Goal: Browse casually: Explore the website without a specific task or goal

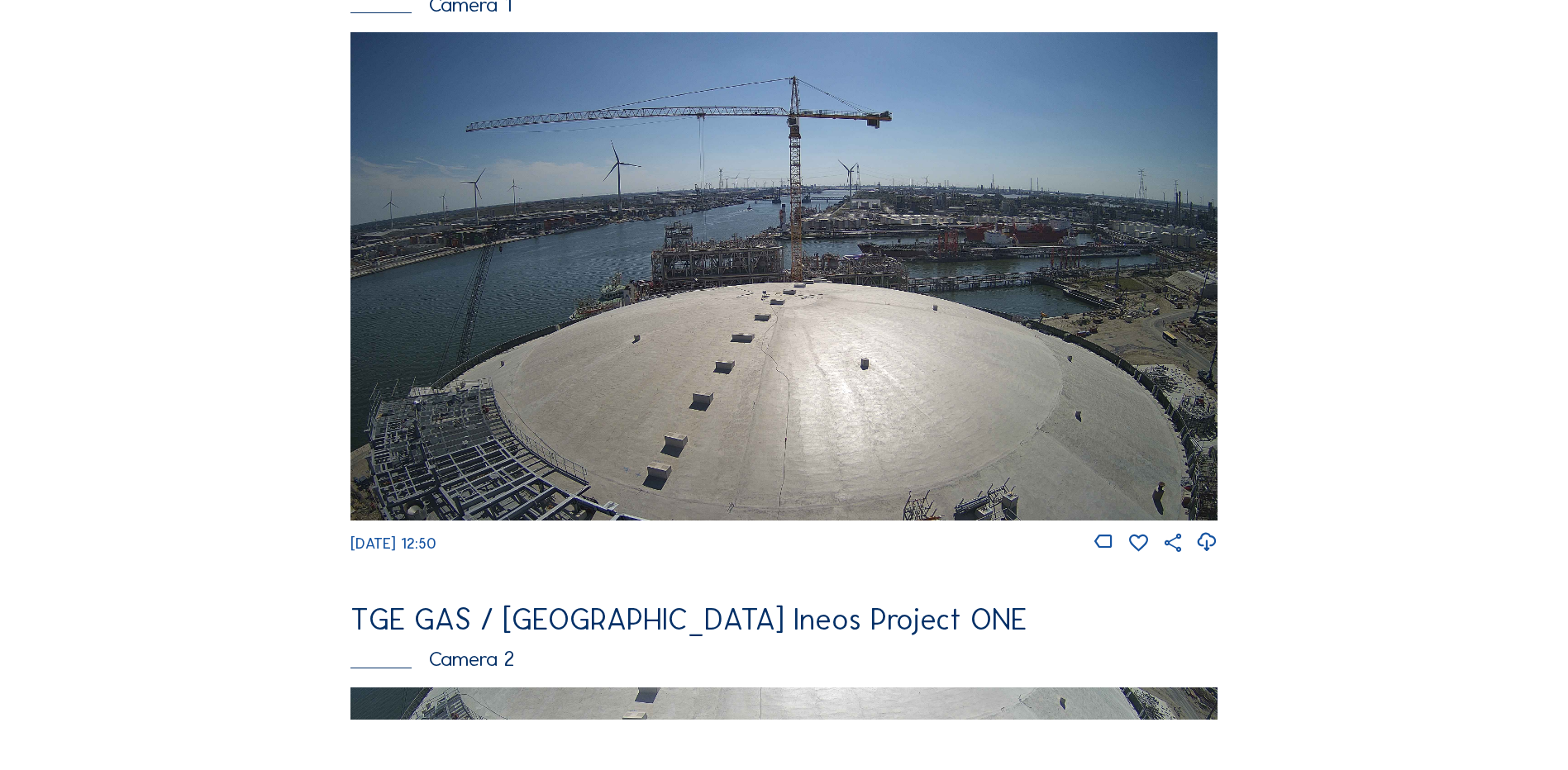
scroll to position [248, 0]
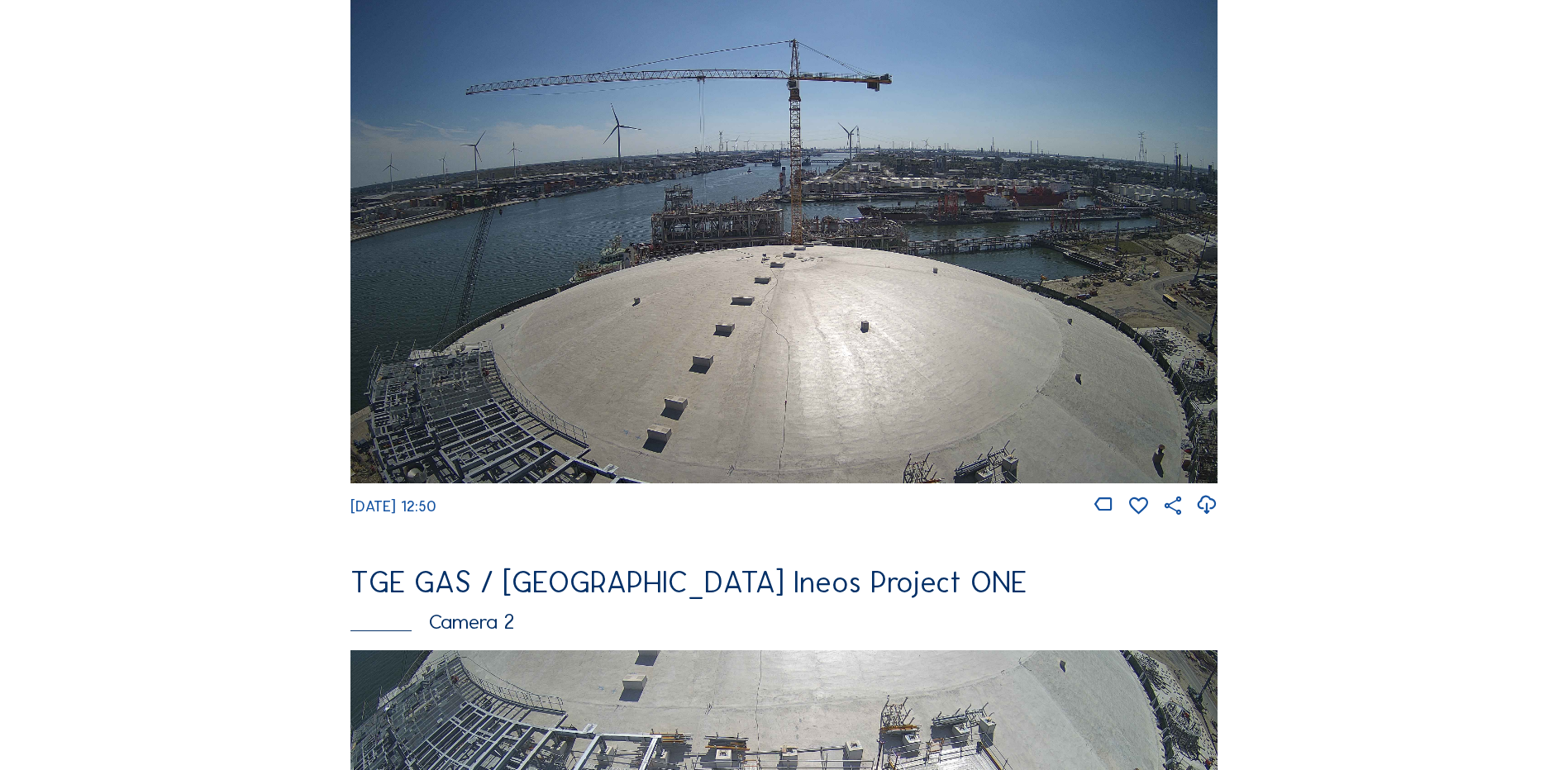
click at [627, 307] on img at bounding box center [784, 238] width 867 height 488
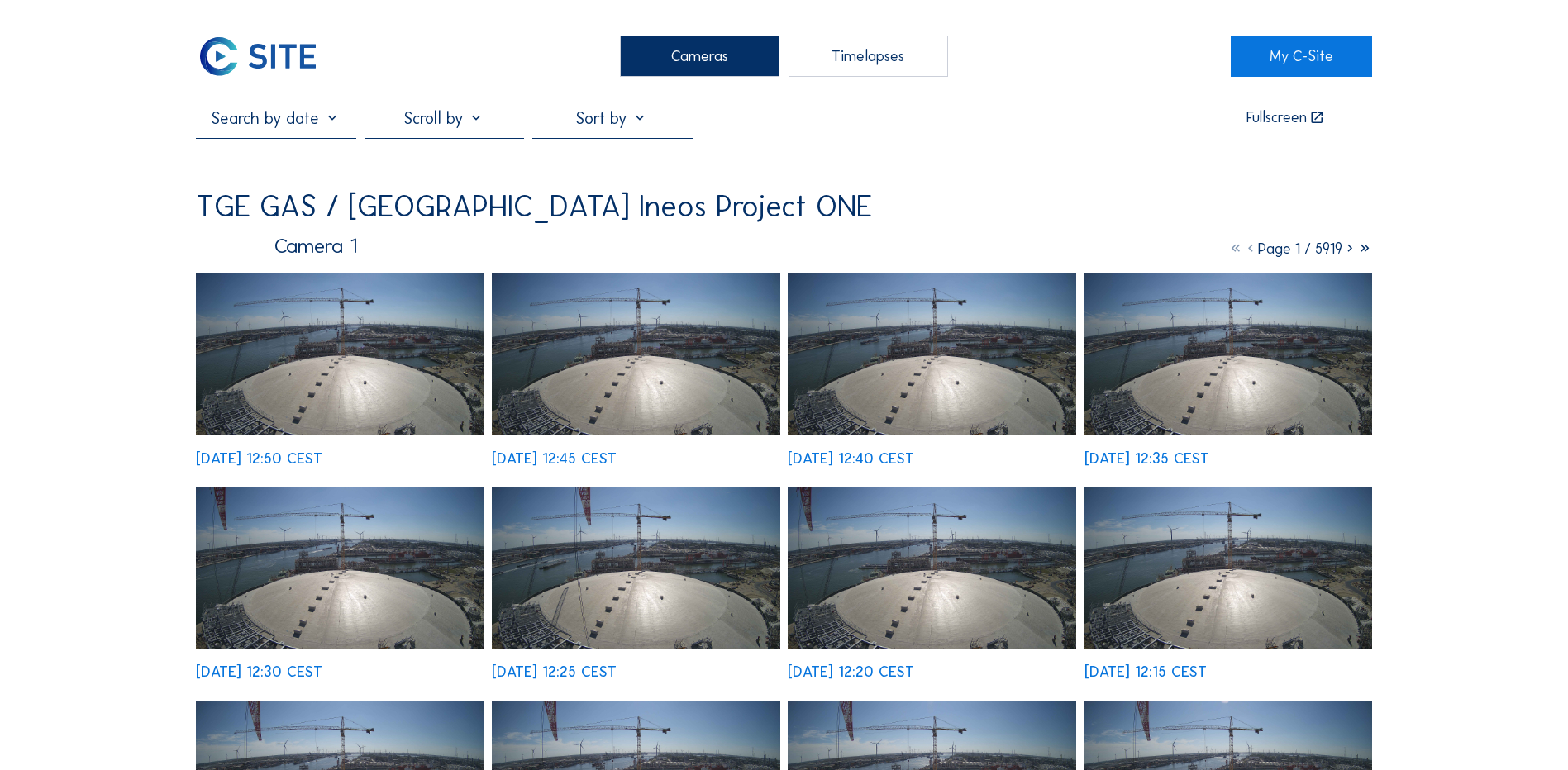
click at [322, 368] on img at bounding box center [339, 354] width 288 height 162
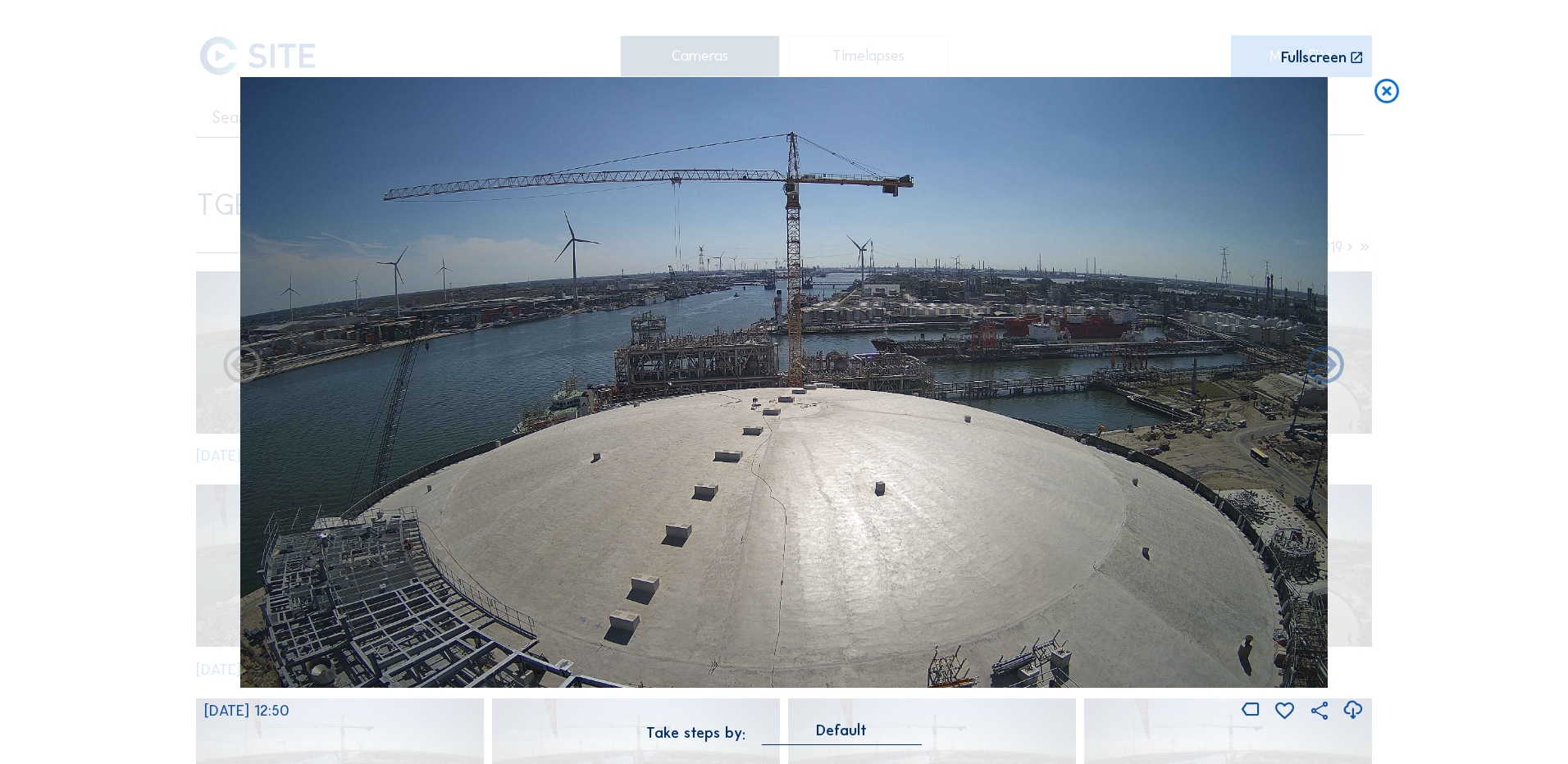
click at [1354, 709] on icon at bounding box center [1352, 711] width 22 height 27
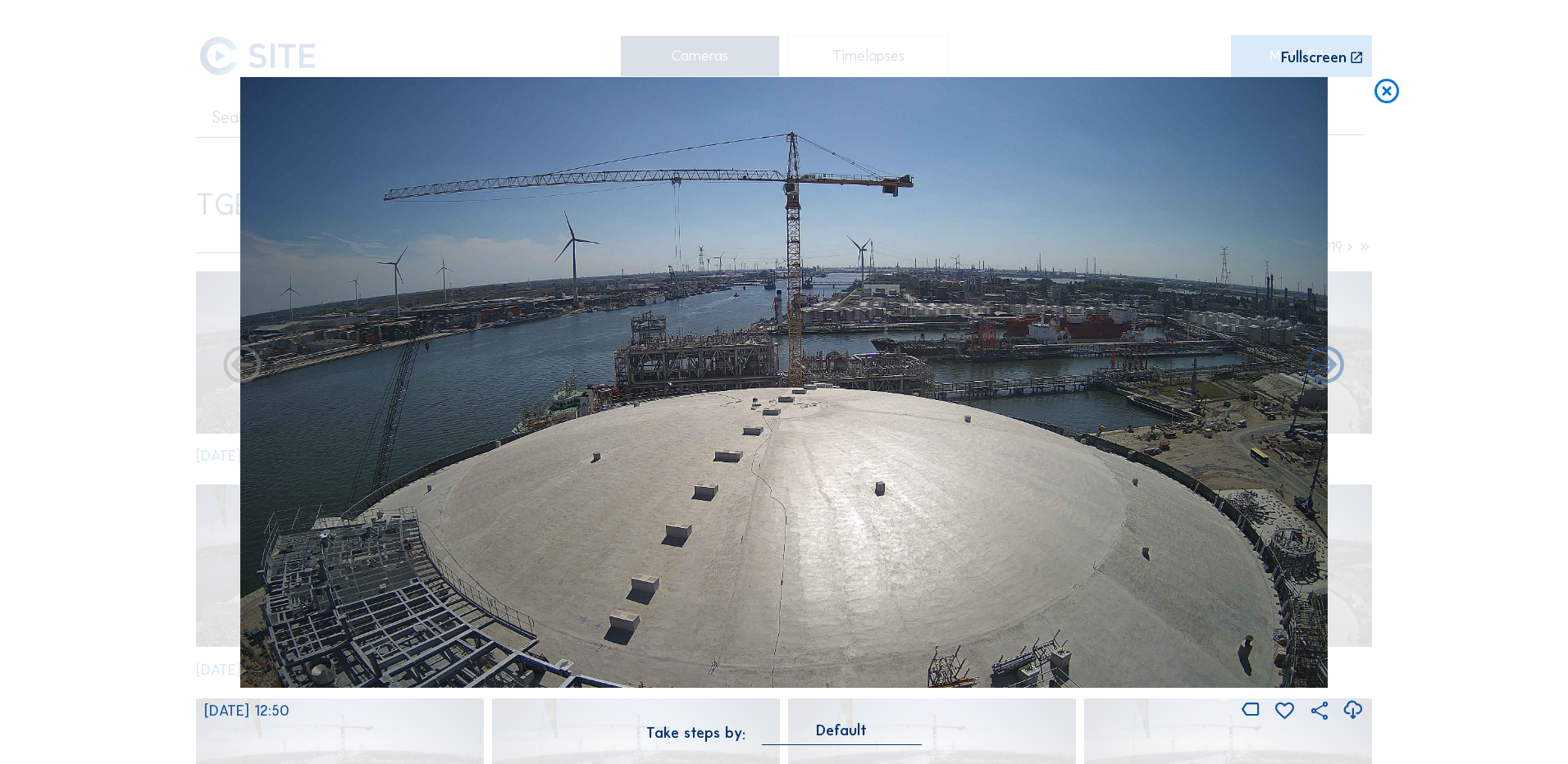
click at [1382, 93] on icon at bounding box center [1386, 92] width 29 height 30
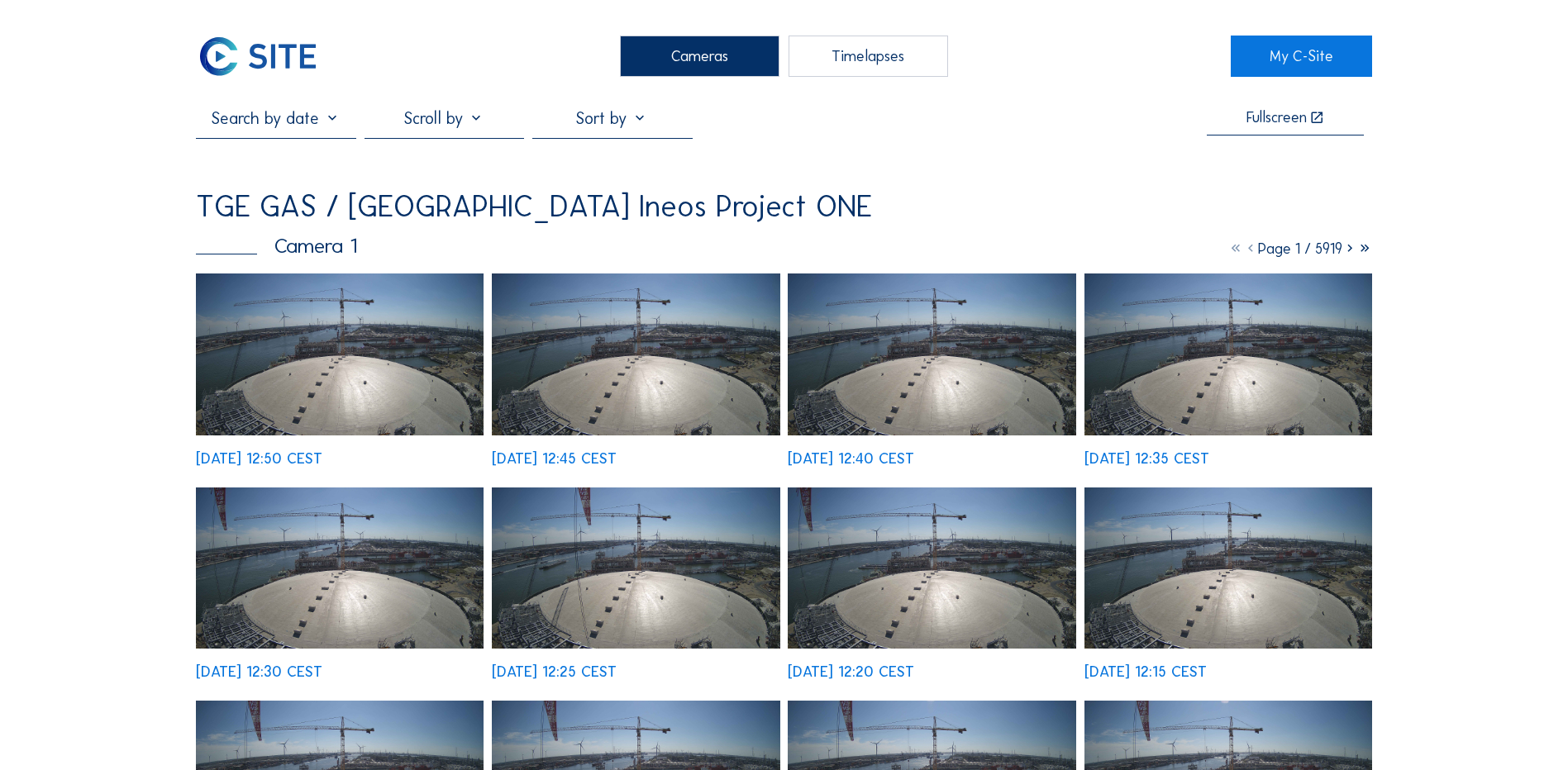
click at [643, 66] on div "Cameras" at bounding box center [699, 56] width 160 height 41
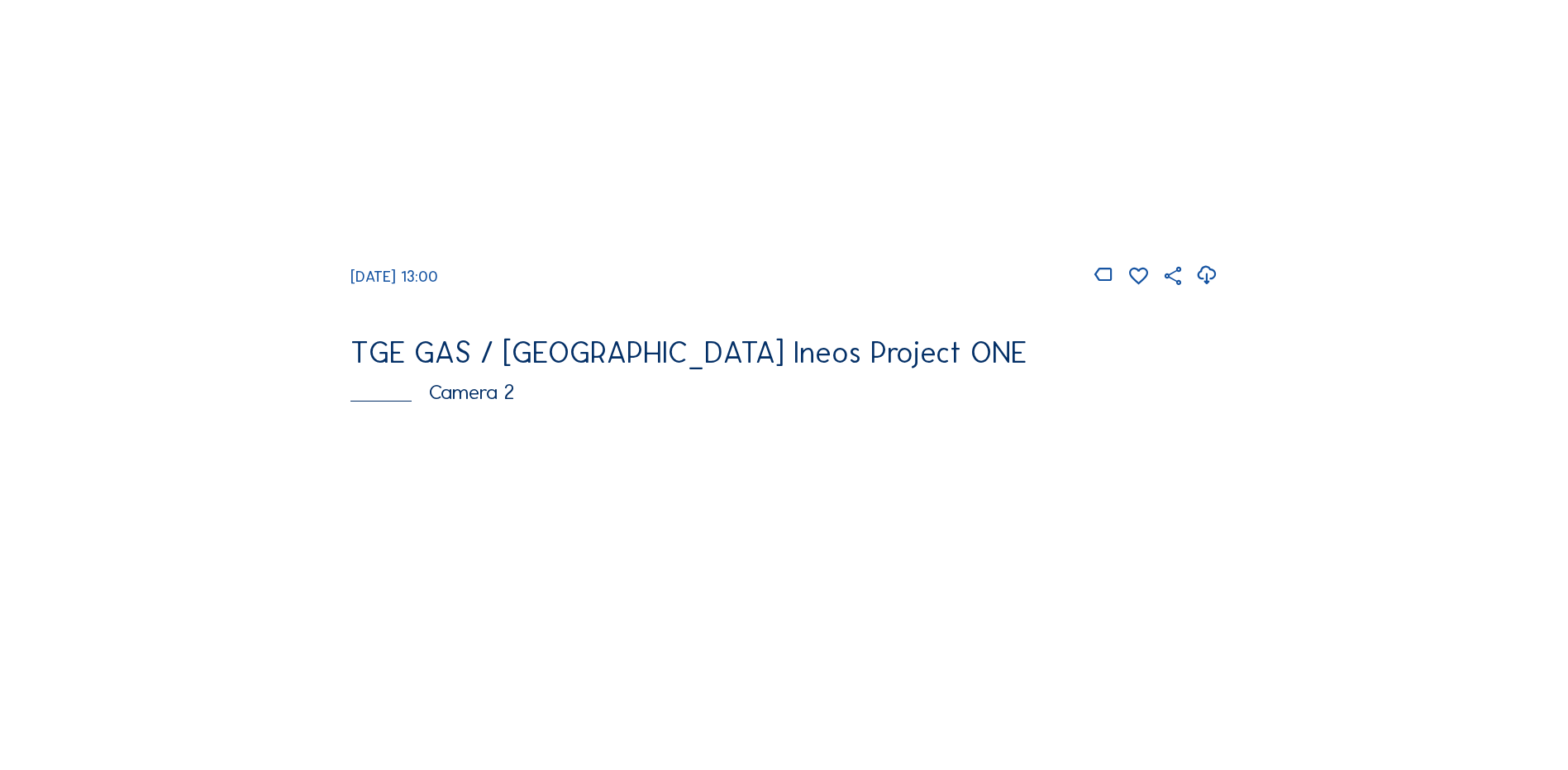
scroll to position [496, 0]
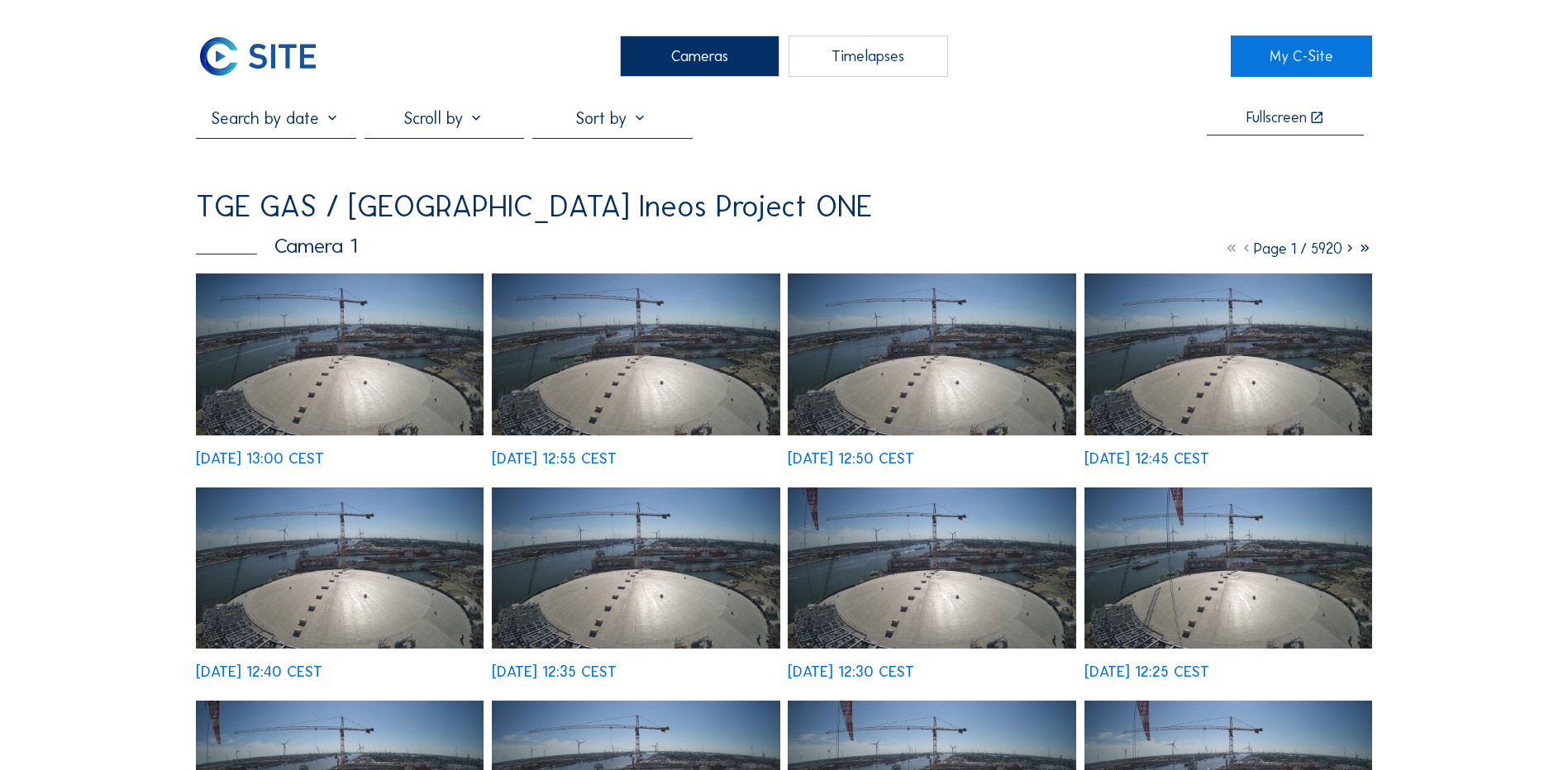
click at [395, 350] on img at bounding box center [339, 354] width 288 height 162
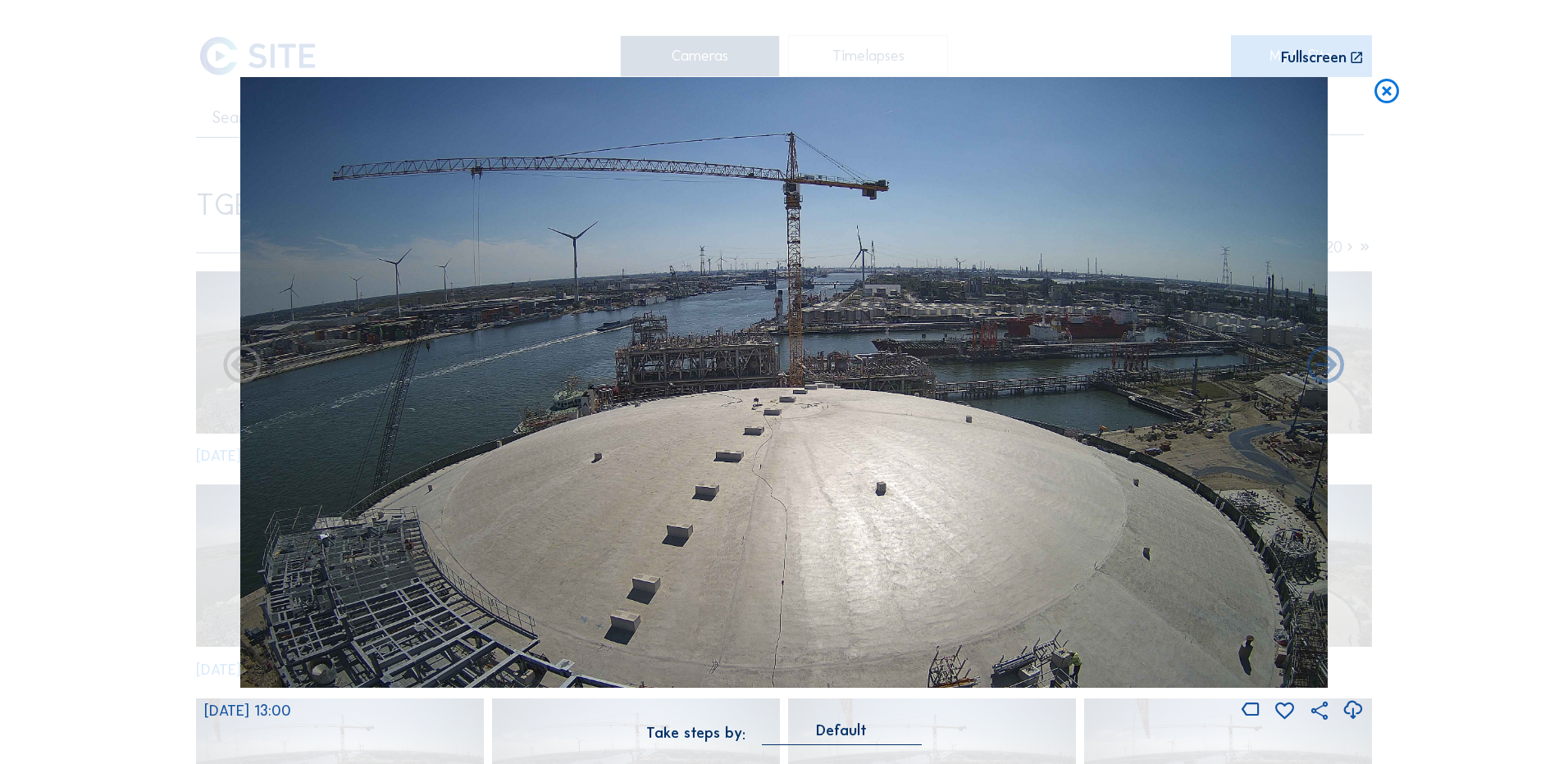
click at [1352, 711] on icon at bounding box center [1352, 711] width 22 height 27
click at [1395, 92] on icon at bounding box center [1386, 92] width 29 height 30
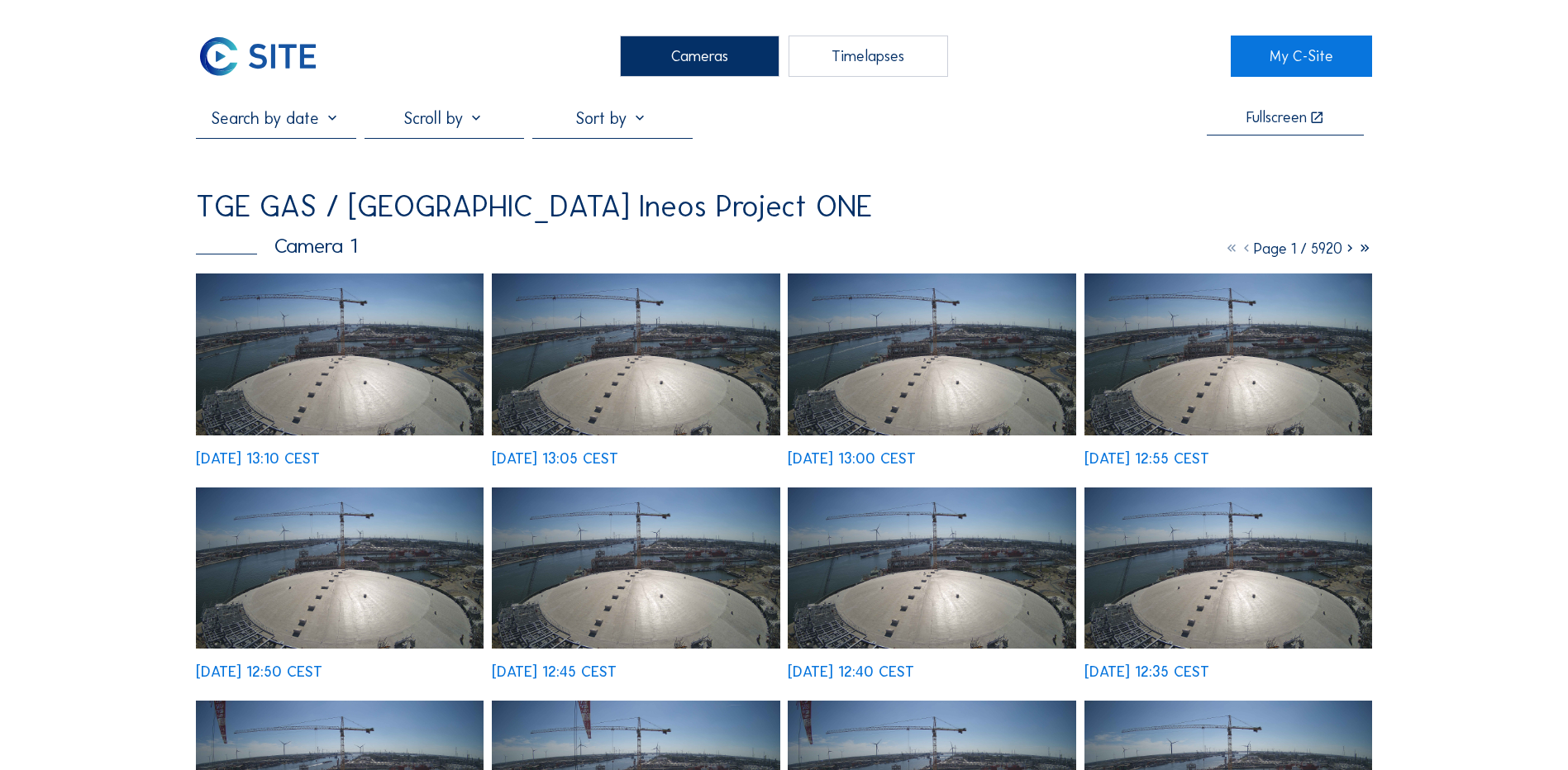
click at [348, 338] on img at bounding box center [339, 354] width 288 height 162
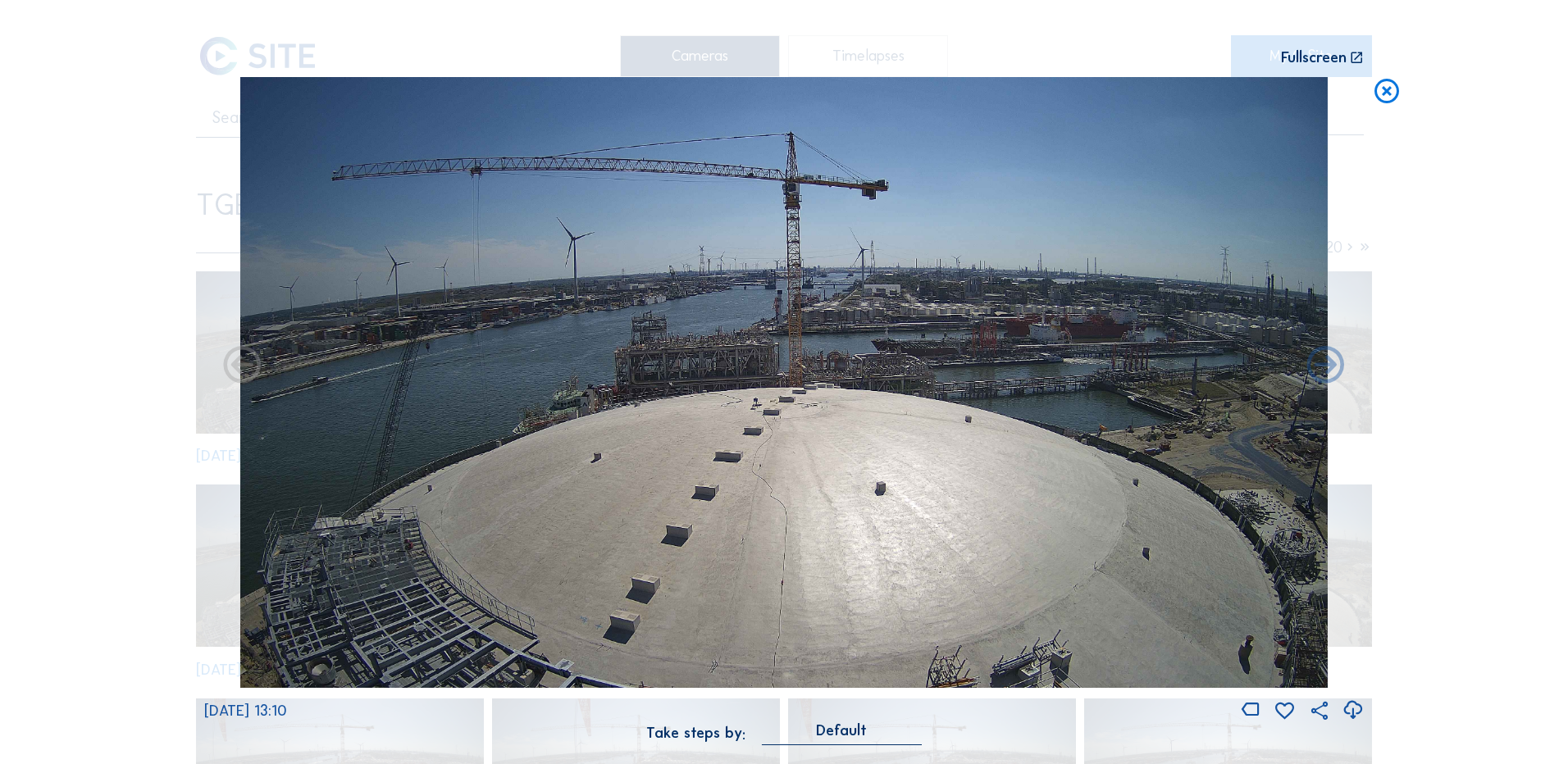
click at [1356, 713] on icon at bounding box center [1352, 711] width 22 height 27
click at [84, 360] on div "Scroll to travel through time | Press 'Alt' Button + Scroll to Zoom | Click and…" at bounding box center [784, 382] width 1568 height 764
click at [1386, 105] on icon at bounding box center [1386, 92] width 29 height 30
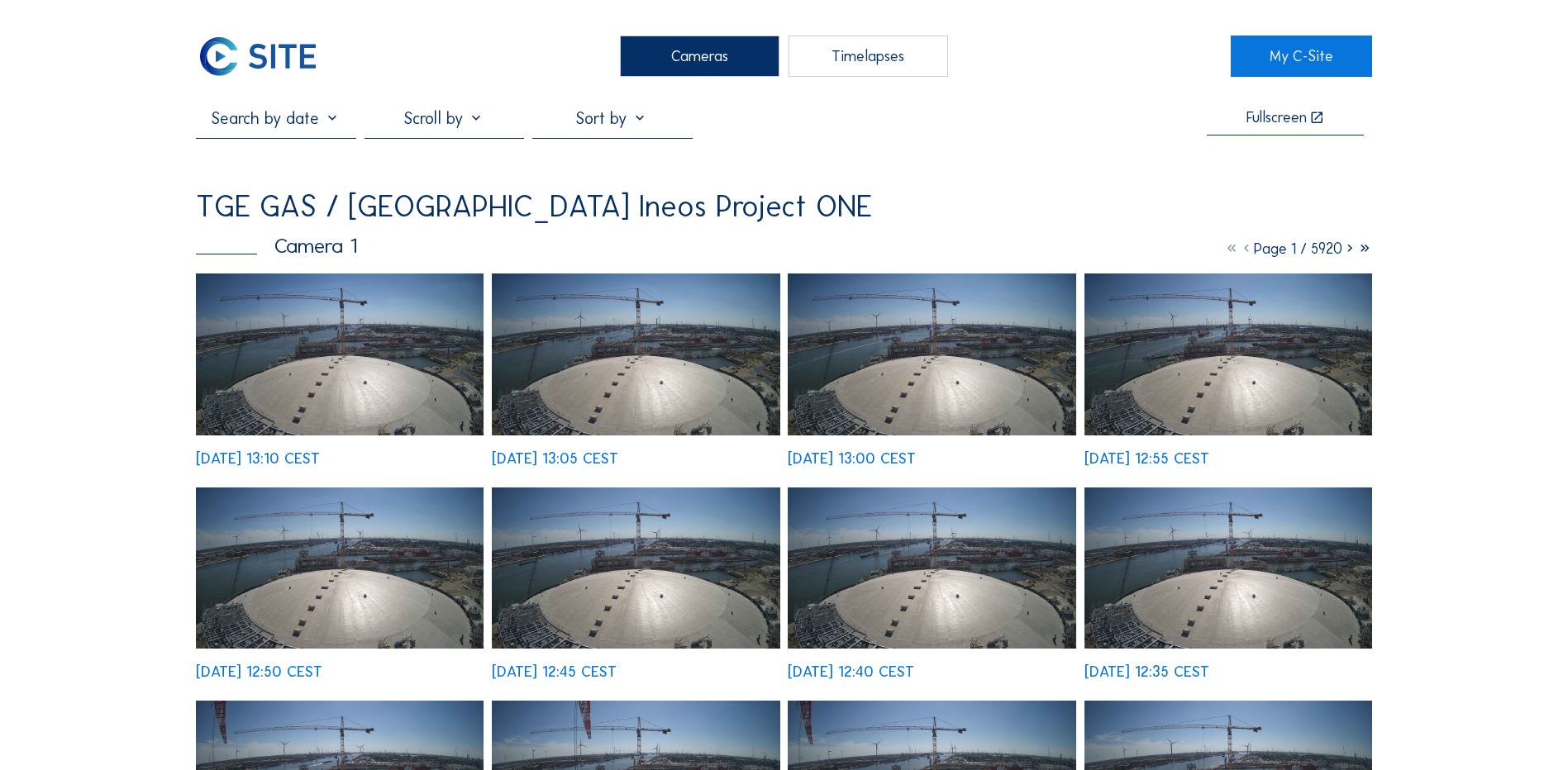
click at [687, 42] on div "Cameras" at bounding box center [699, 56] width 160 height 41
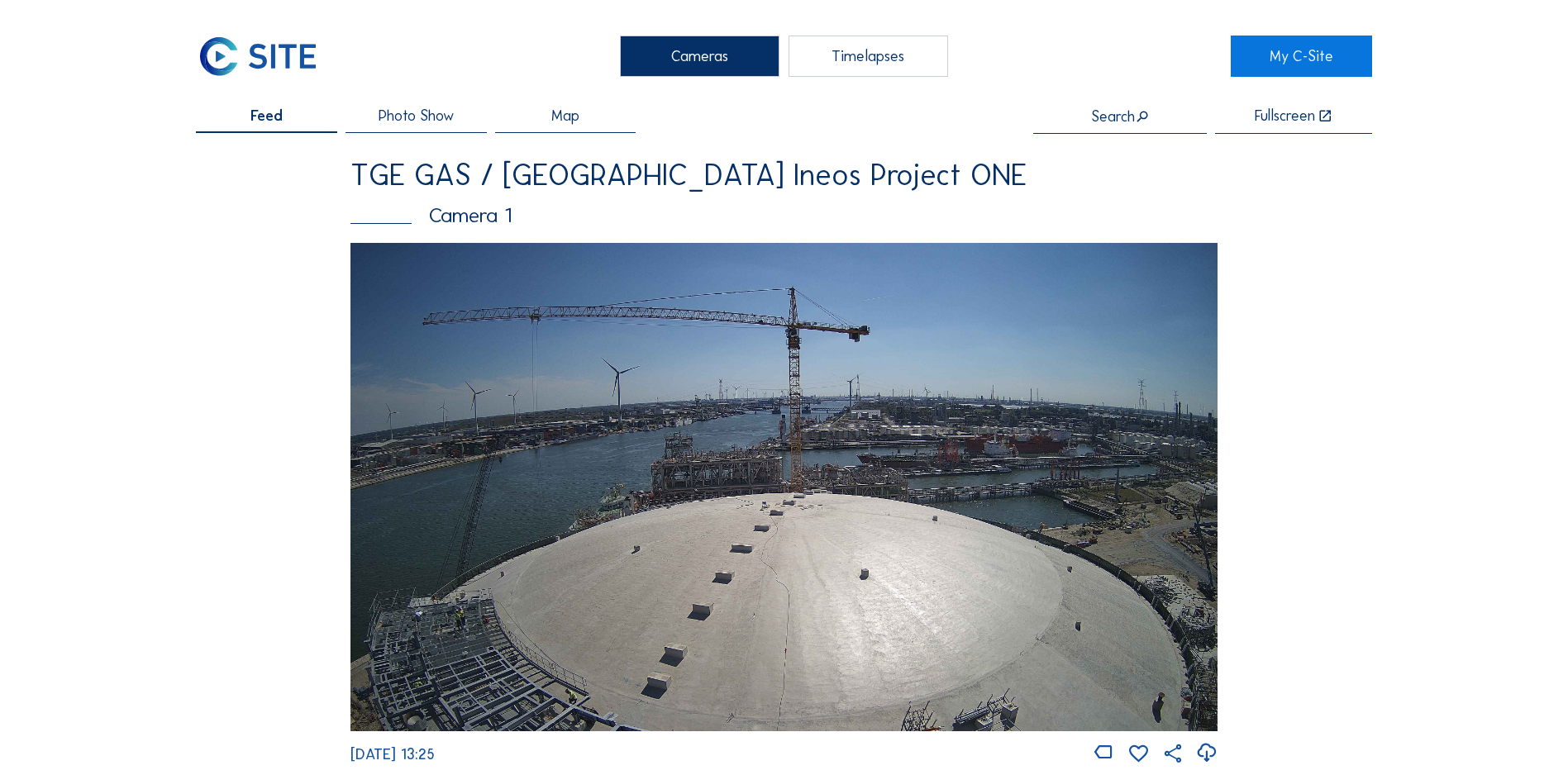
click at [639, 513] on img at bounding box center [784, 487] width 867 height 488
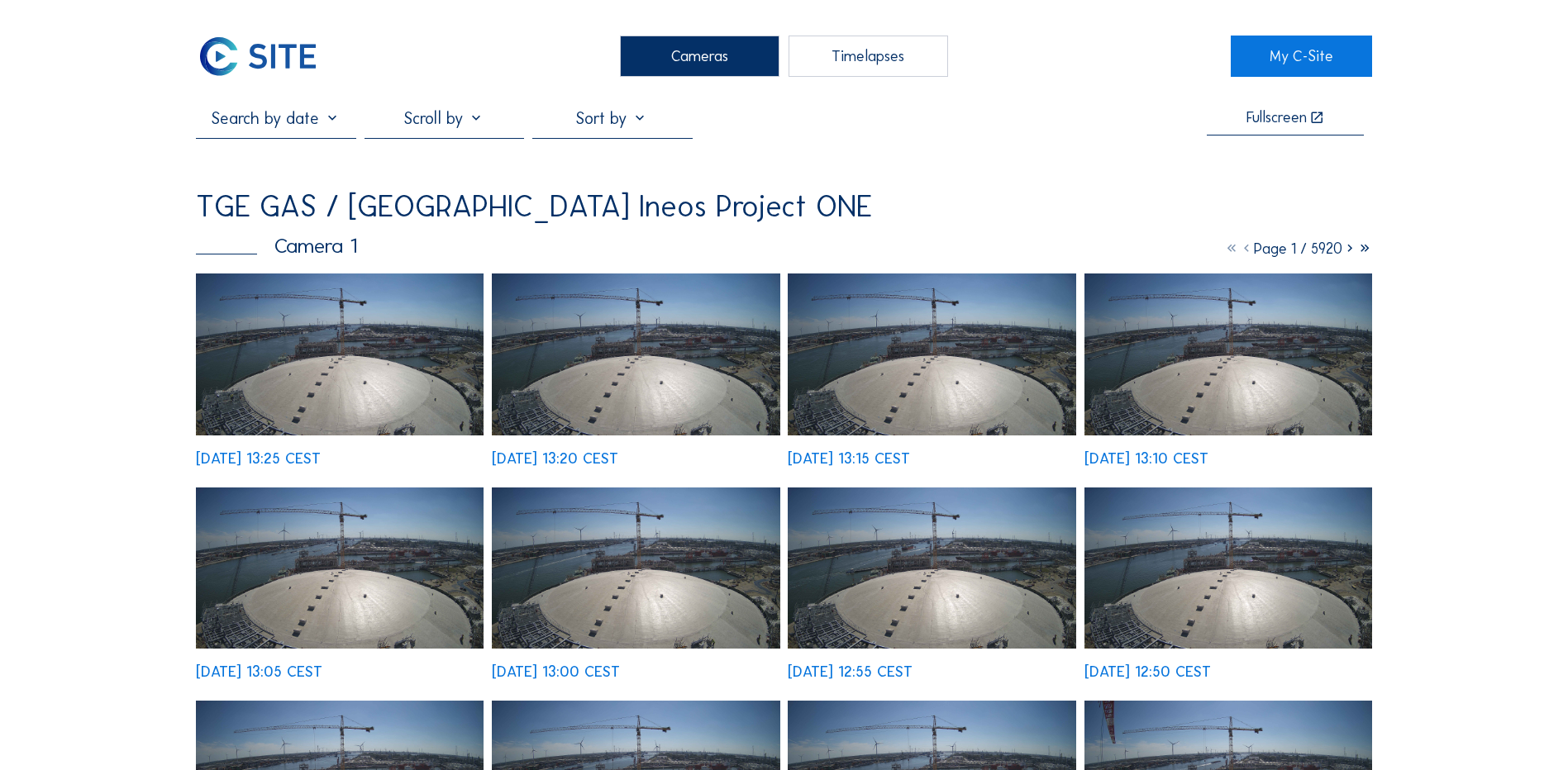
click at [348, 349] on img at bounding box center [339, 354] width 288 height 162
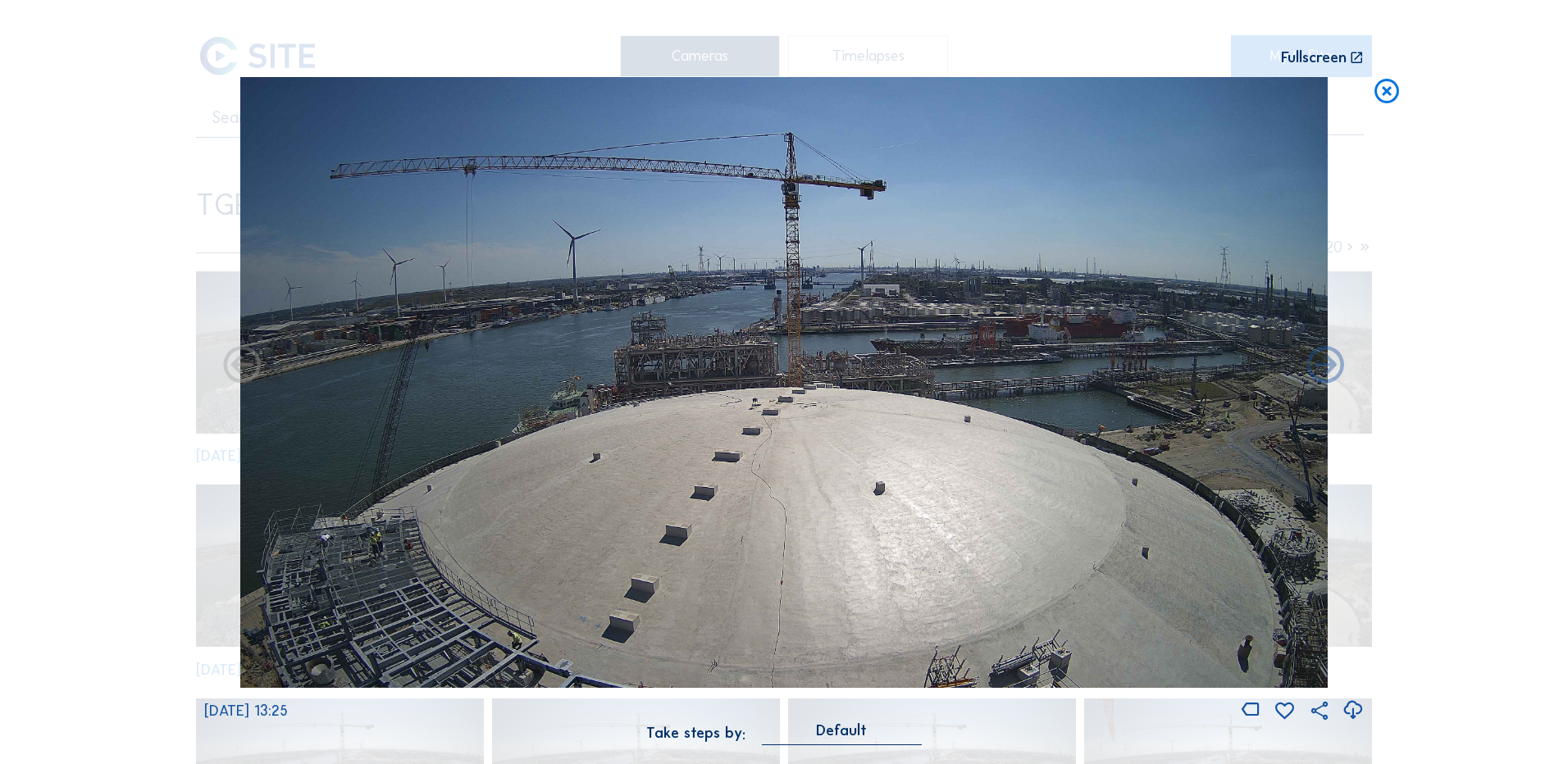
click at [1353, 712] on icon at bounding box center [1352, 711] width 22 height 27
click at [108, 373] on div "Scroll to travel through time | Press 'Alt' Button + Scroll to Zoom | Click and…" at bounding box center [784, 382] width 1568 height 764
click at [1381, 91] on icon at bounding box center [1386, 92] width 29 height 30
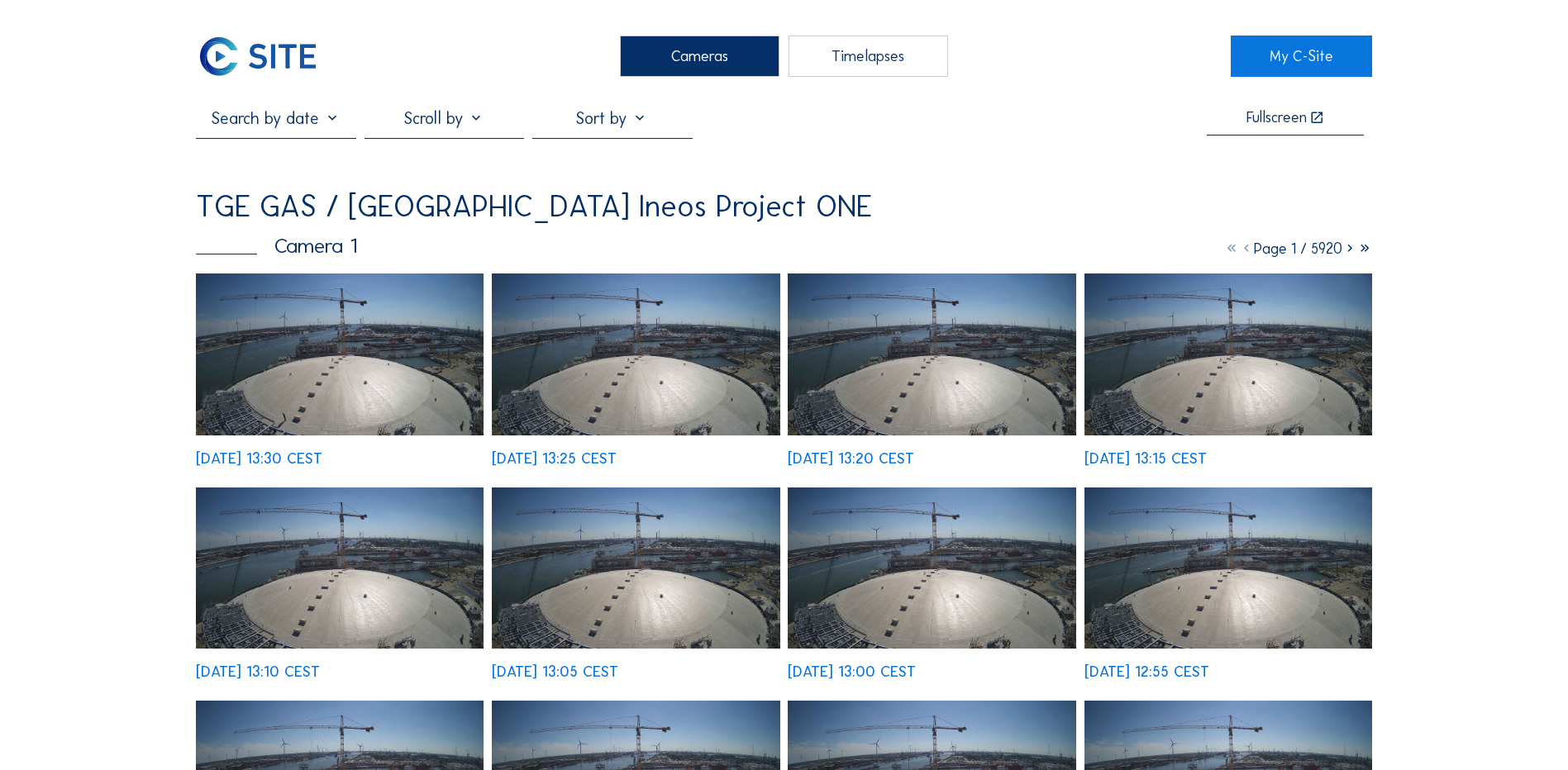
click at [330, 346] on img at bounding box center [339, 354] width 288 height 162
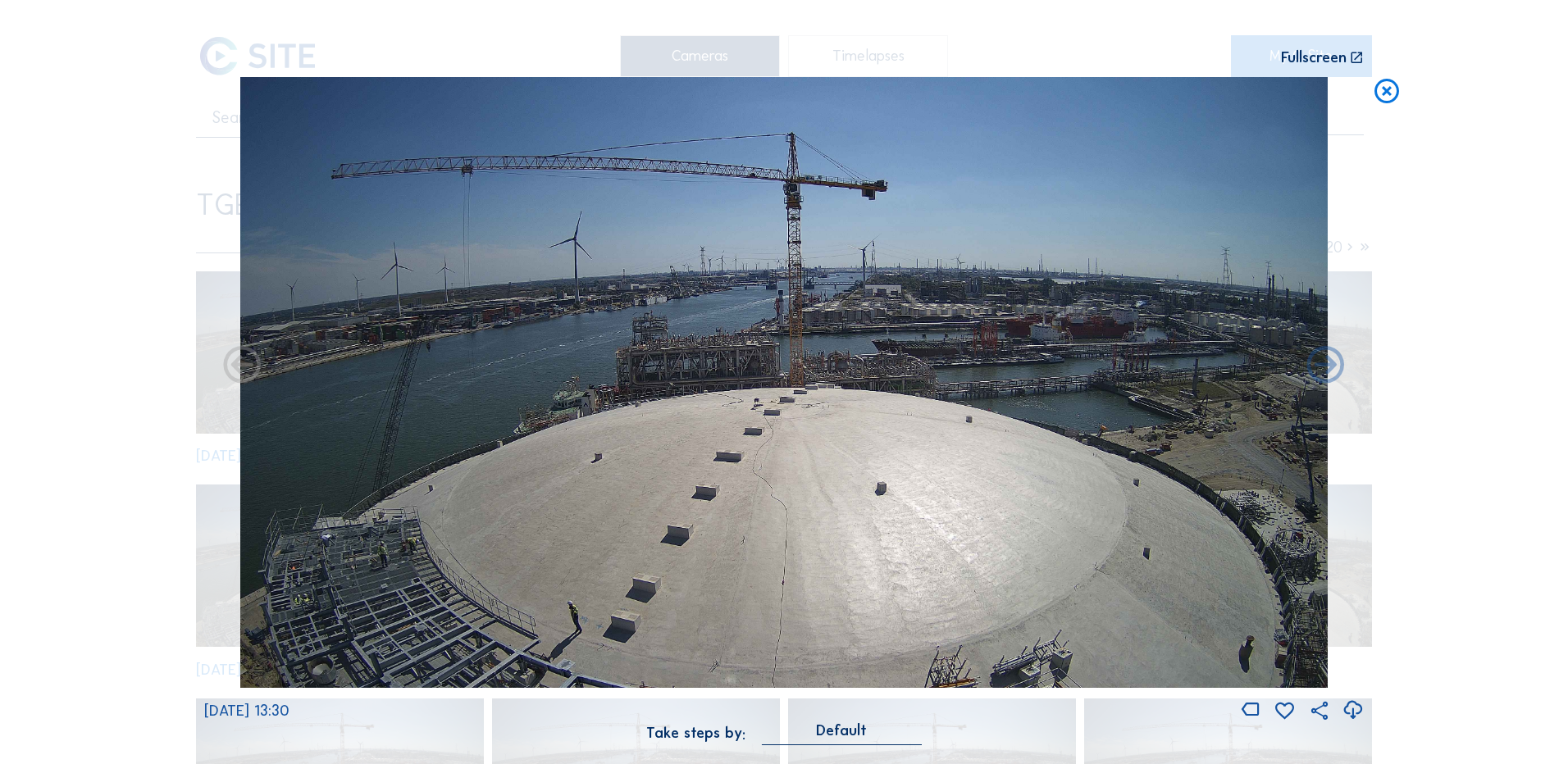
click at [1347, 711] on icon at bounding box center [1352, 711] width 22 height 27
click at [1378, 93] on icon at bounding box center [1386, 92] width 29 height 30
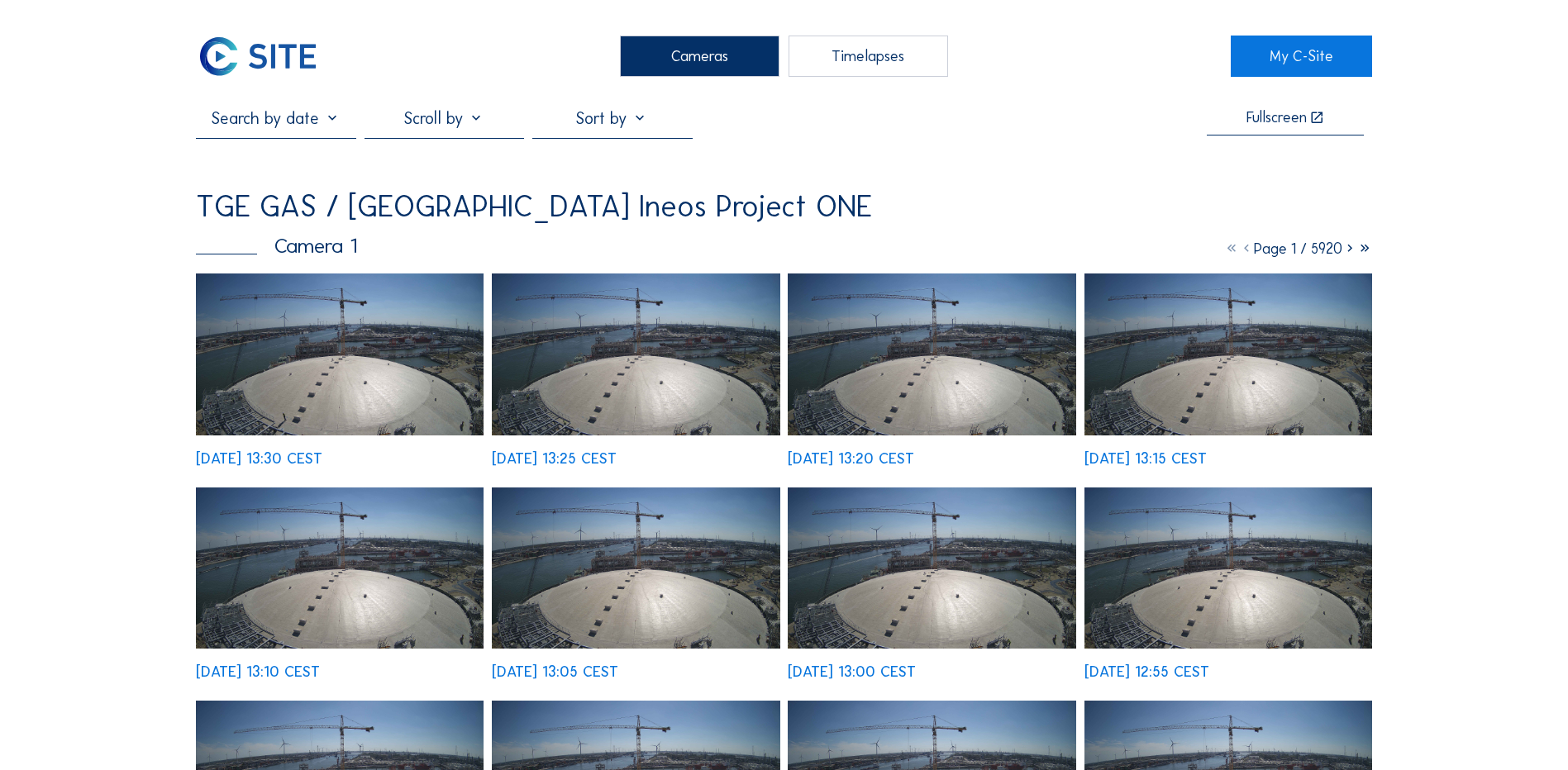
click at [674, 44] on div "Cameras" at bounding box center [699, 56] width 160 height 41
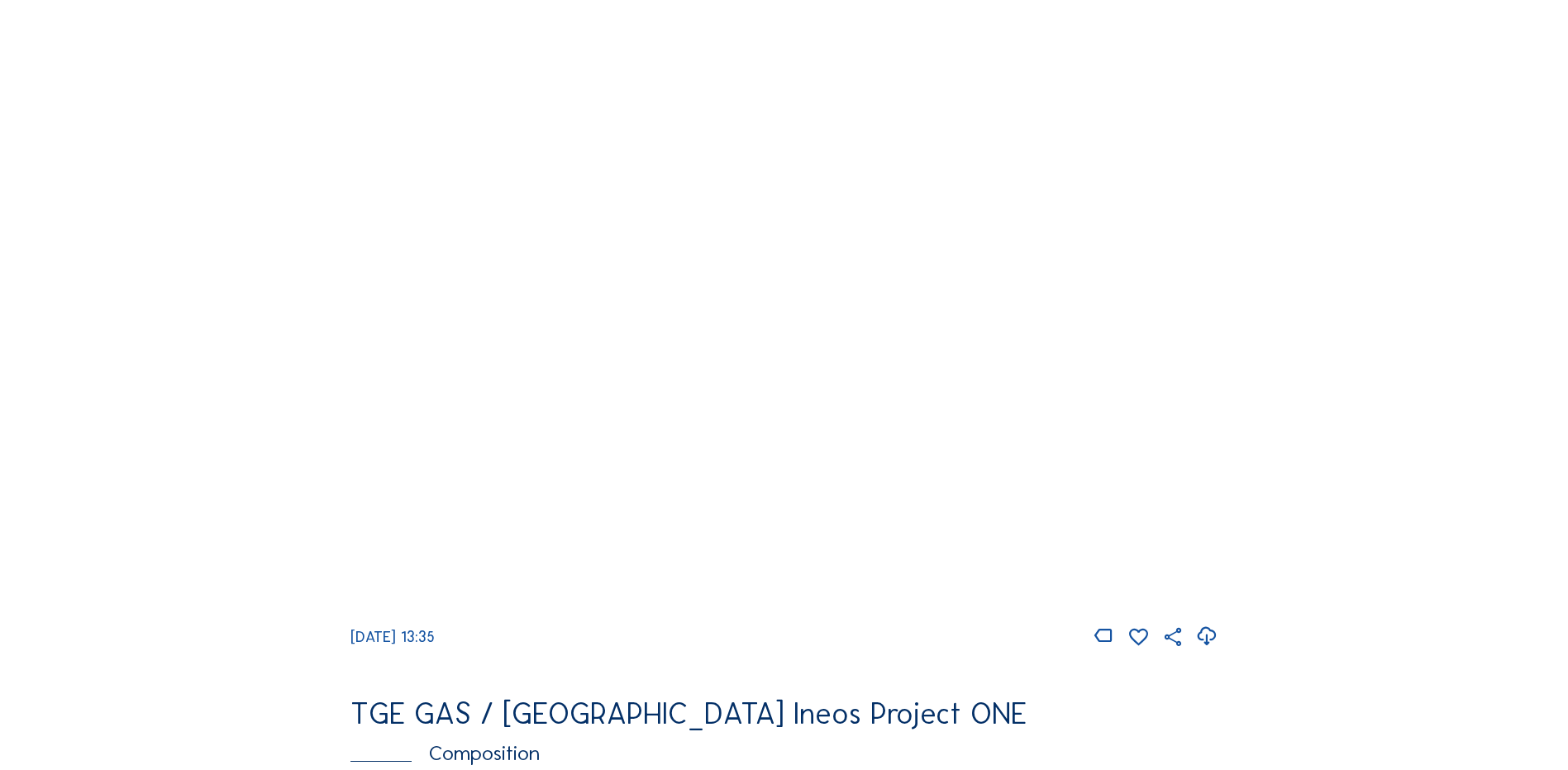
scroll to position [1570, 0]
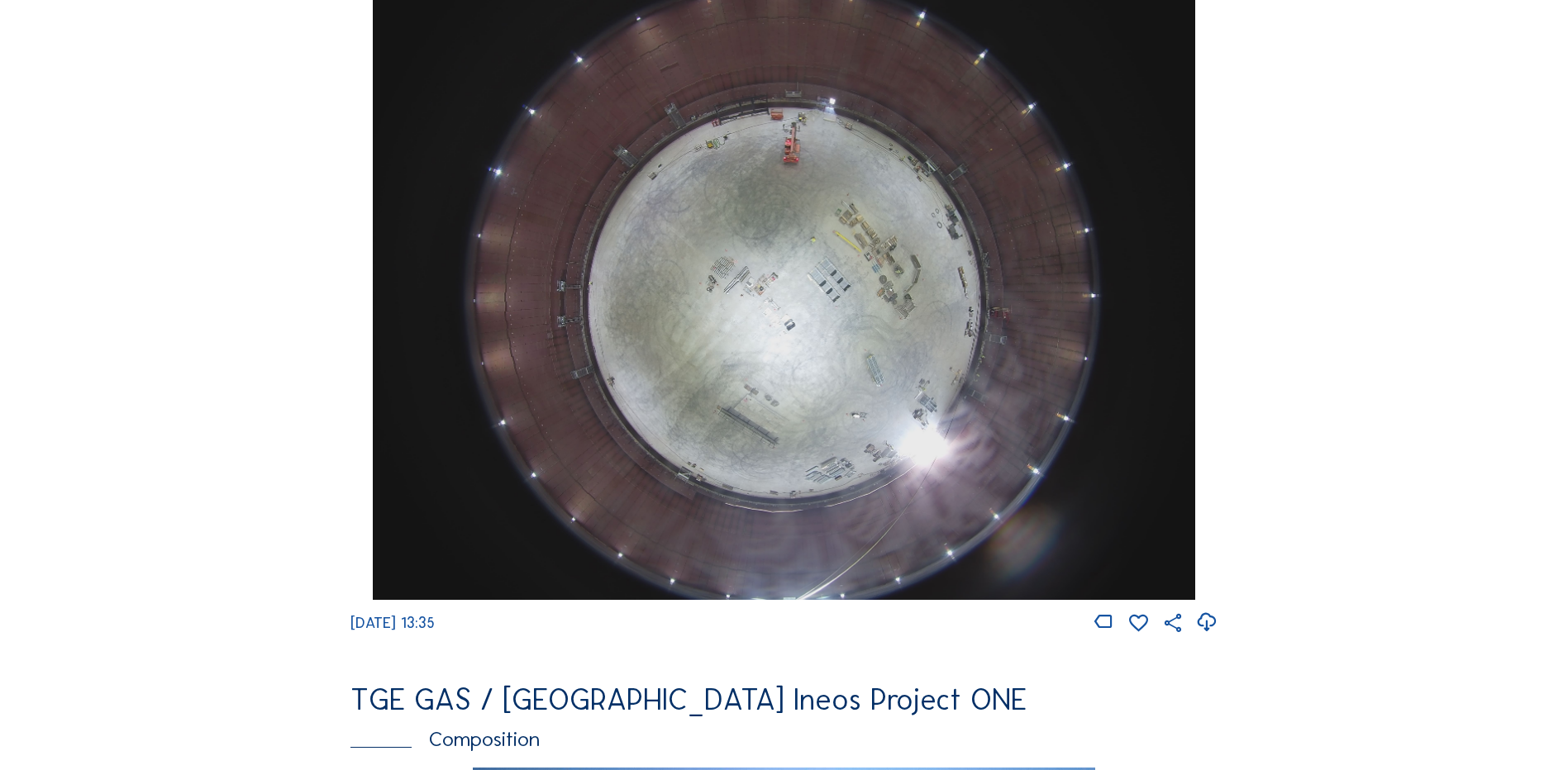
click at [836, 278] on img at bounding box center [784, 292] width 821 height 617
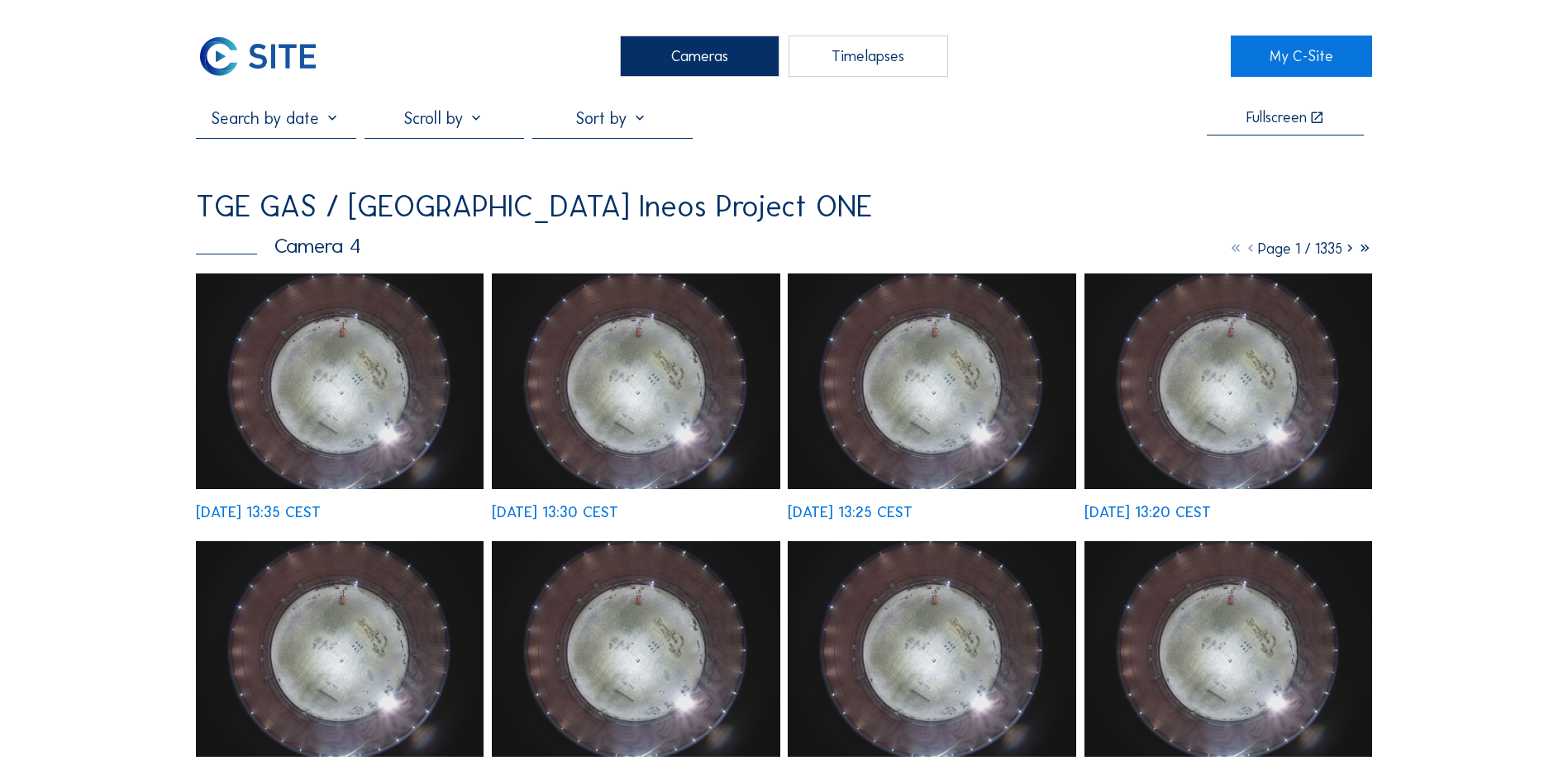
click at [322, 387] on img at bounding box center [339, 381] width 288 height 216
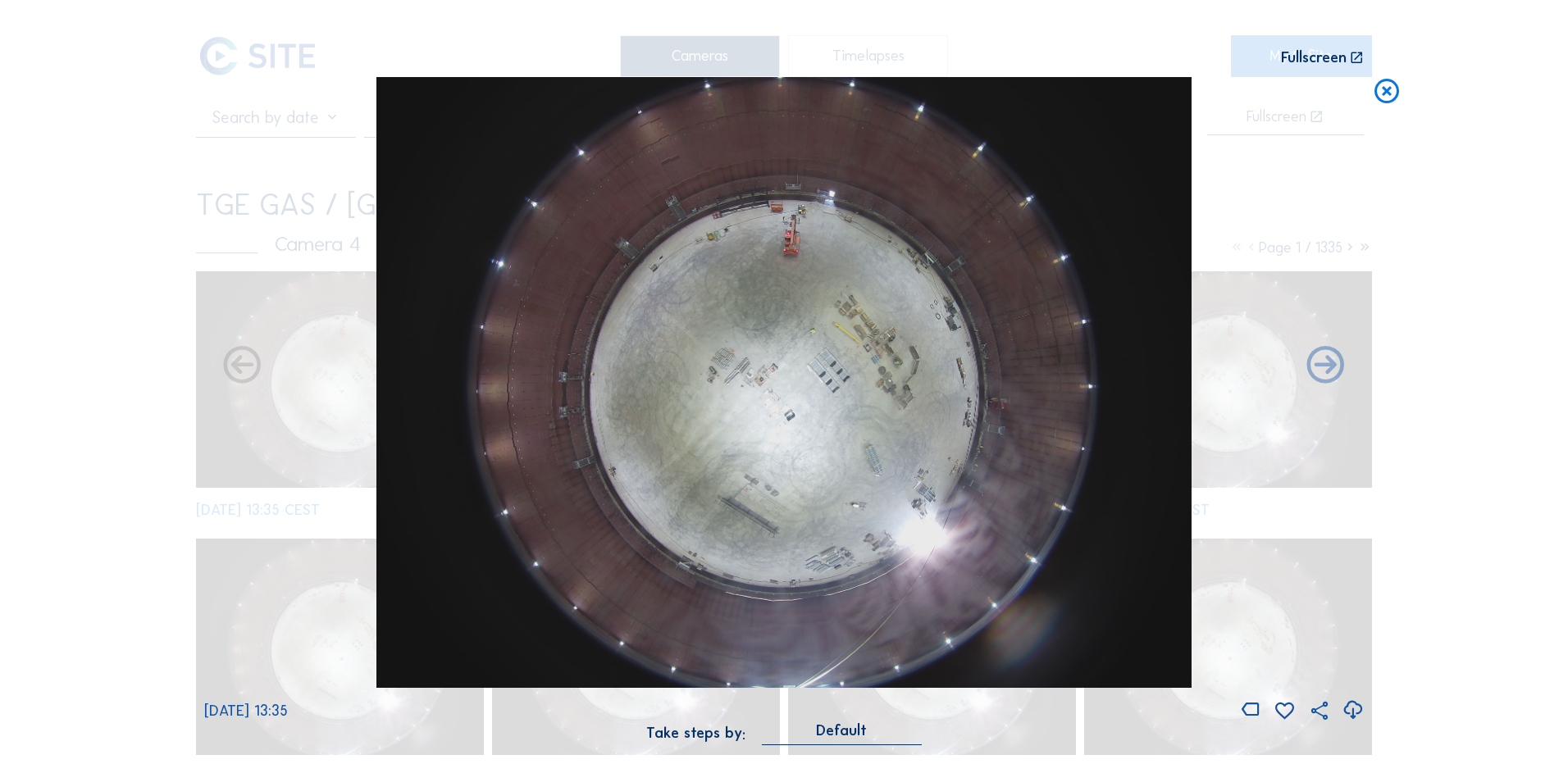
click at [1349, 709] on icon at bounding box center [1352, 711] width 22 height 27
click at [180, 285] on div "Scroll to travel through time | Press 'Alt' Button + Scroll to Zoom | Click and…" at bounding box center [784, 382] width 1568 height 764
click at [1394, 87] on icon at bounding box center [1386, 92] width 29 height 30
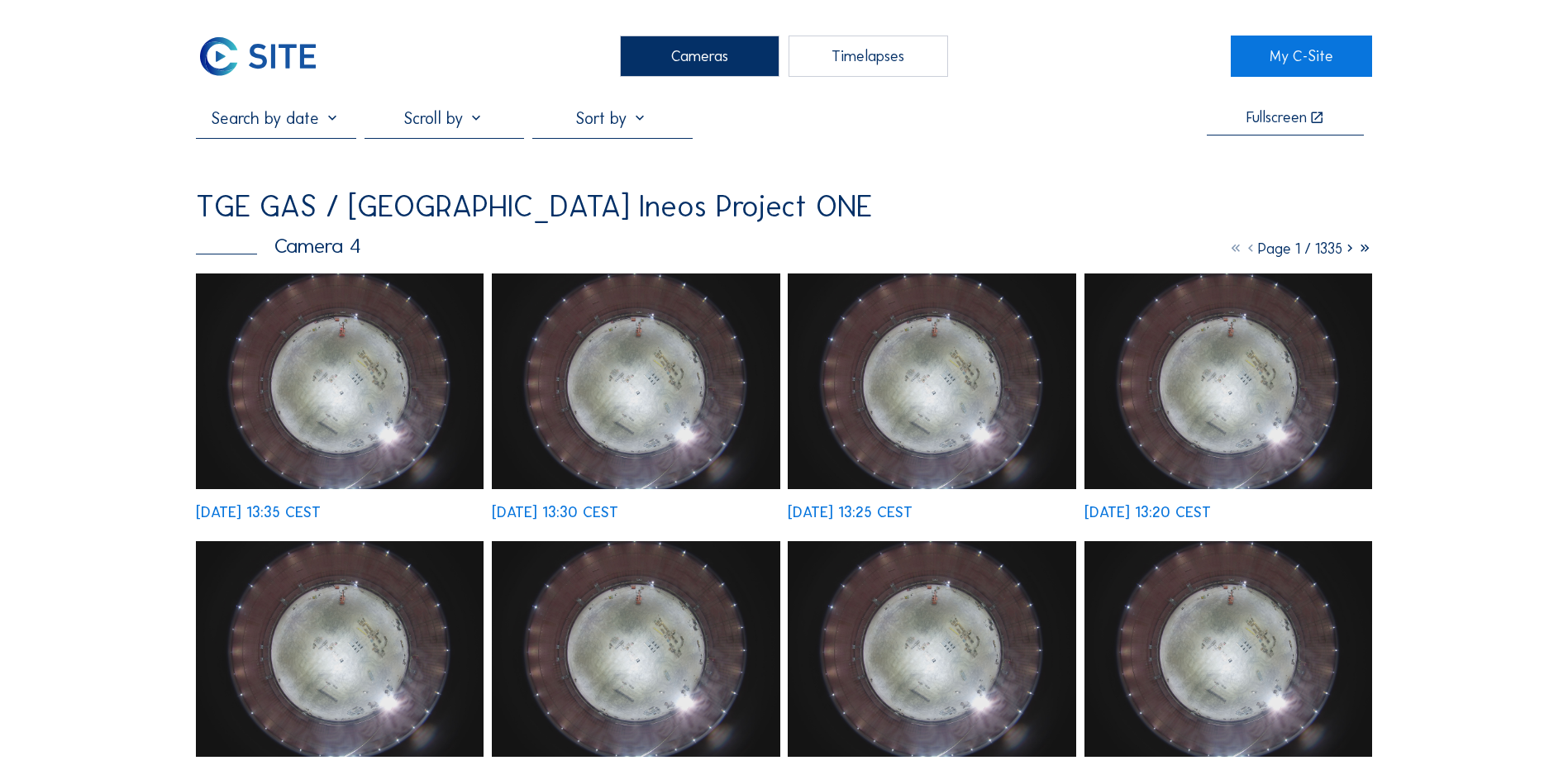
click at [697, 61] on div "Cameras" at bounding box center [699, 56] width 160 height 41
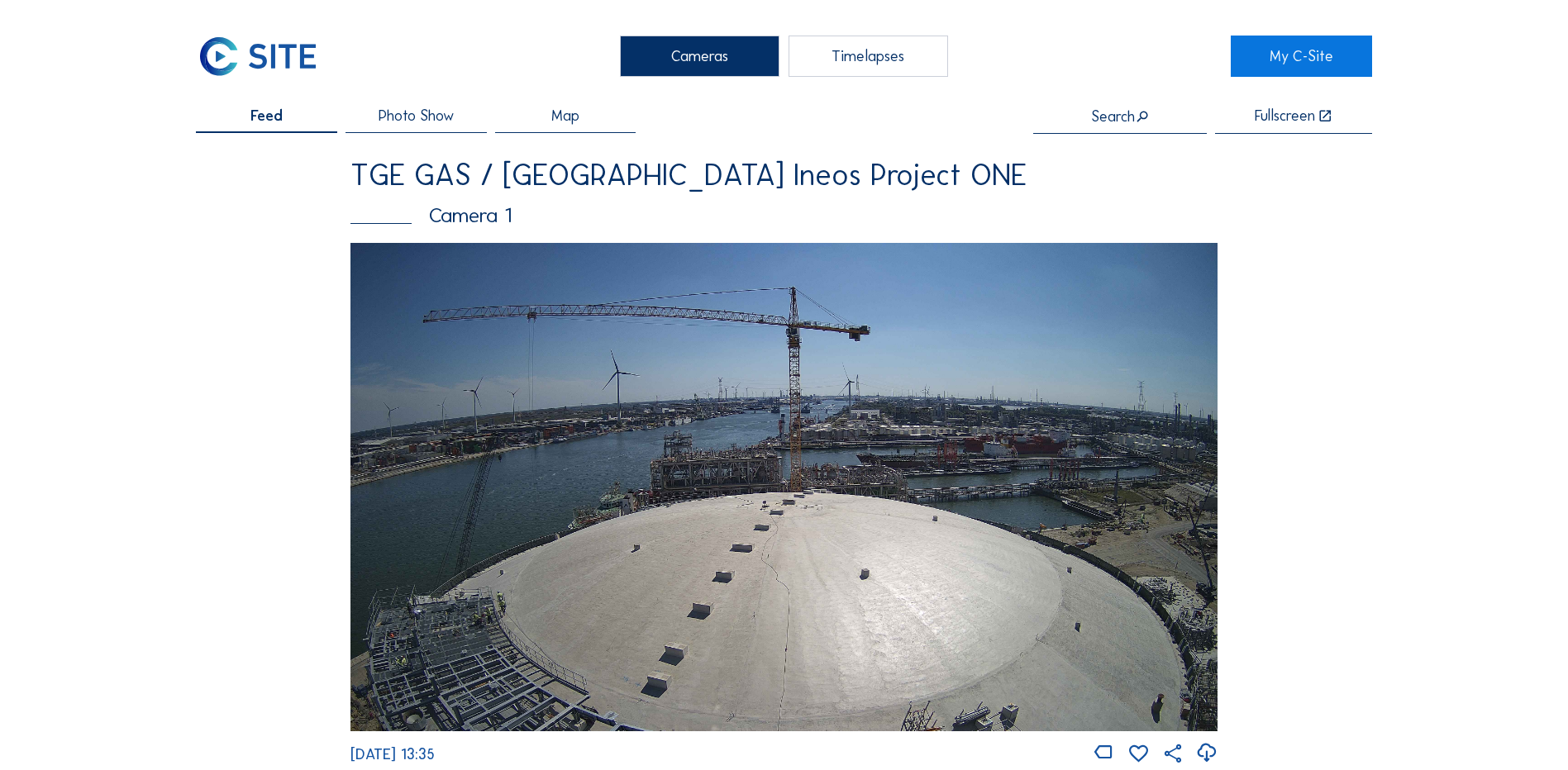
click at [689, 57] on div "Cameras" at bounding box center [699, 56] width 160 height 41
click at [791, 570] on img at bounding box center [784, 487] width 867 height 488
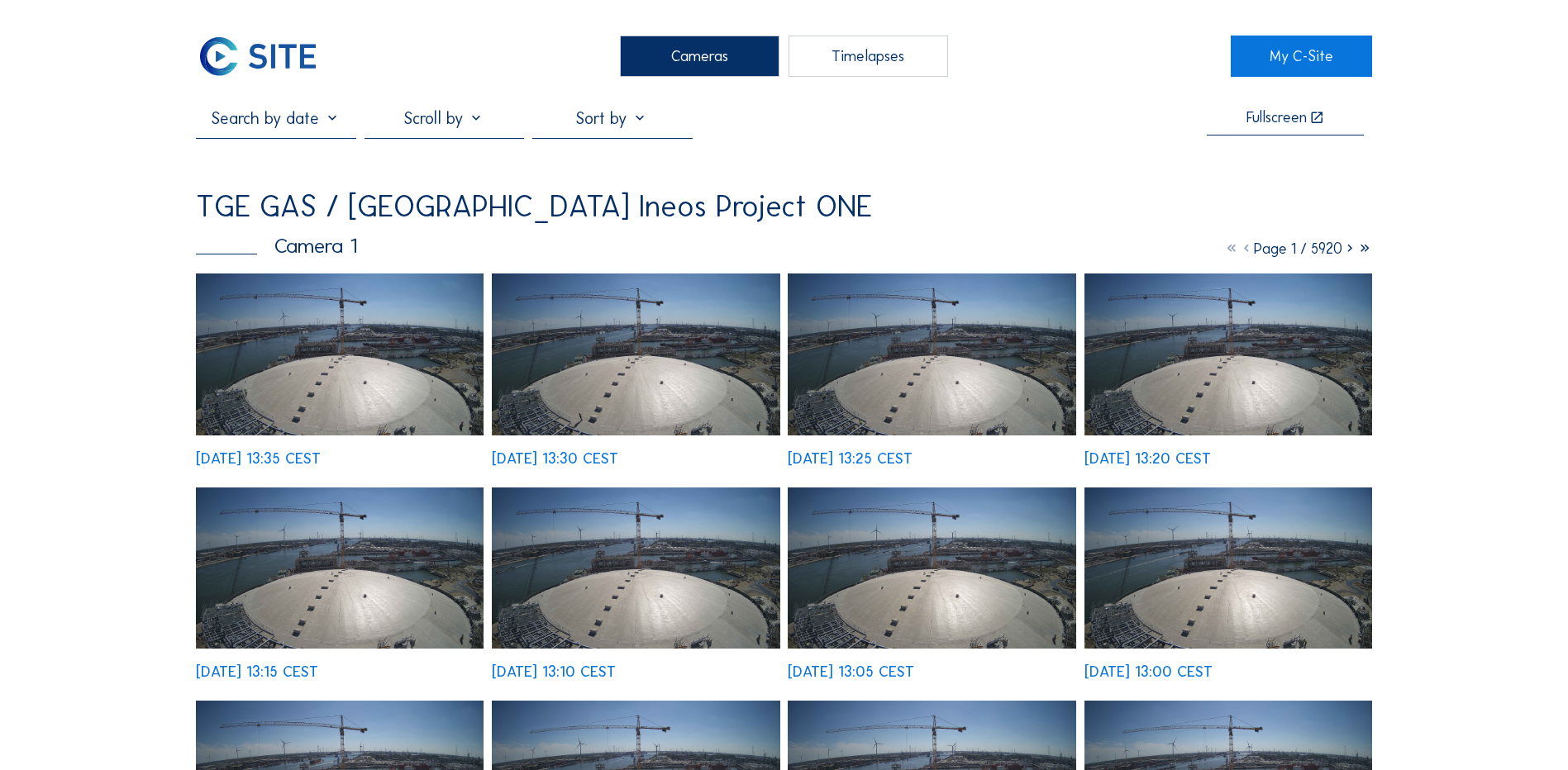
click at [315, 397] on img at bounding box center [339, 354] width 288 height 162
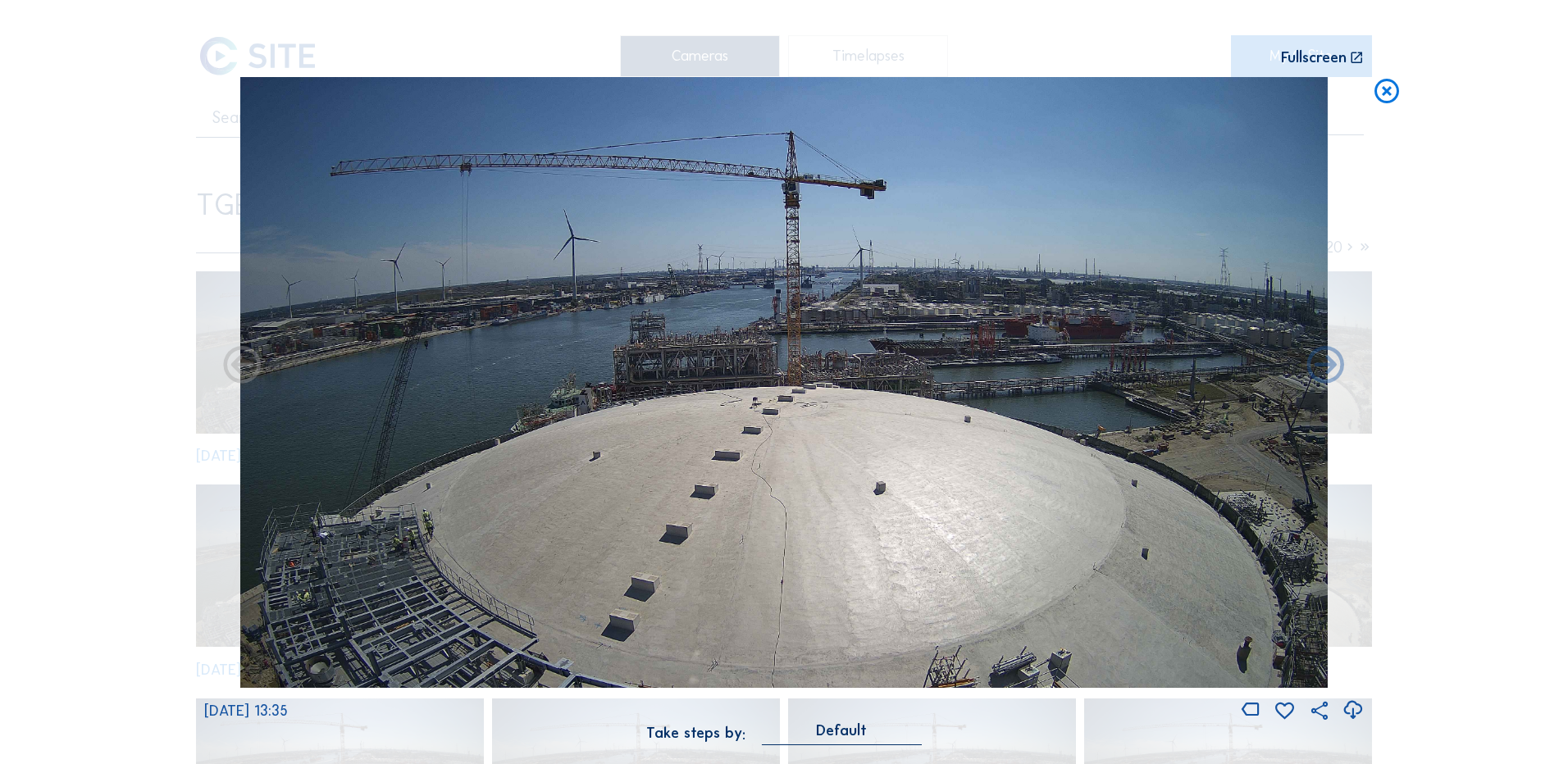
click at [1351, 709] on icon at bounding box center [1352, 711] width 22 height 27
drag, startPoint x: 1521, startPoint y: 630, endPoint x: 1515, endPoint y: 623, distance: 9.2
click at [1521, 630] on div "Scroll to travel through time | Press 'Alt' Button + Scroll to Zoom | Click and…" at bounding box center [784, 382] width 1568 height 764
click at [1387, 86] on icon at bounding box center [1386, 92] width 29 height 30
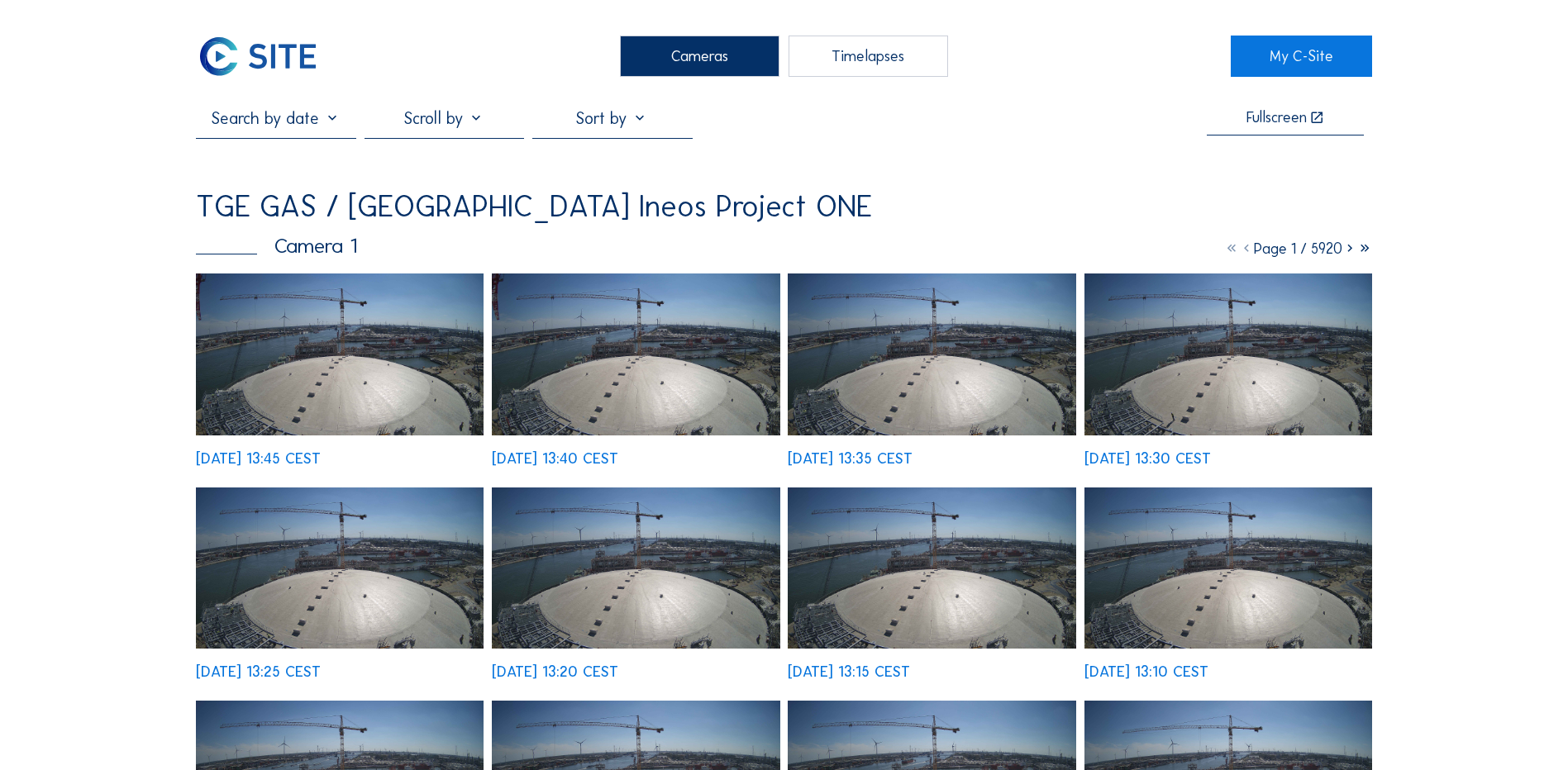
click at [334, 355] on img at bounding box center [339, 354] width 288 height 162
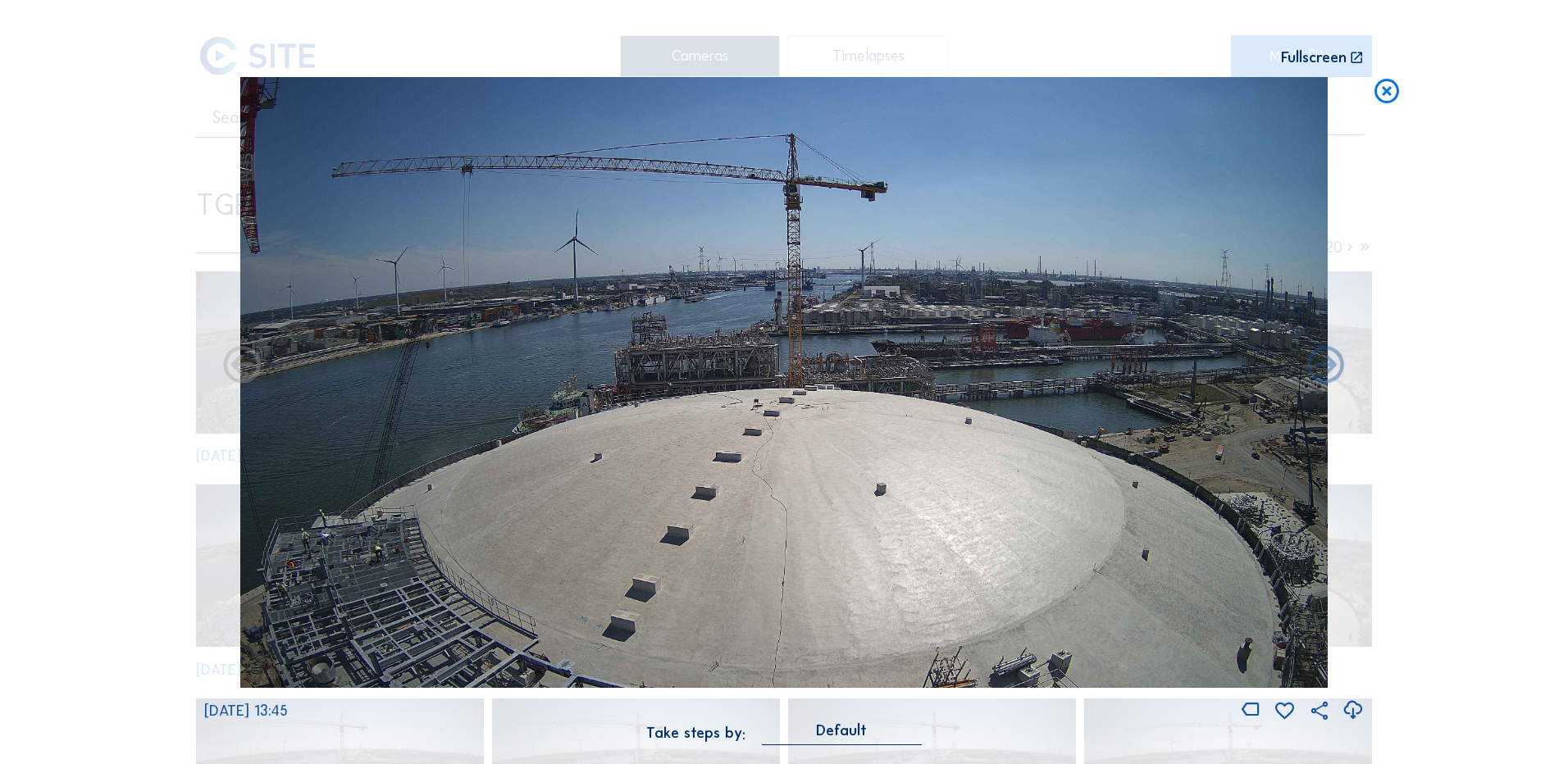
click at [1351, 709] on icon at bounding box center [1352, 711] width 22 height 27
drag, startPoint x: 191, startPoint y: 394, endPoint x: 280, endPoint y: 382, distance: 89.8
click at [193, 394] on div "Scroll to travel through time | Press 'Alt' Button + Scroll to Zoom | Click and…" at bounding box center [784, 382] width 1568 height 764
click at [1388, 92] on icon at bounding box center [1386, 92] width 29 height 30
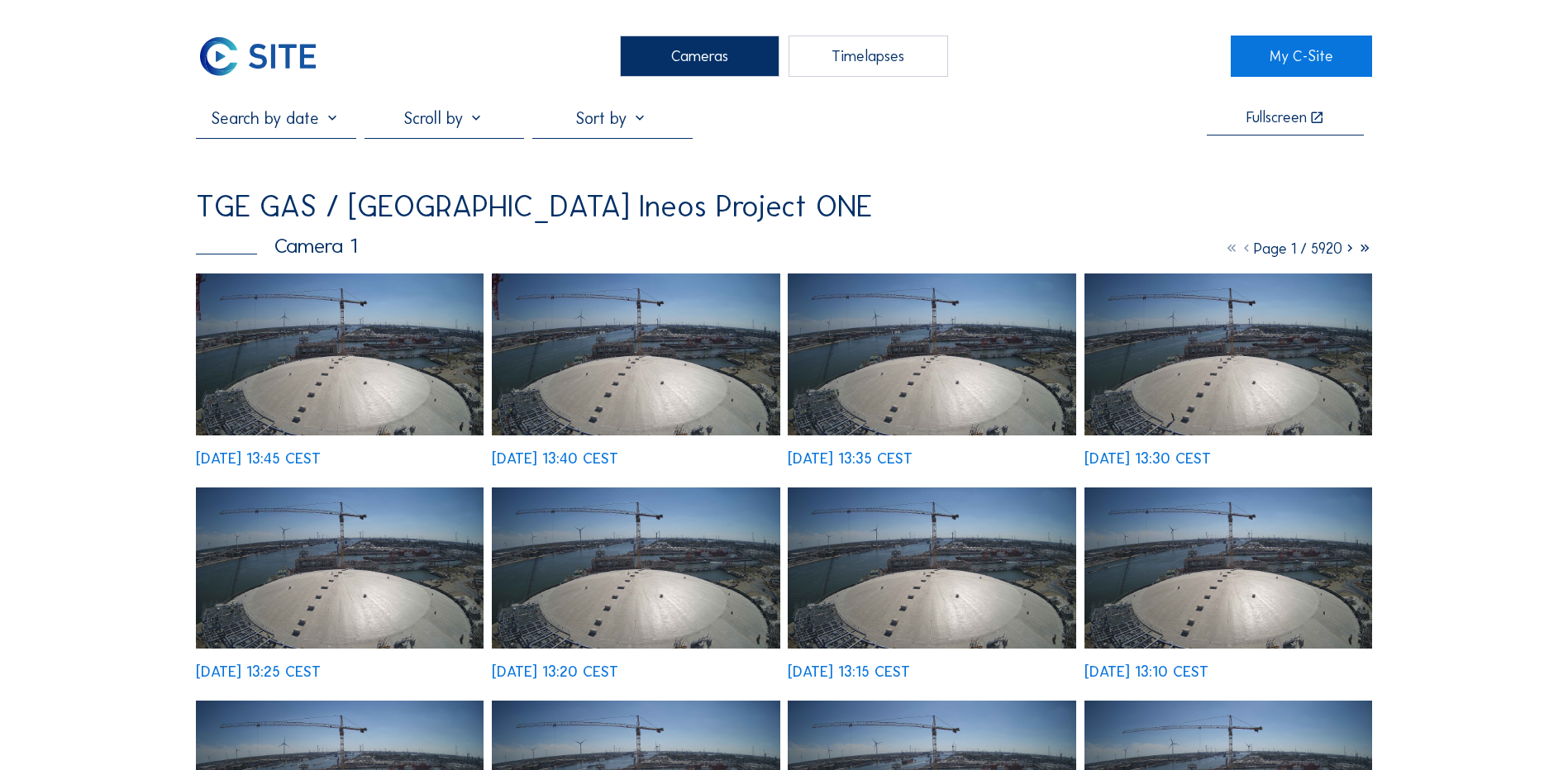
click at [688, 48] on div "Cameras" at bounding box center [699, 56] width 160 height 41
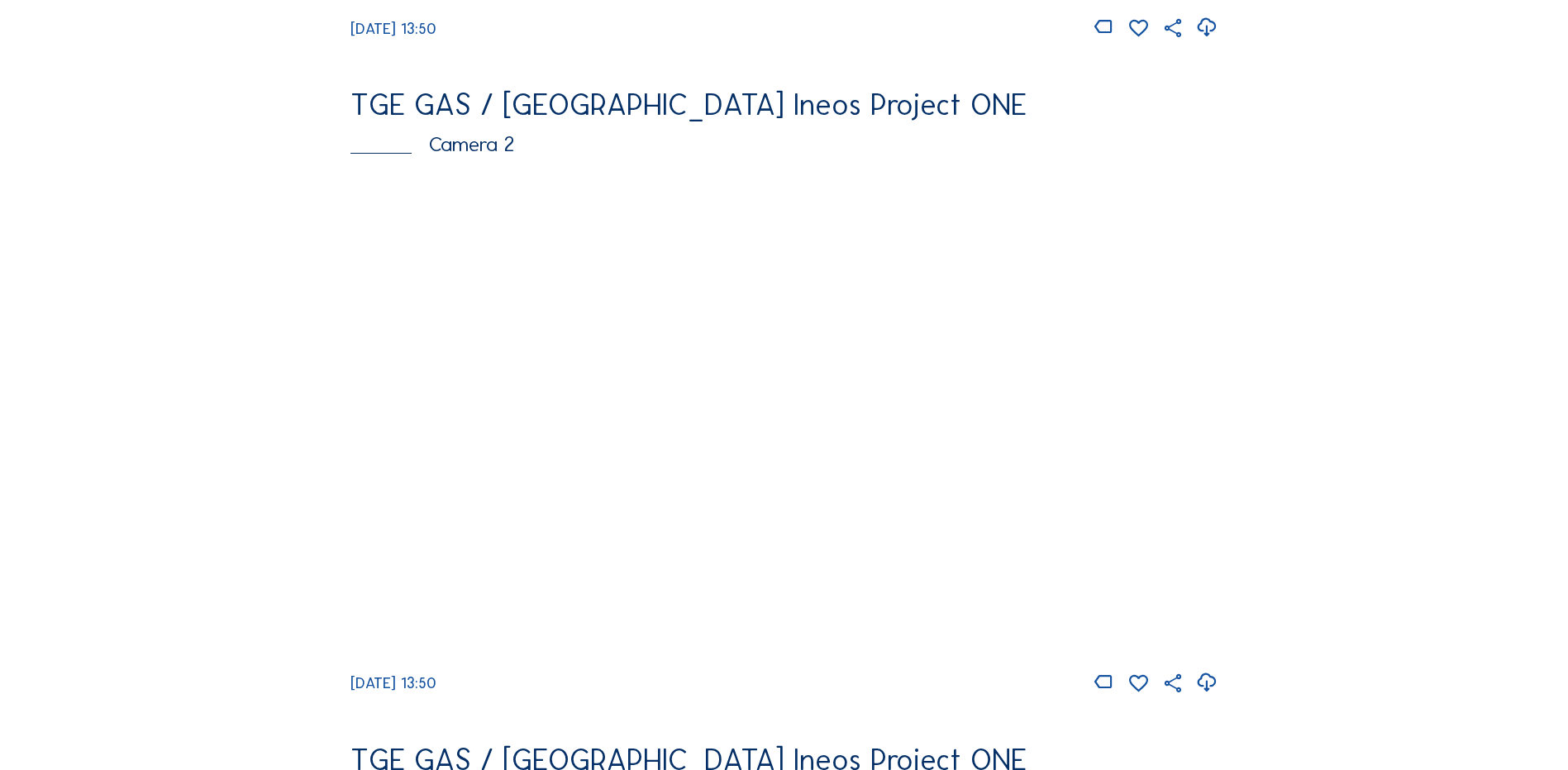
scroll to position [744, 0]
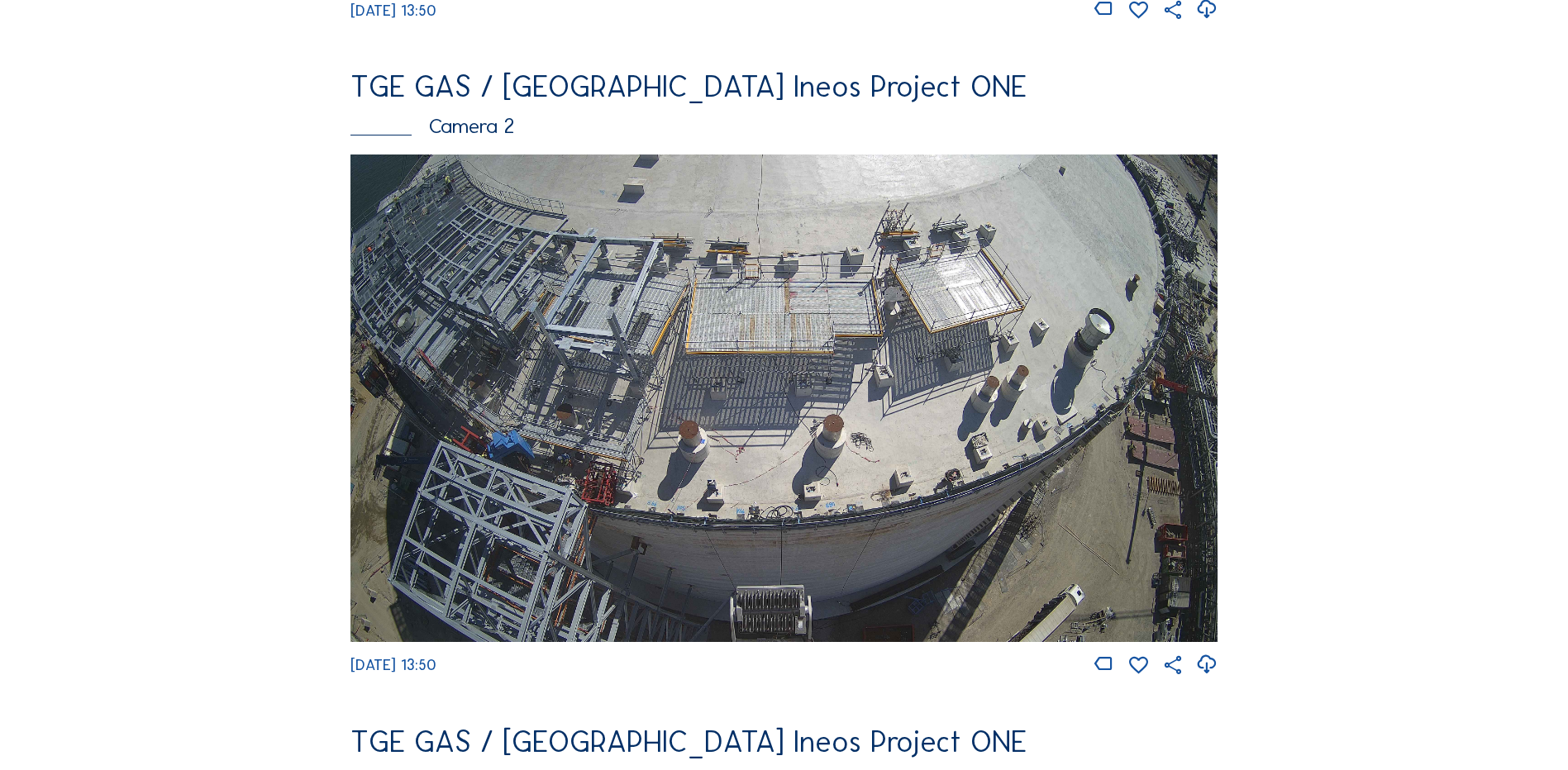
click at [890, 389] on img at bounding box center [784, 398] width 867 height 488
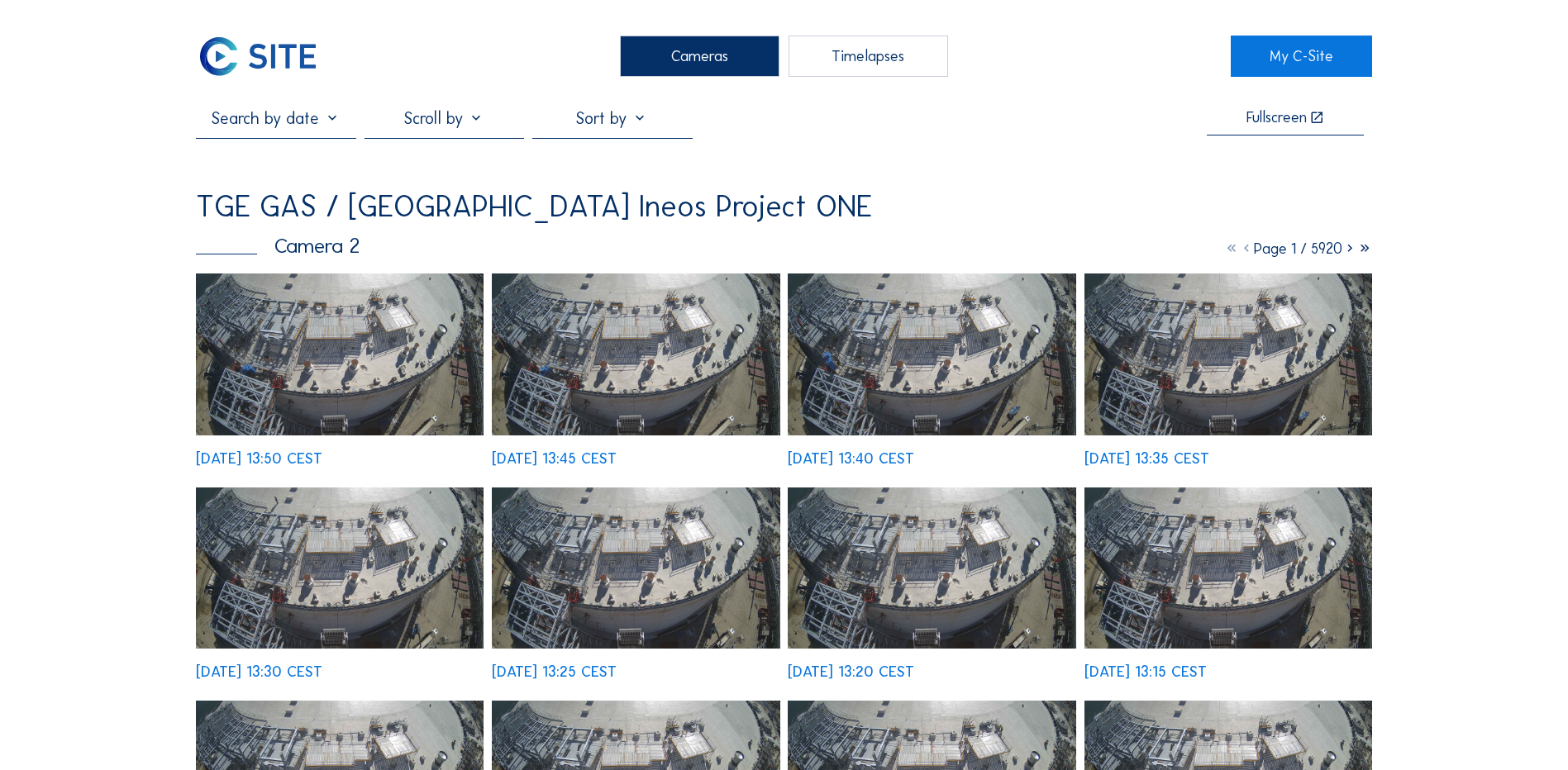
click at [342, 349] on img at bounding box center [339, 354] width 288 height 162
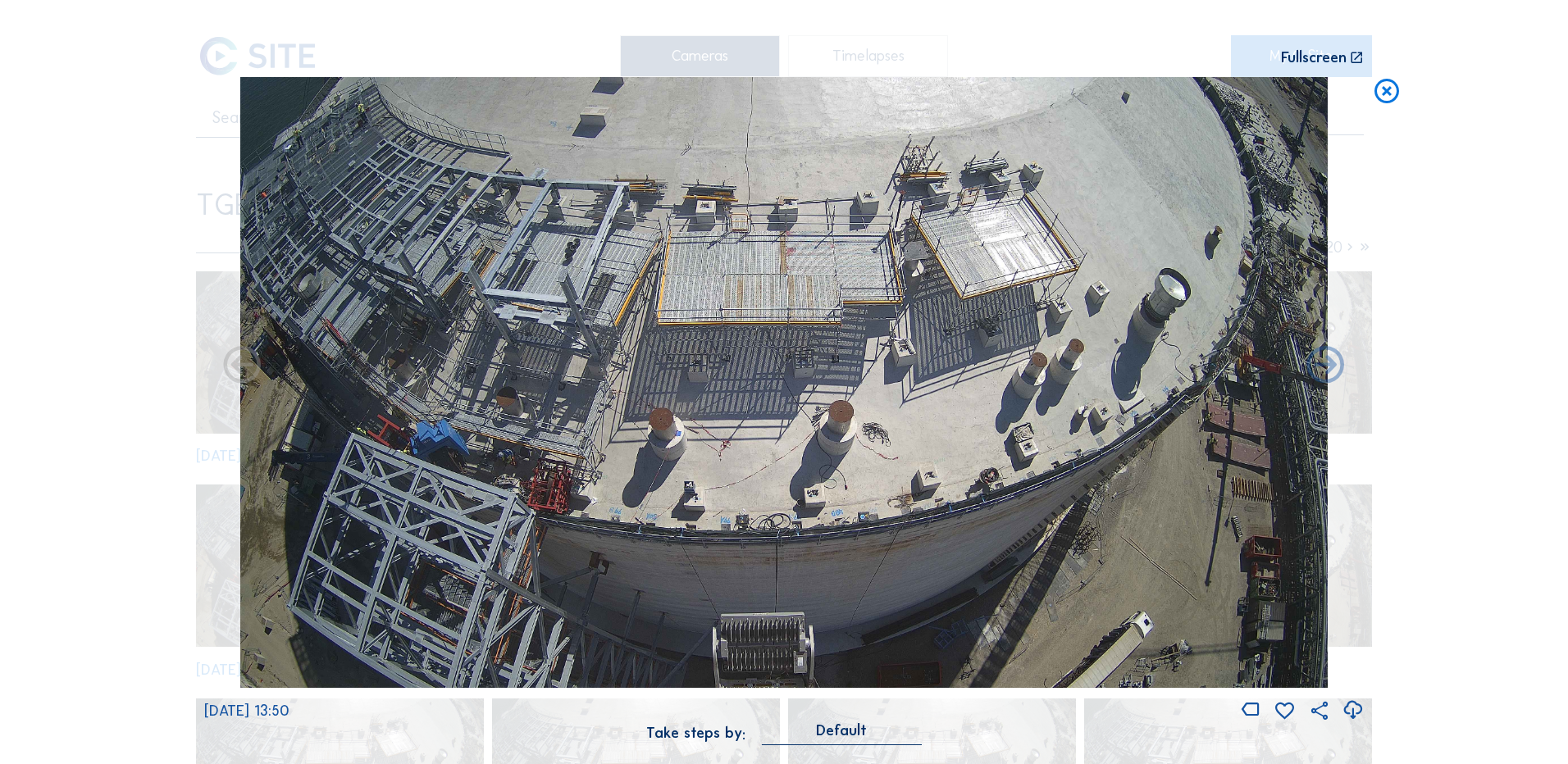
click at [1351, 712] on icon at bounding box center [1352, 711] width 22 height 27
click at [52, 441] on div "Scroll to travel through time | Press 'Alt' Button + Scroll to Zoom | Click and…" at bounding box center [784, 382] width 1568 height 764
click at [1394, 92] on icon at bounding box center [1386, 92] width 29 height 30
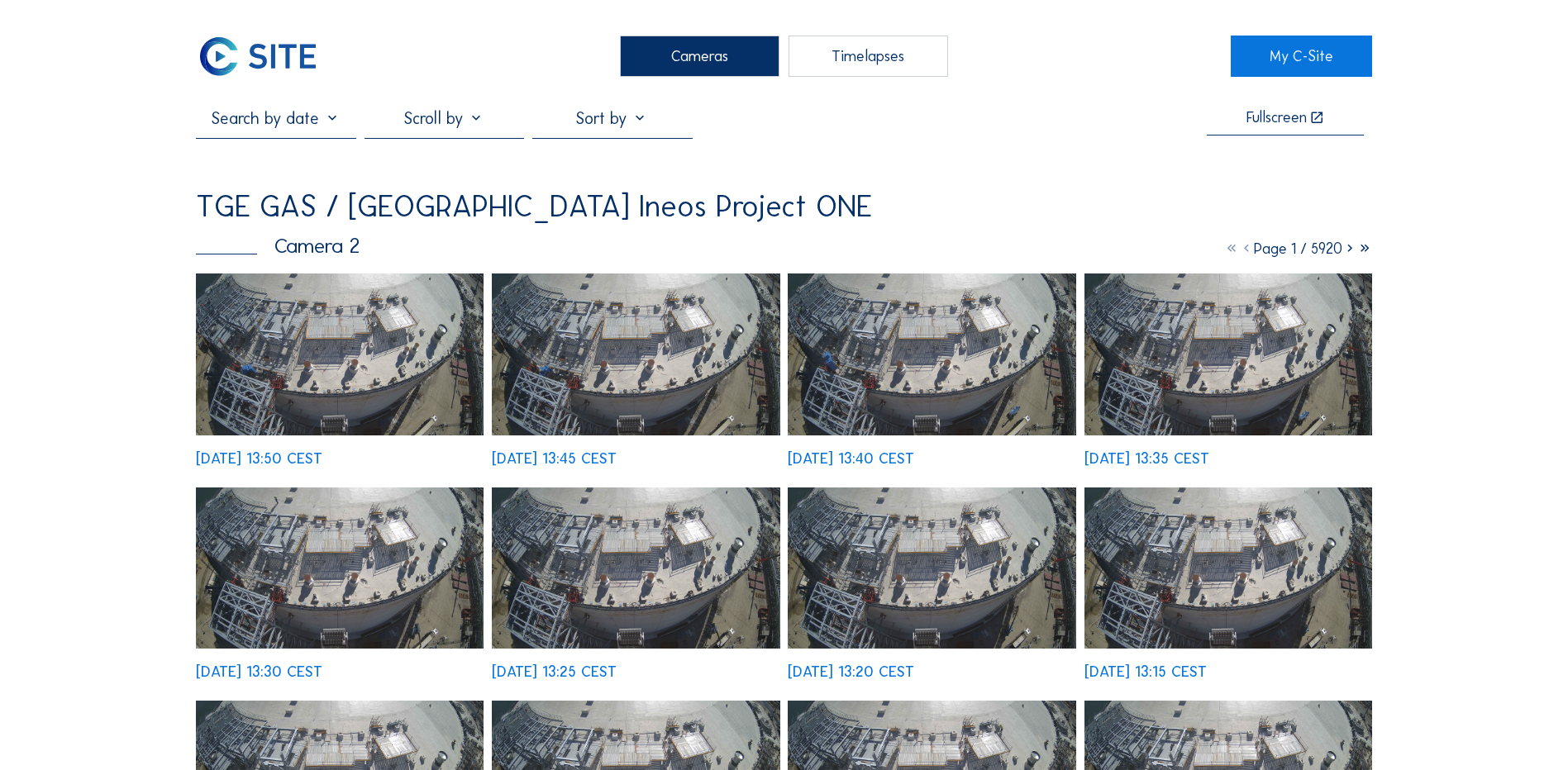
click at [710, 53] on div "Cameras" at bounding box center [699, 56] width 160 height 41
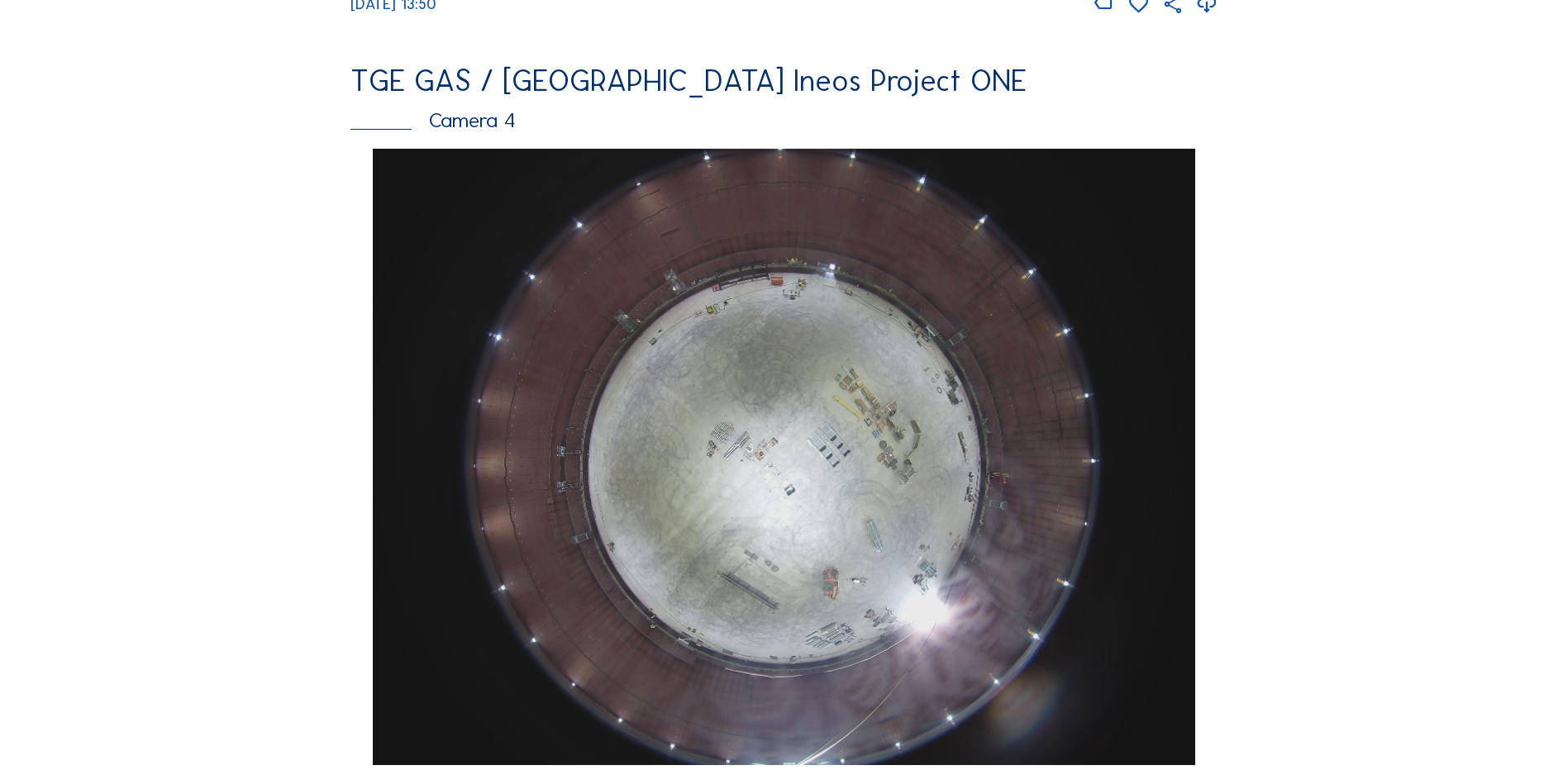
scroll to position [1487, 0]
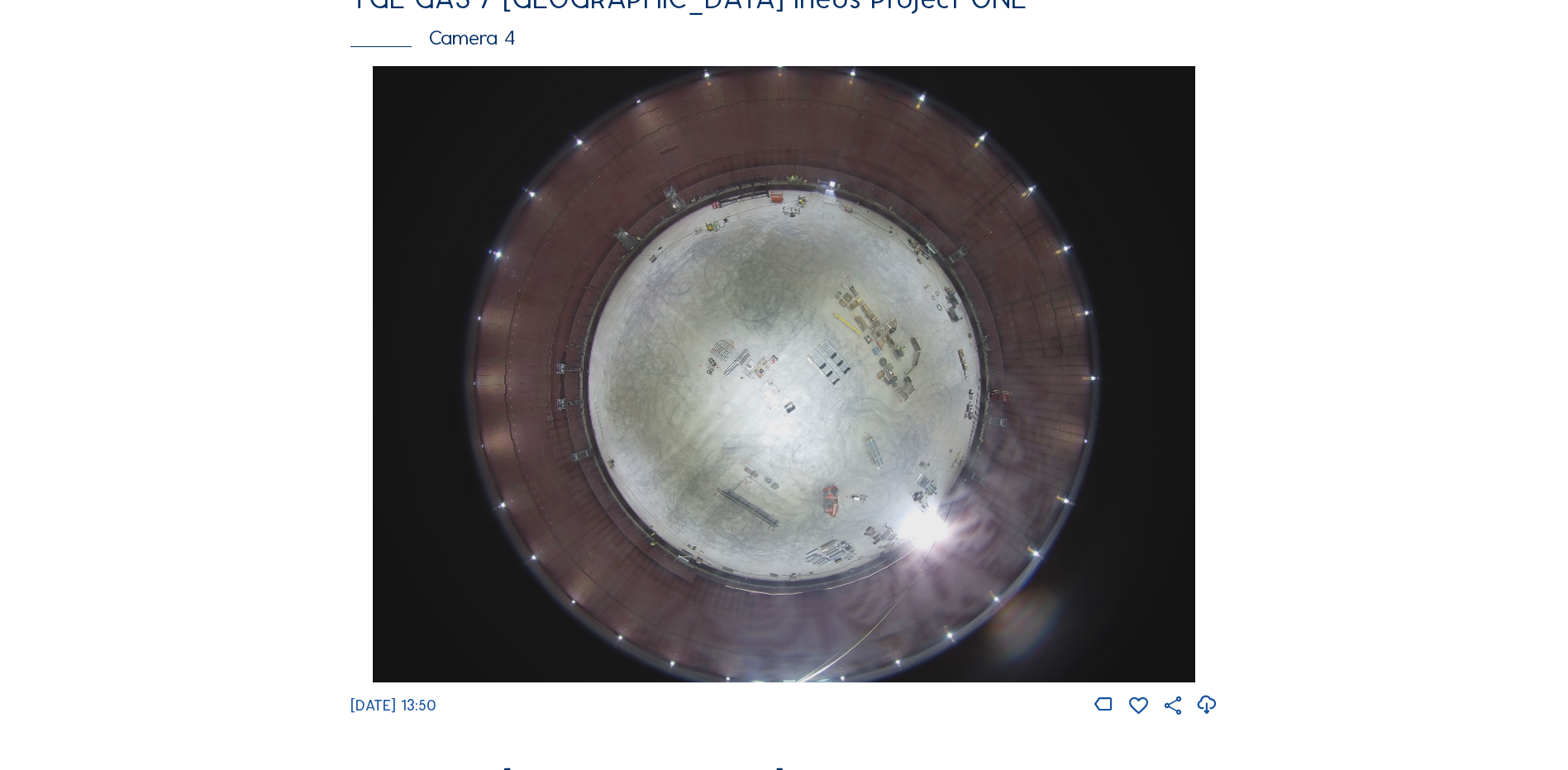
click at [748, 364] on img at bounding box center [784, 375] width 821 height 617
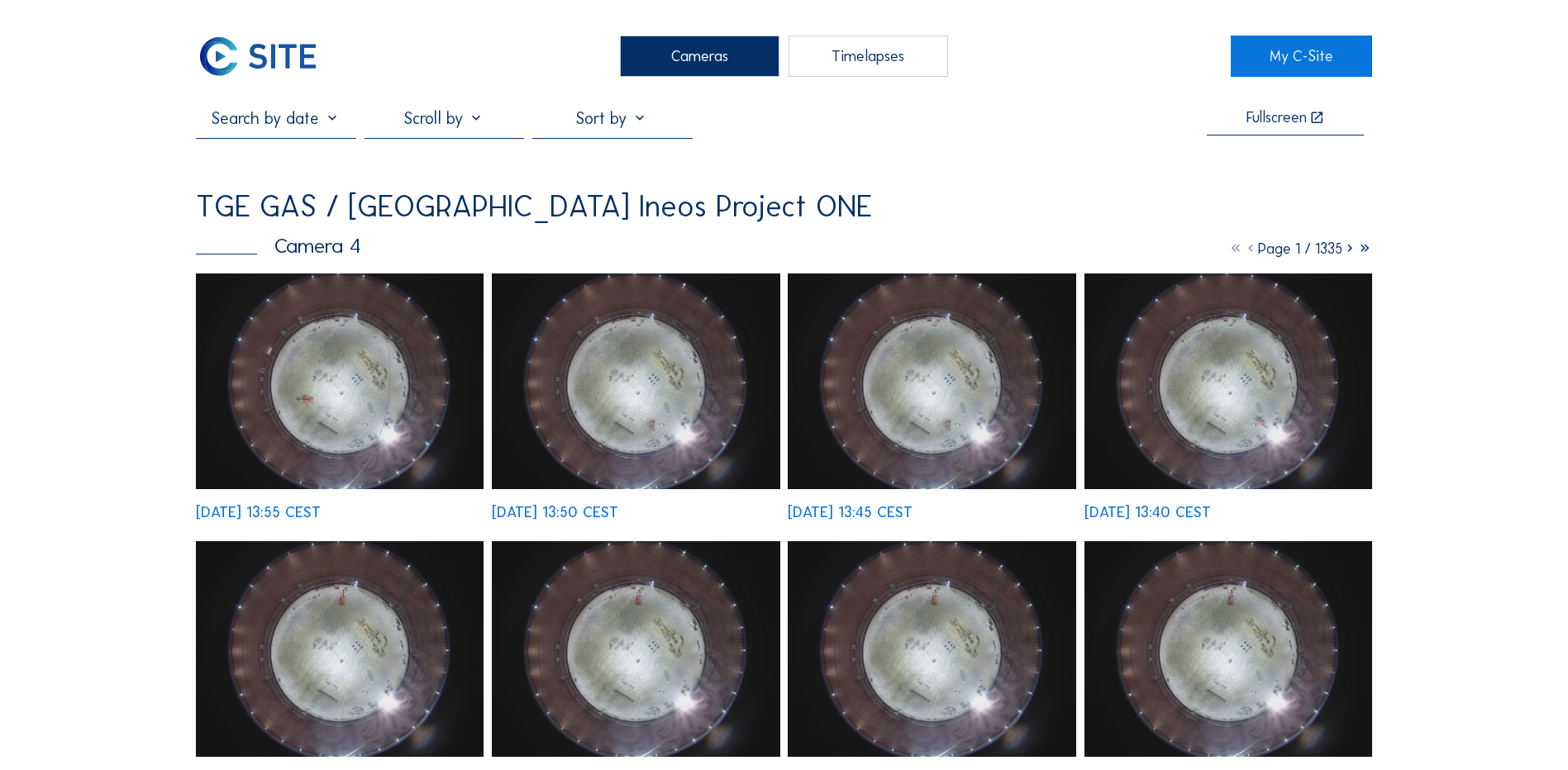
click at [355, 361] on img at bounding box center [339, 381] width 288 height 216
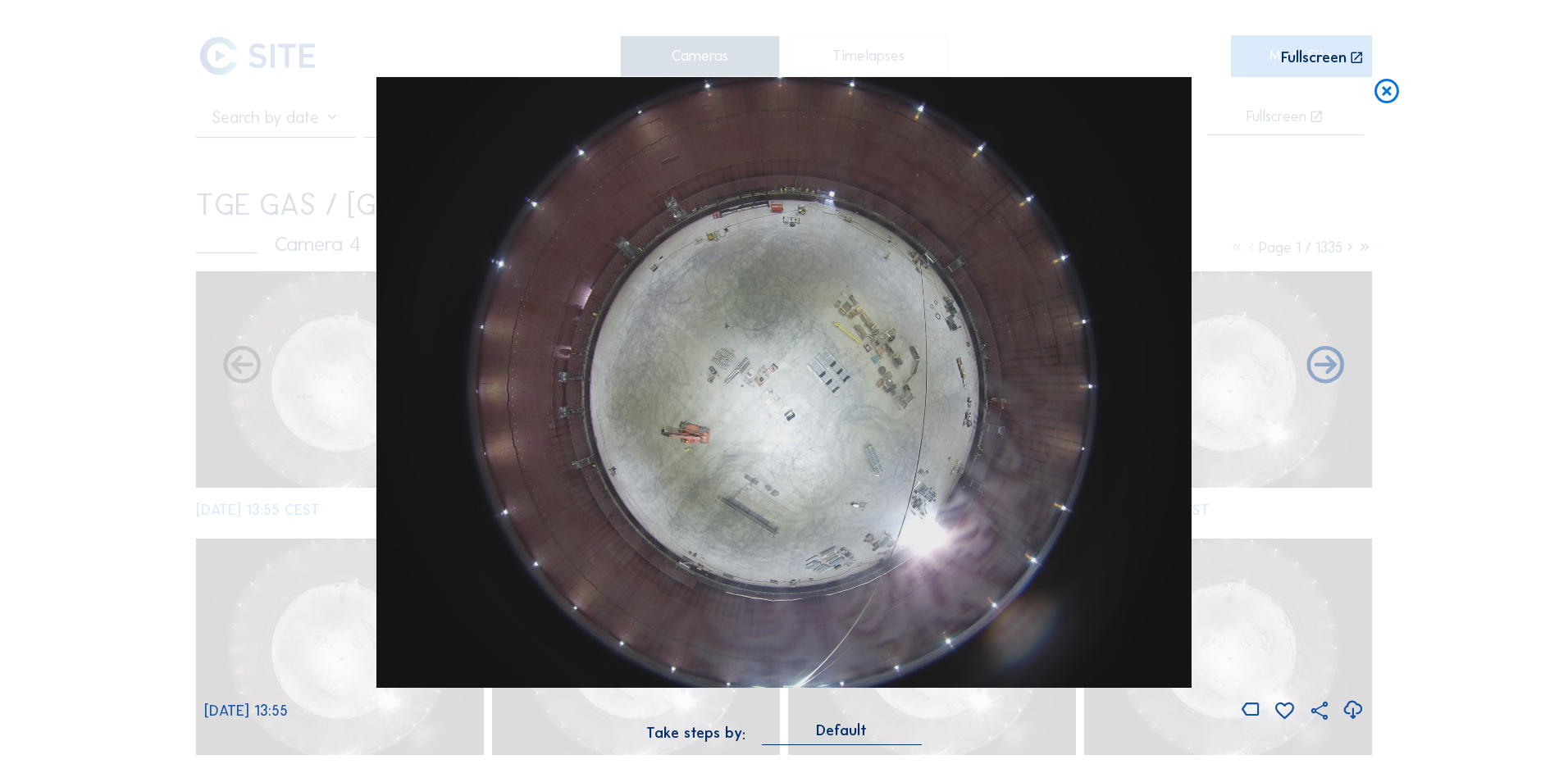
click at [1353, 710] on icon at bounding box center [1352, 711] width 22 height 27
click at [1434, 241] on div "Scroll to travel through time | Press 'Alt' Button + Scroll to Zoom | Click and…" at bounding box center [784, 382] width 1568 height 764
click at [1384, 95] on icon at bounding box center [1386, 92] width 29 height 30
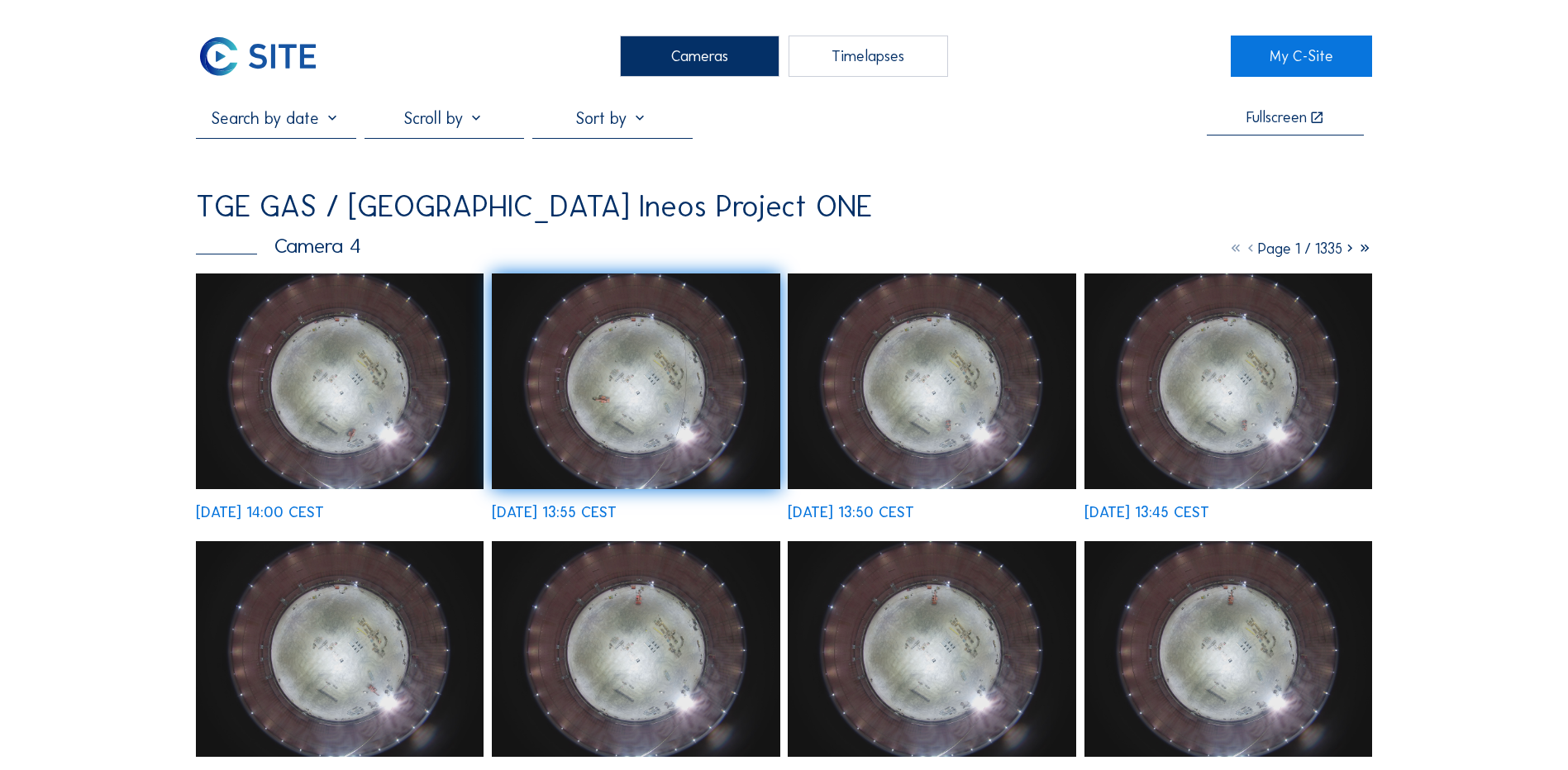
click at [693, 48] on div "Cameras" at bounding box center [699, 56] width 160 height 41
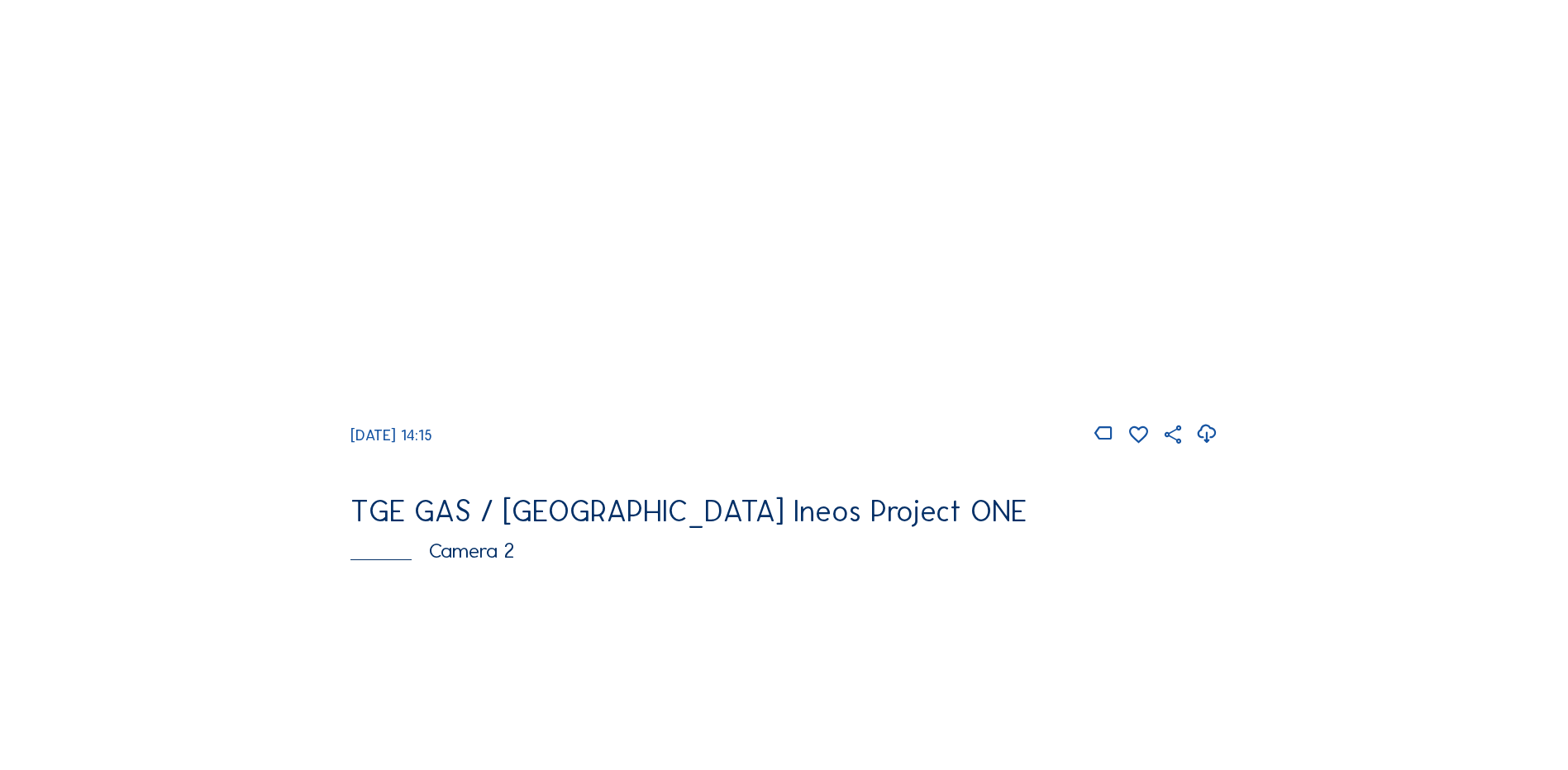
scroll to position [331, 0]
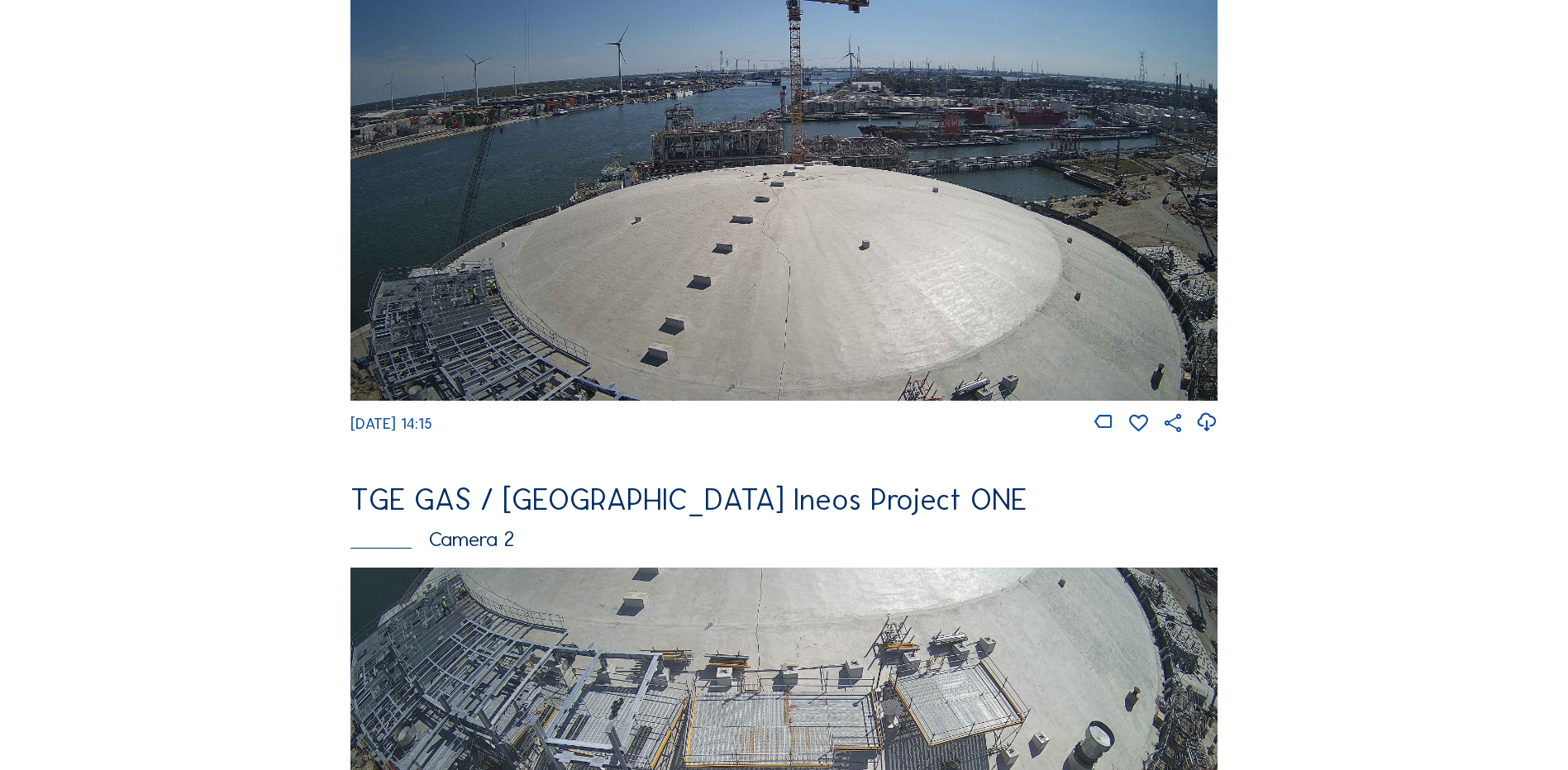
click at [670, 223] on img at bounding box center [784, 156] width 867 height 488
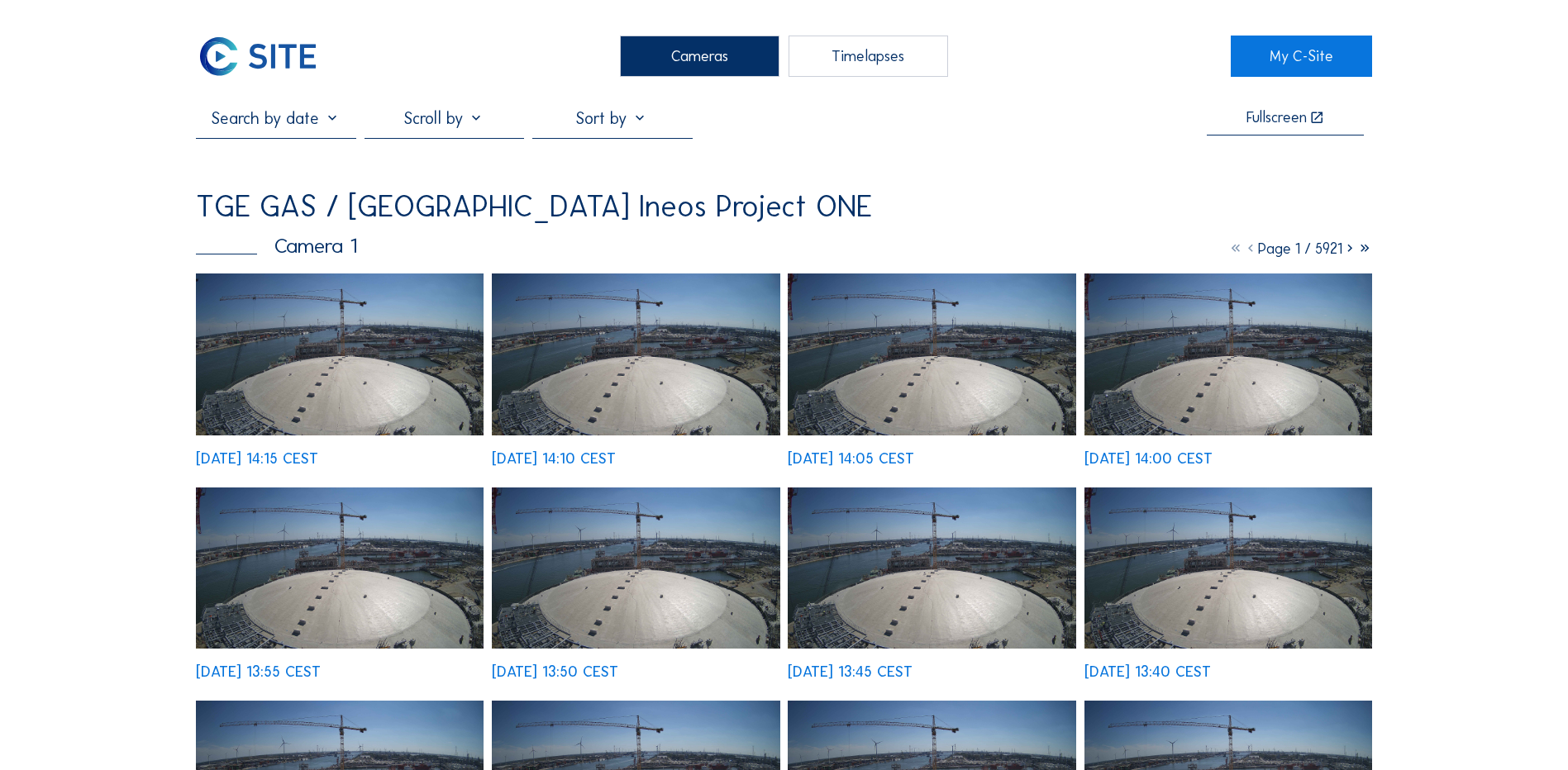
click at [320, 322] on img at bounding box center [339, 354] width 288 height 162
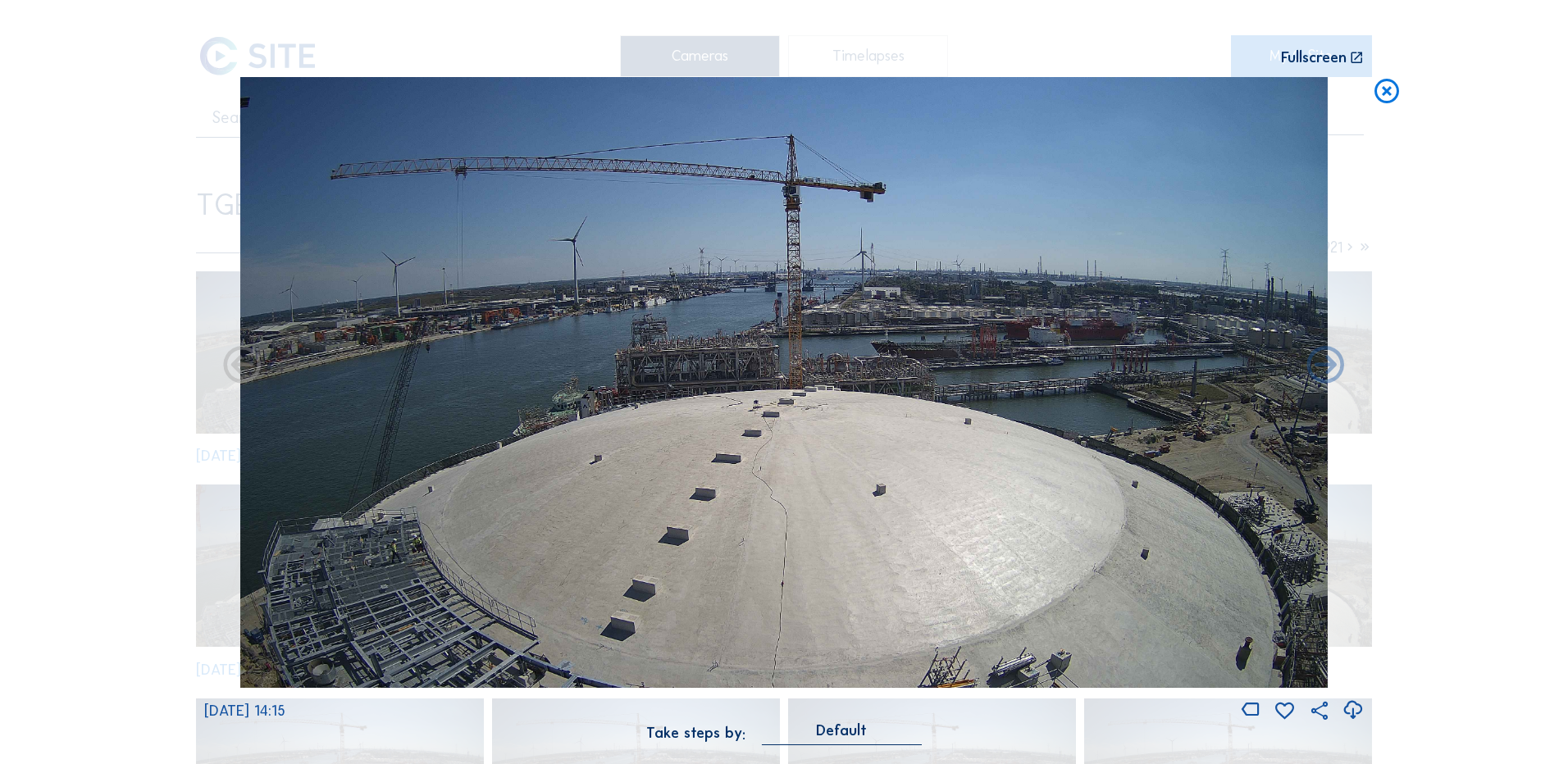
click at [1349, 708] on icon at bounding box center [1352, 711] width 22 height 27
click at [109, 284] on div "Scroll to travel through time | Press 'Alt' Button + Scroll to Zoom | Click and…" at bounding box center [784, 382] width 1568 height 764
click at [1385, 95] on icon at bounding box center [1386, 92] width 29 height 30
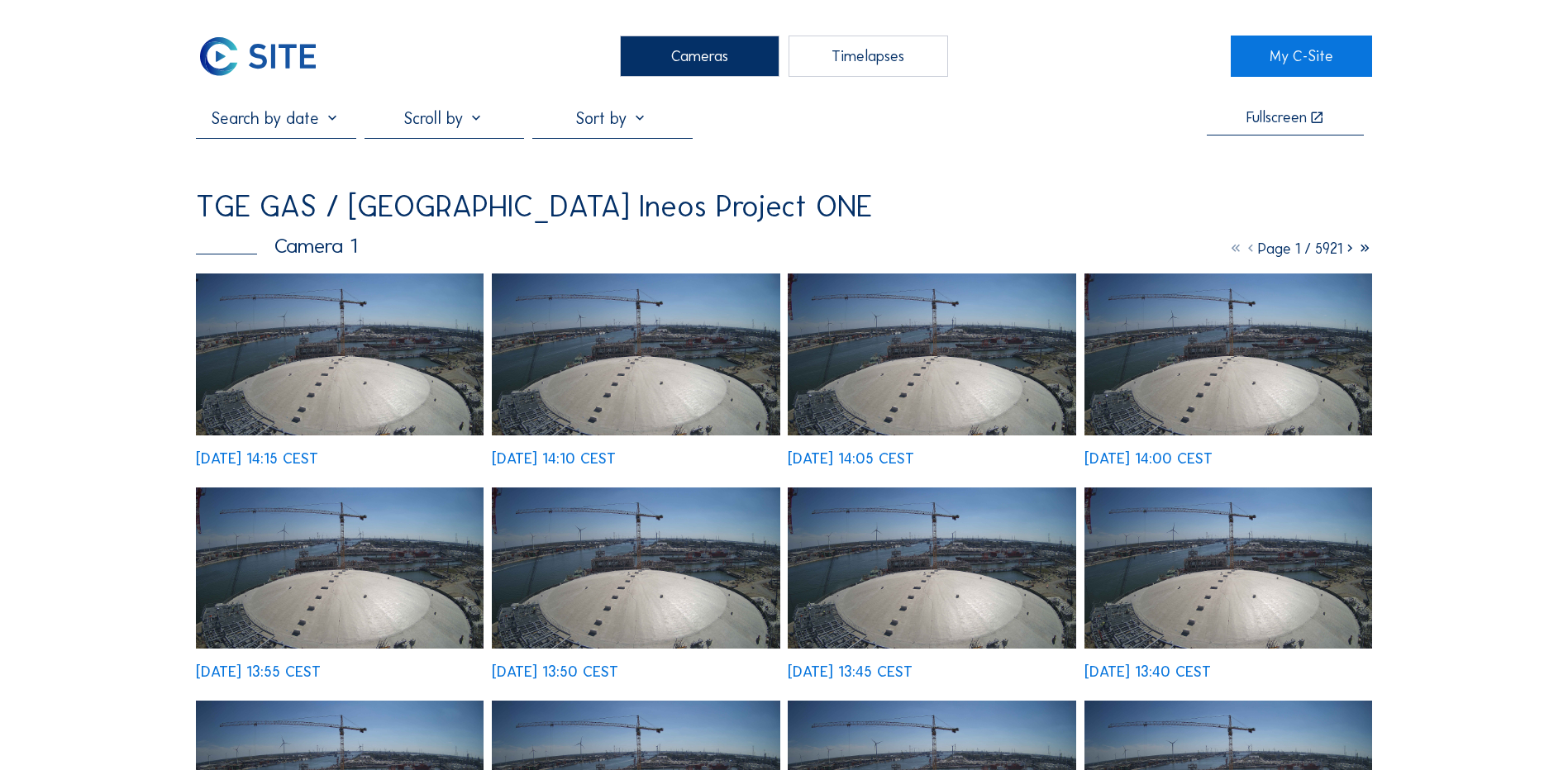
click at [709, 48] on div "Cameras" at bounding box center [699, 56] width 160 height 41
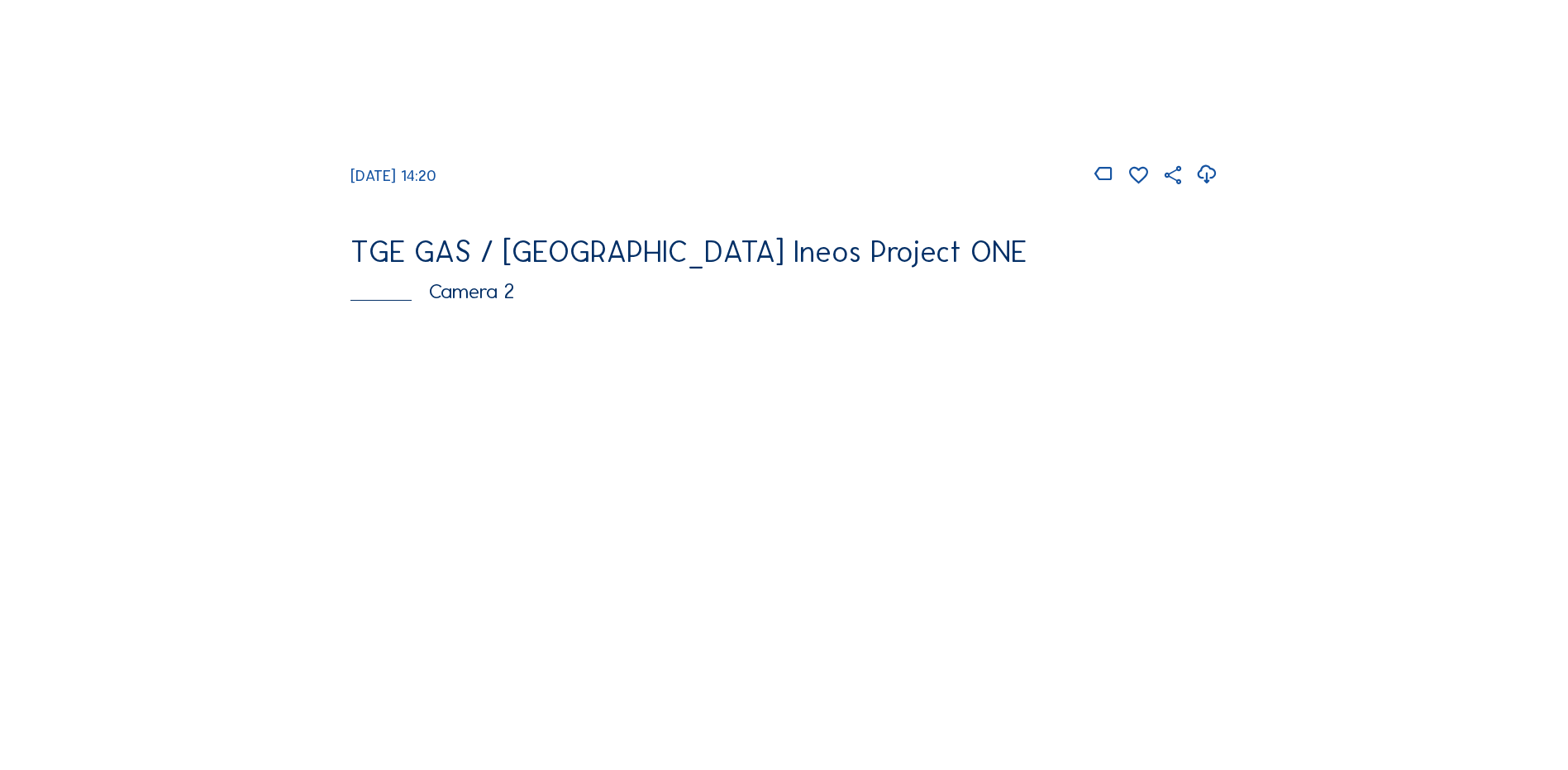
scroll to position [662, 0]
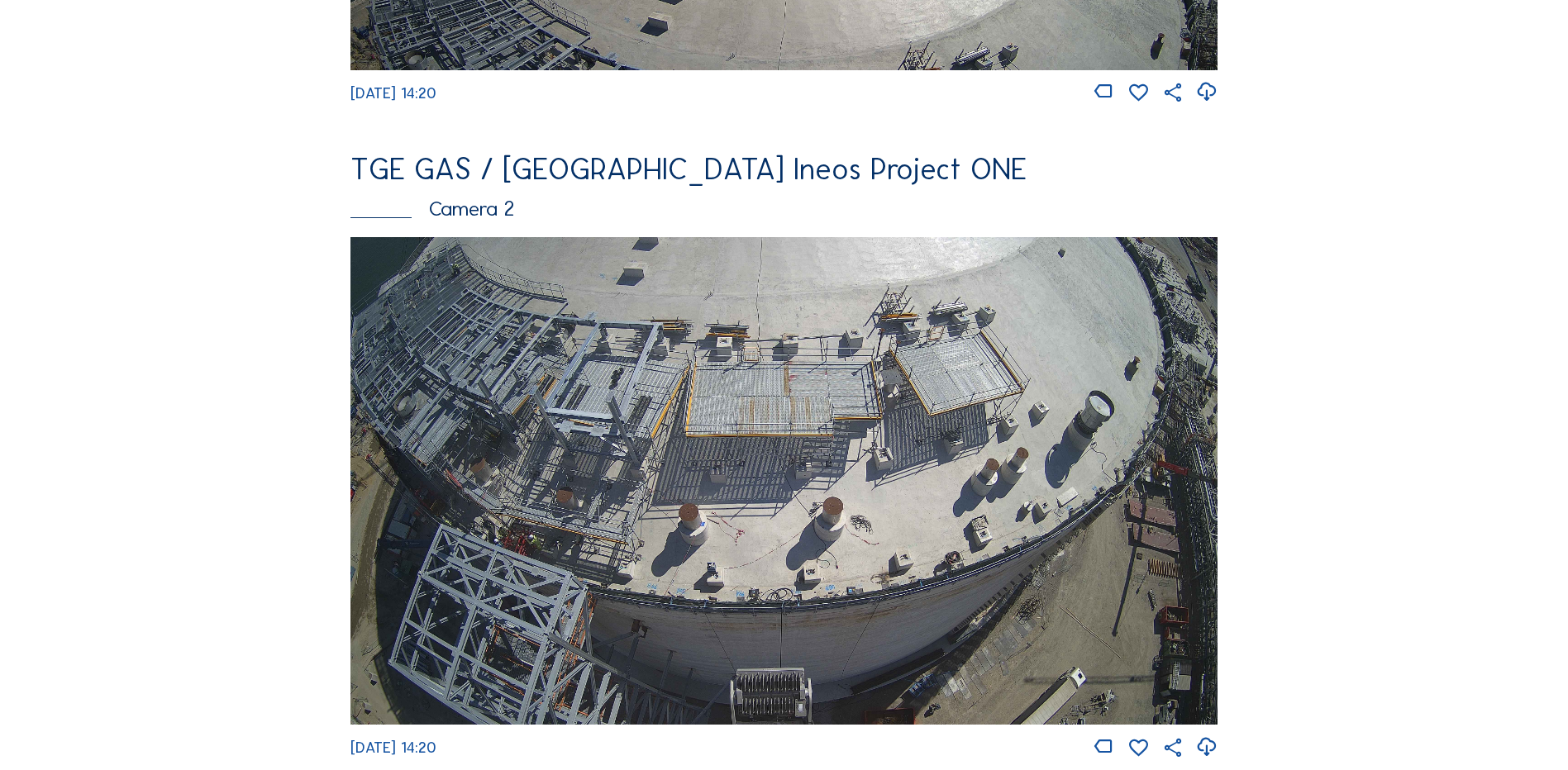
click at [626, 470] on img at bounding box center [784, 481] width 867 height 488
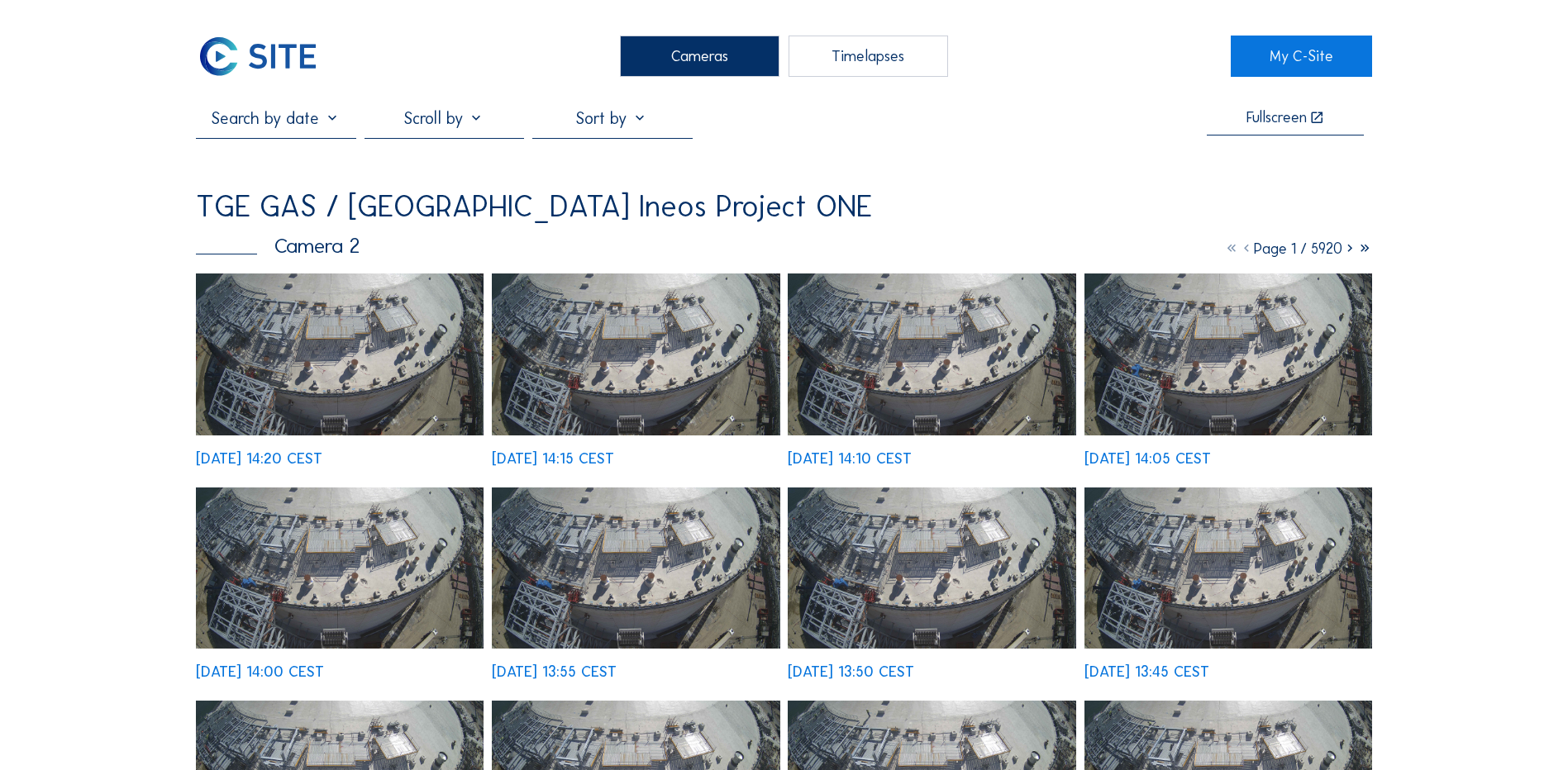
click at [335, 344] on img at bounding box center [339, 354] width 288 height 162
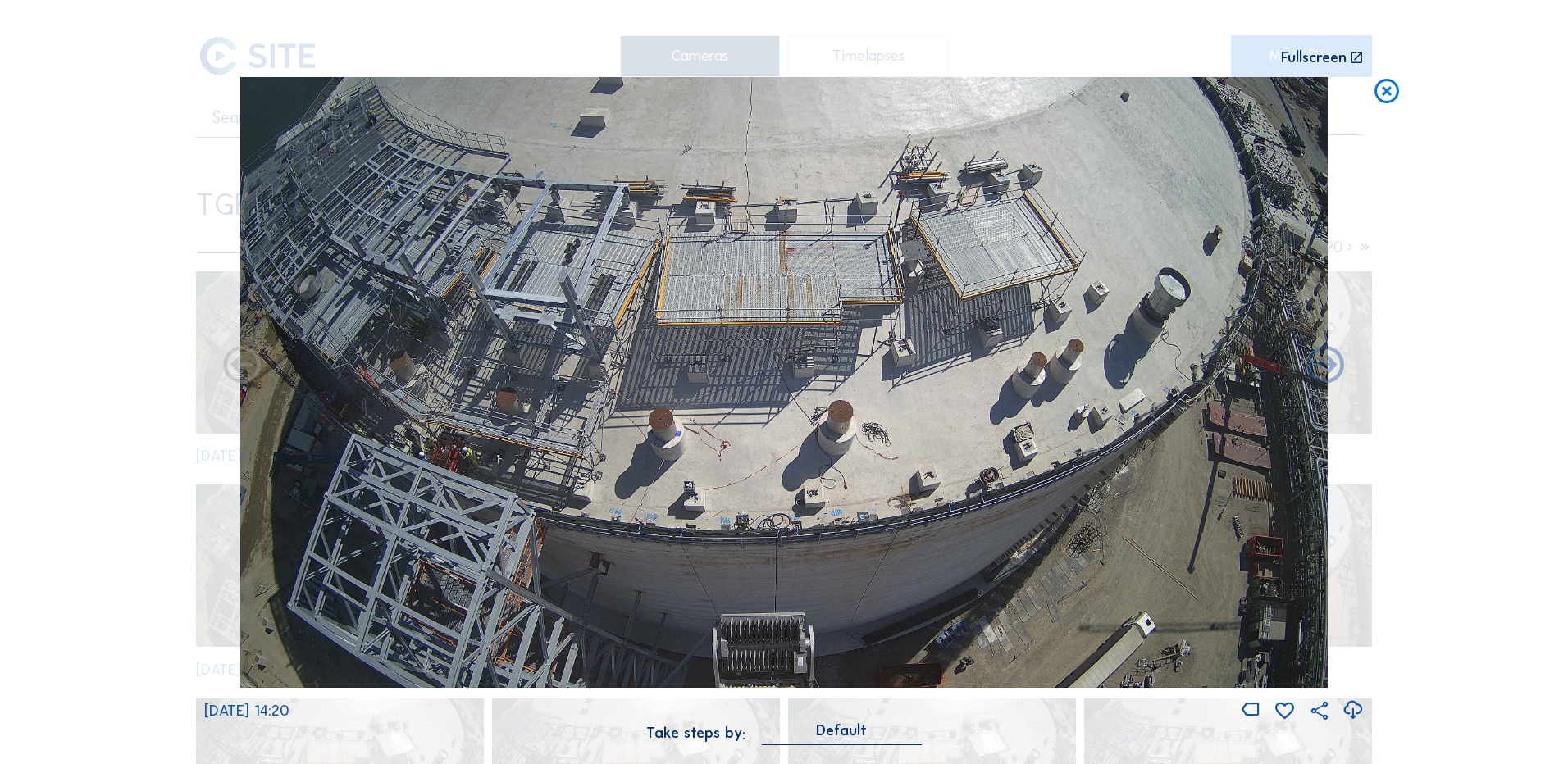
click at [1350, 709] on icon at bounding box center [1352, 711] width 22 height 27
click at [50, 412] on div "Scroll to travel through time | Press 'Alt' Button + Scroll to Zoom | Click and…" at bounding box center [784, 382] width 1568 height 764
click at [1389, 93] on icon at bounding box center [1386, 92] width 29 height 30
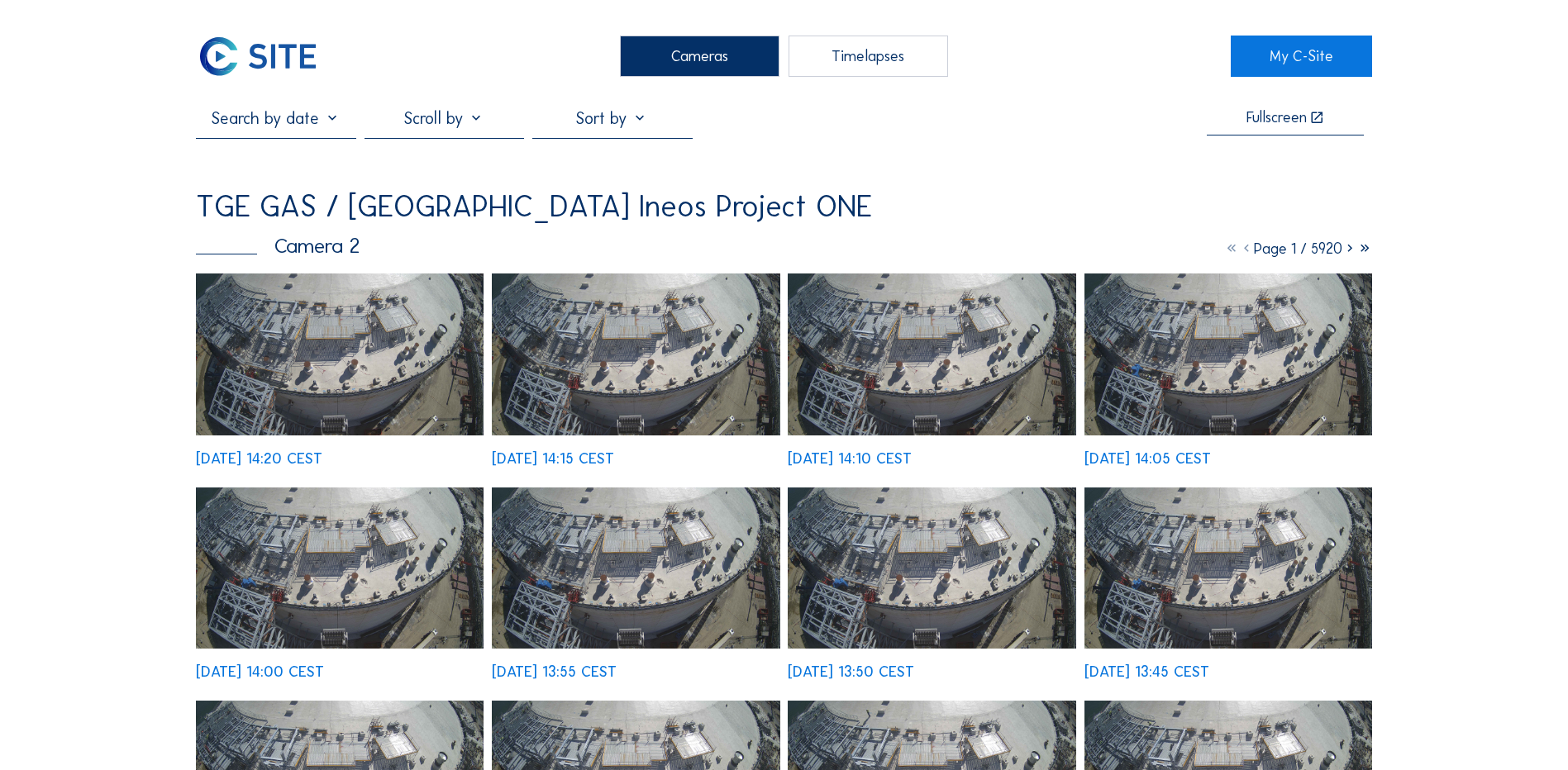
click at [689, 58] on div "Cameras" at bounding box center [699, 56] width 160 height 41
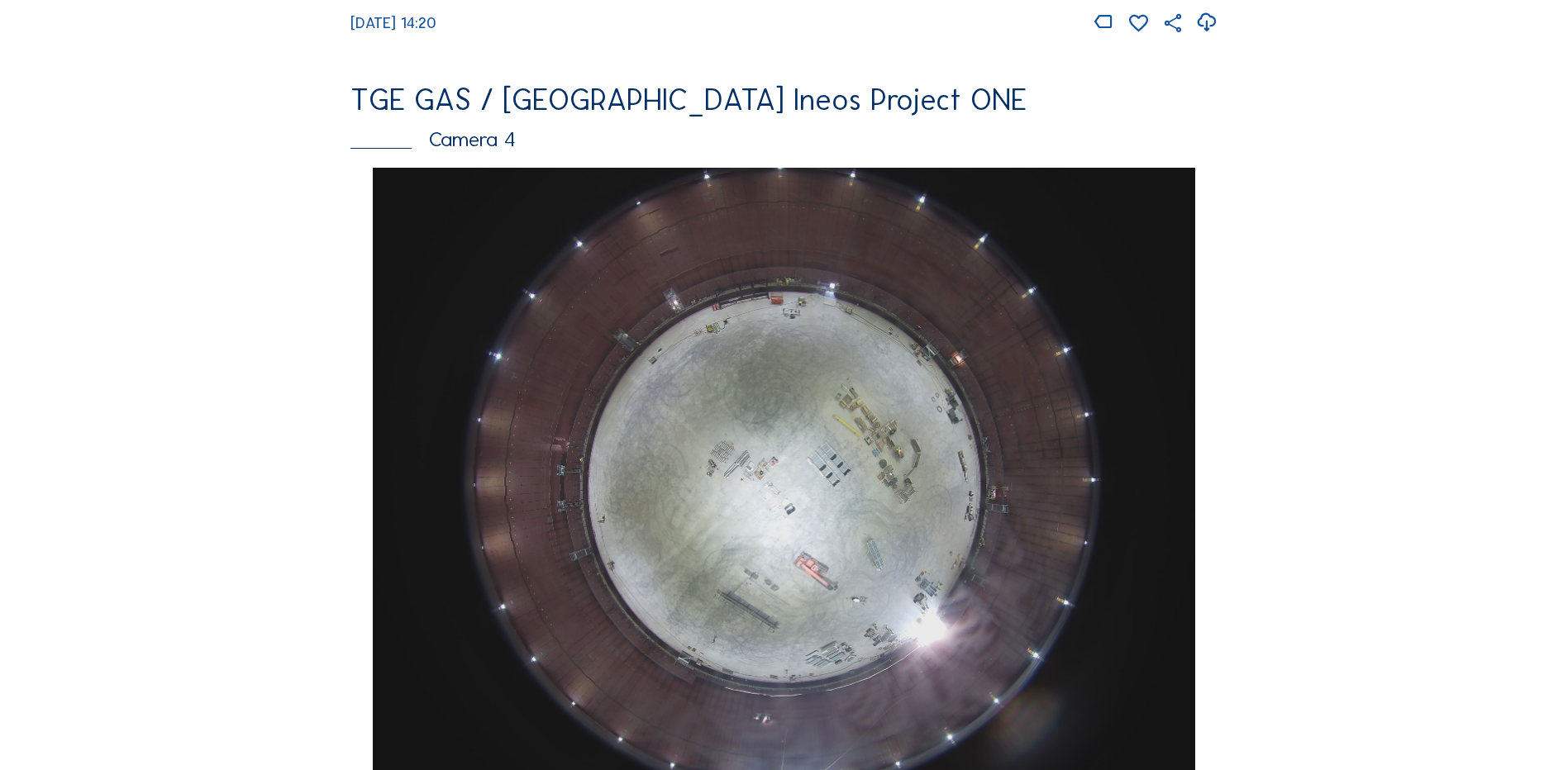
scroll to position [1405, 0]
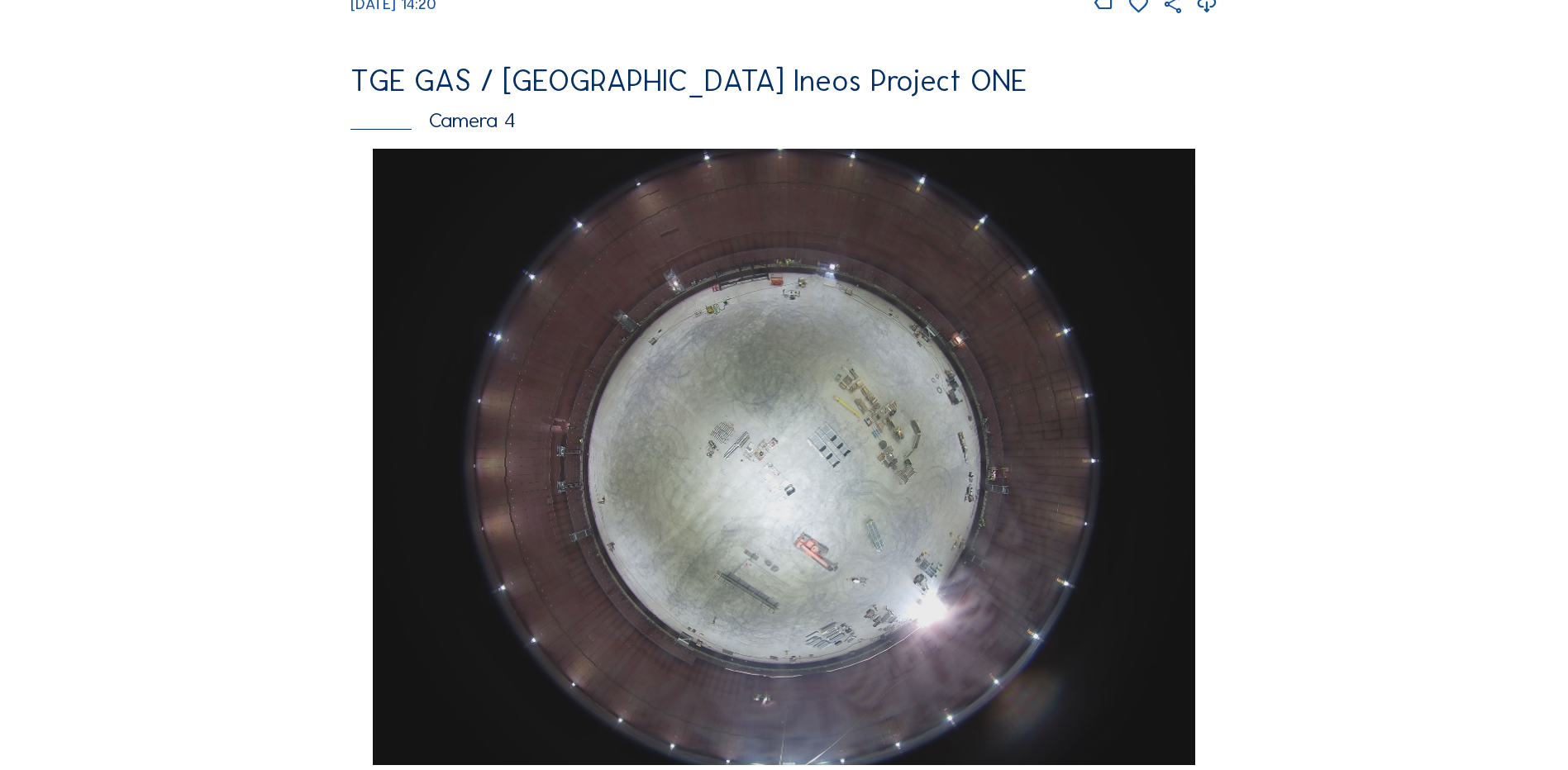
click at [815, 466] on img at bounding box center [784, 457] width 821 height 617
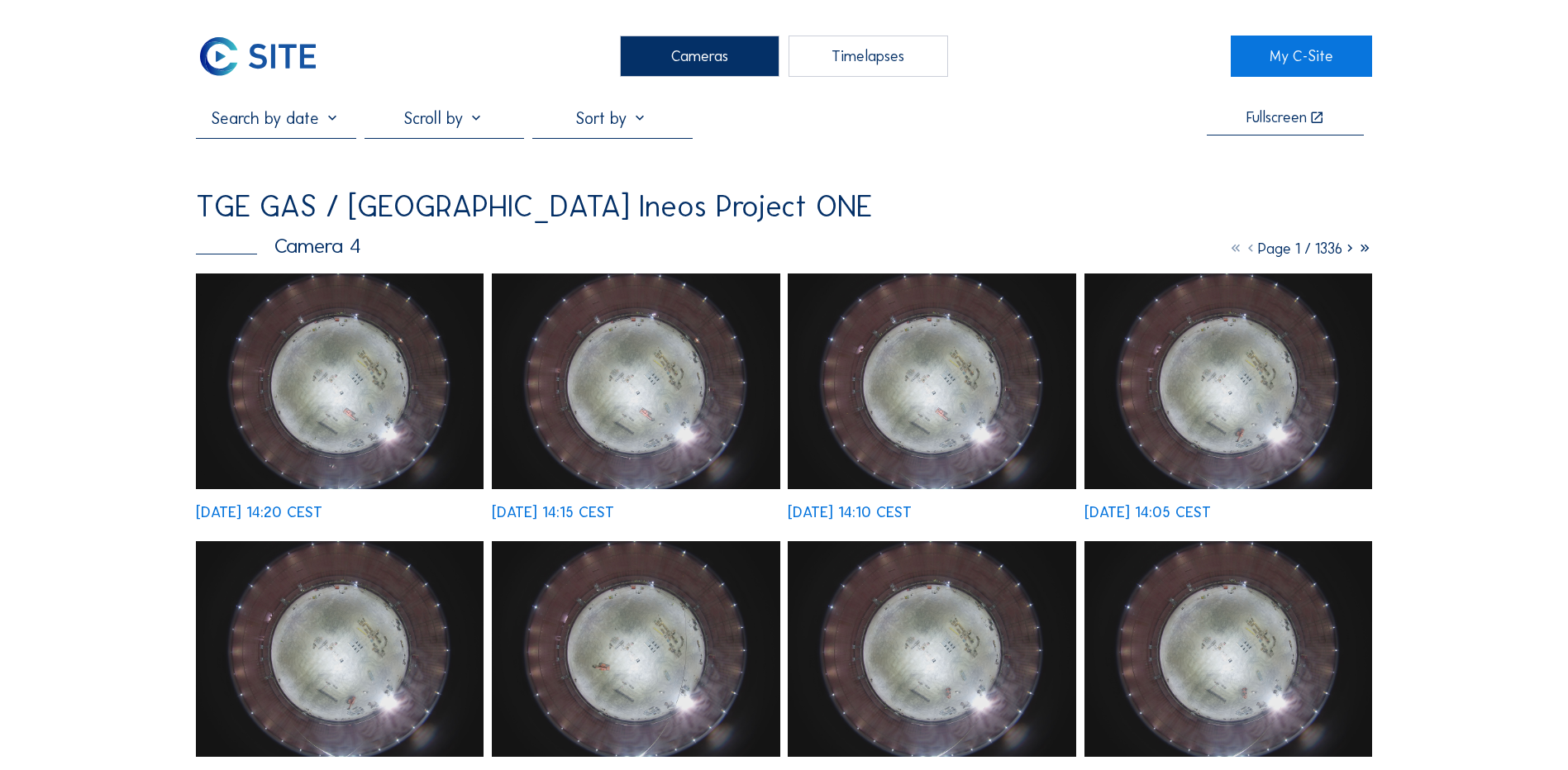
click at [368, 398] on img at bounding box center [339, 381] width 288 height 216
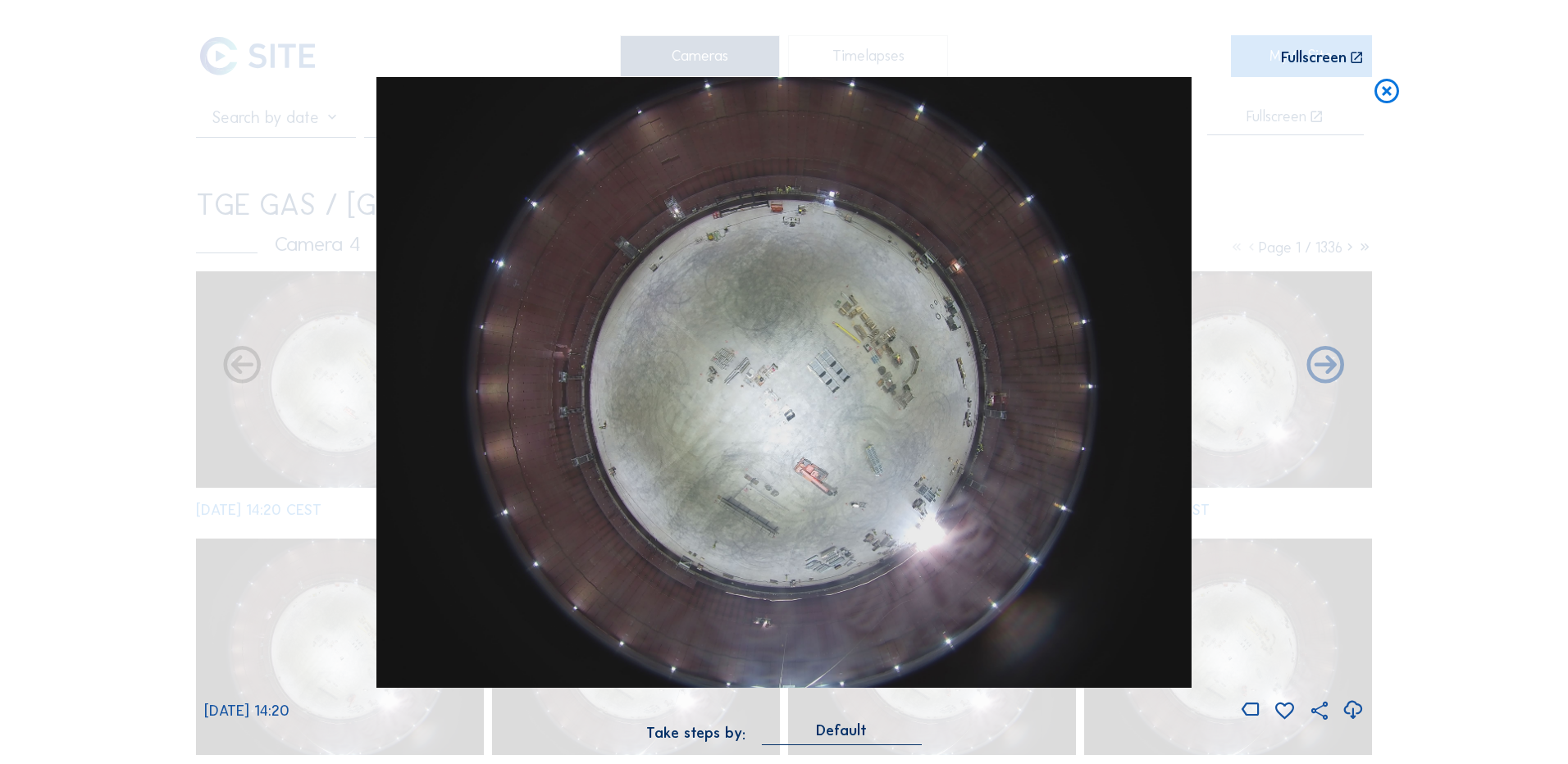
click at [1355, 710] on icon at bounding box center [1352, 711] width 22 height 27
click at [122, 338] on div "Scroll to travel through time | Press 'Alt' Button + Scroll to Zoom | Click and…" at bounding box center [784, 382] width 1568 height 764
click at [1387, 96] on icon at bounding box center [1386, 92] width 29 height 30
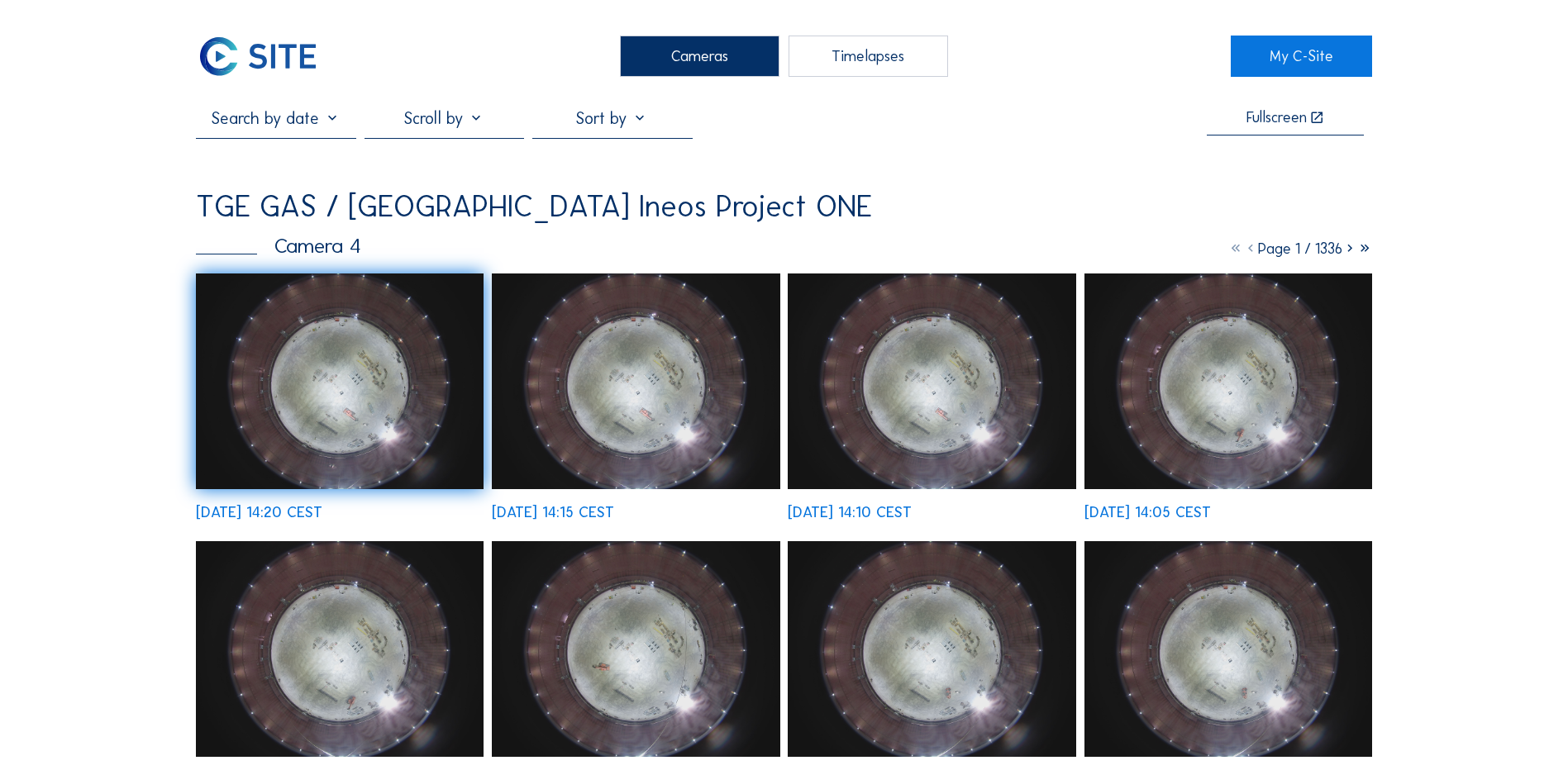
click at [708, 56] on div "Cameras" at bounding box center [699, 56] width 160 height 41
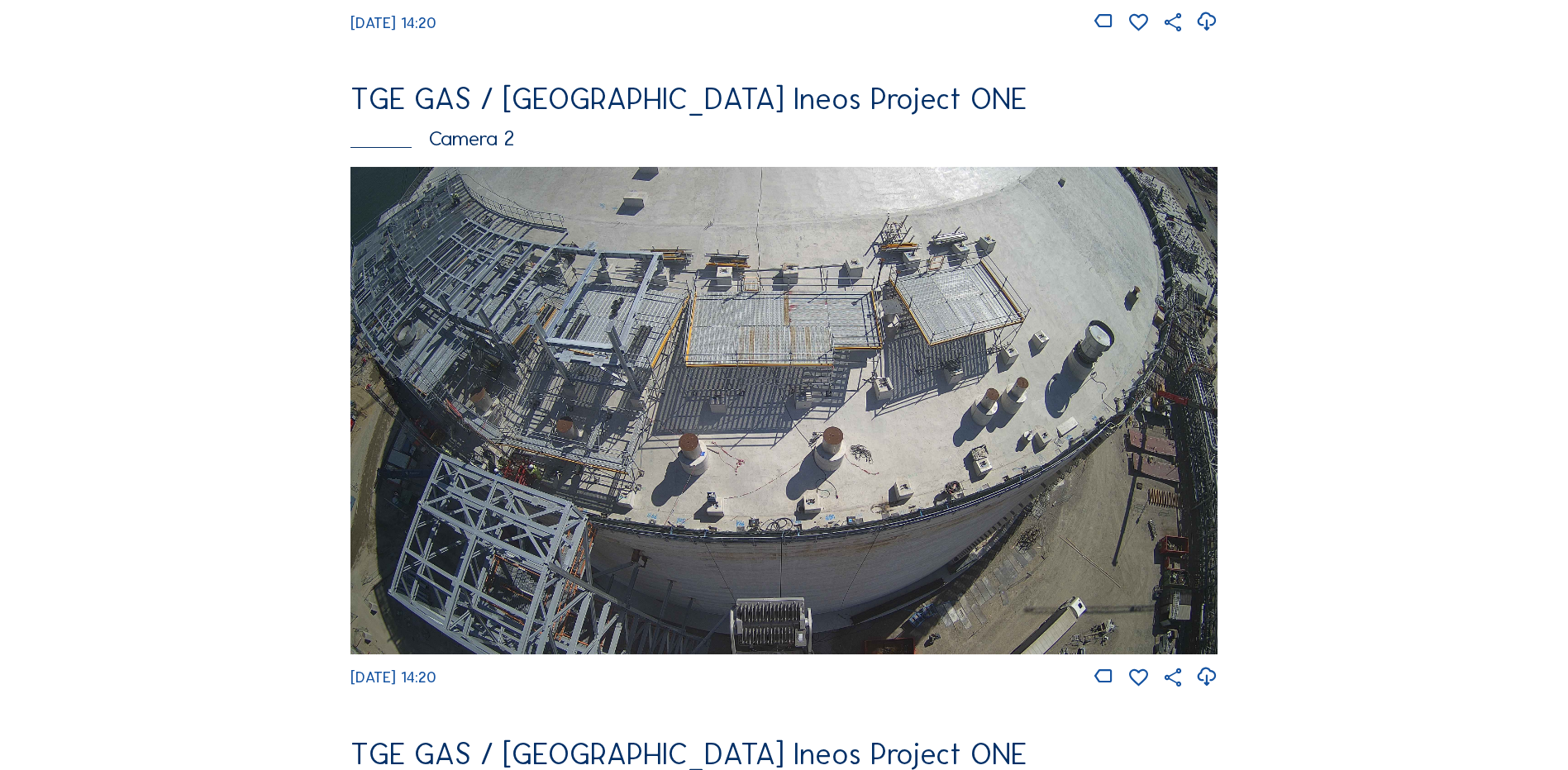
scroll to position [744, 0]
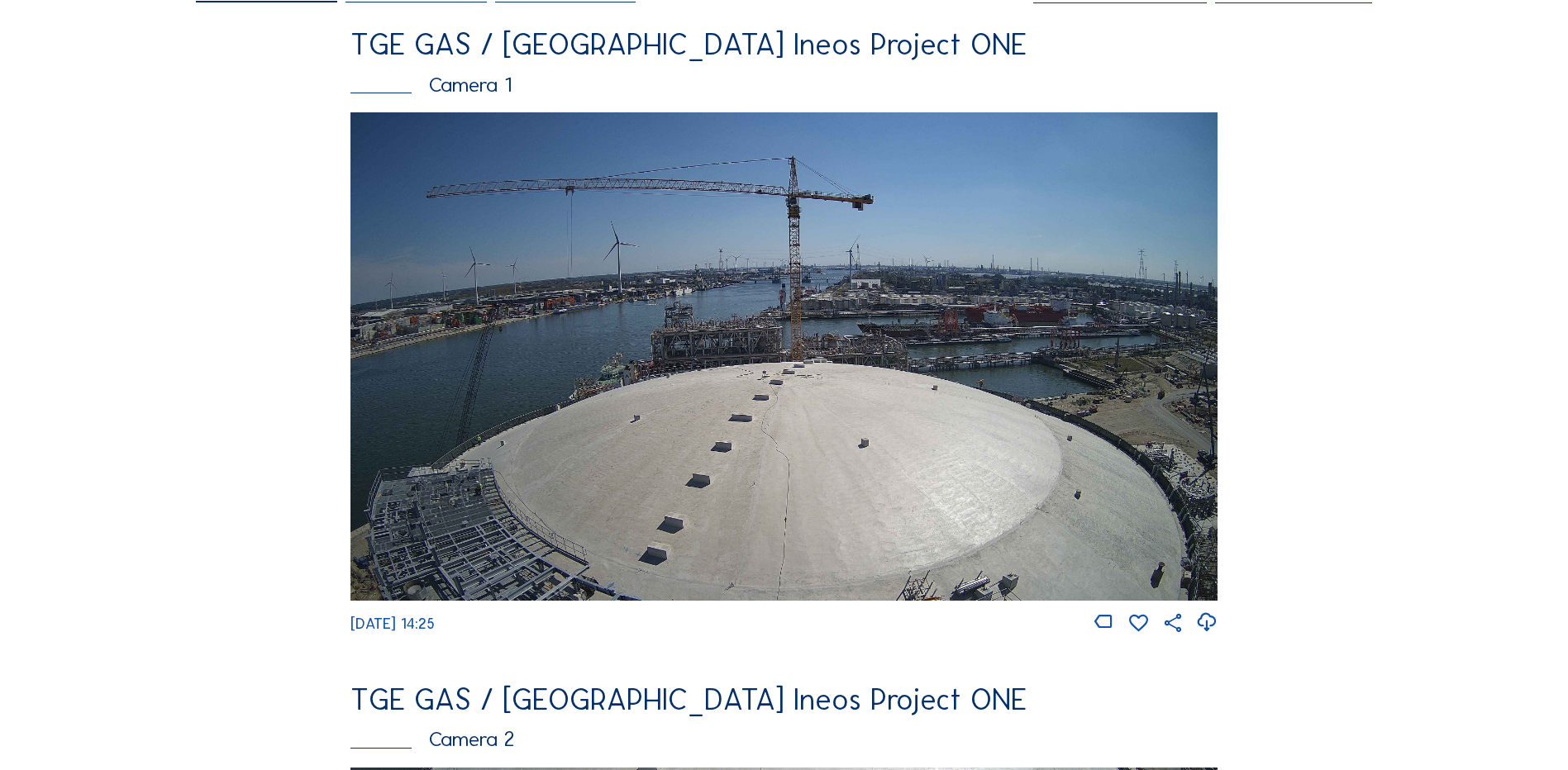
scroll to position [248, 0]
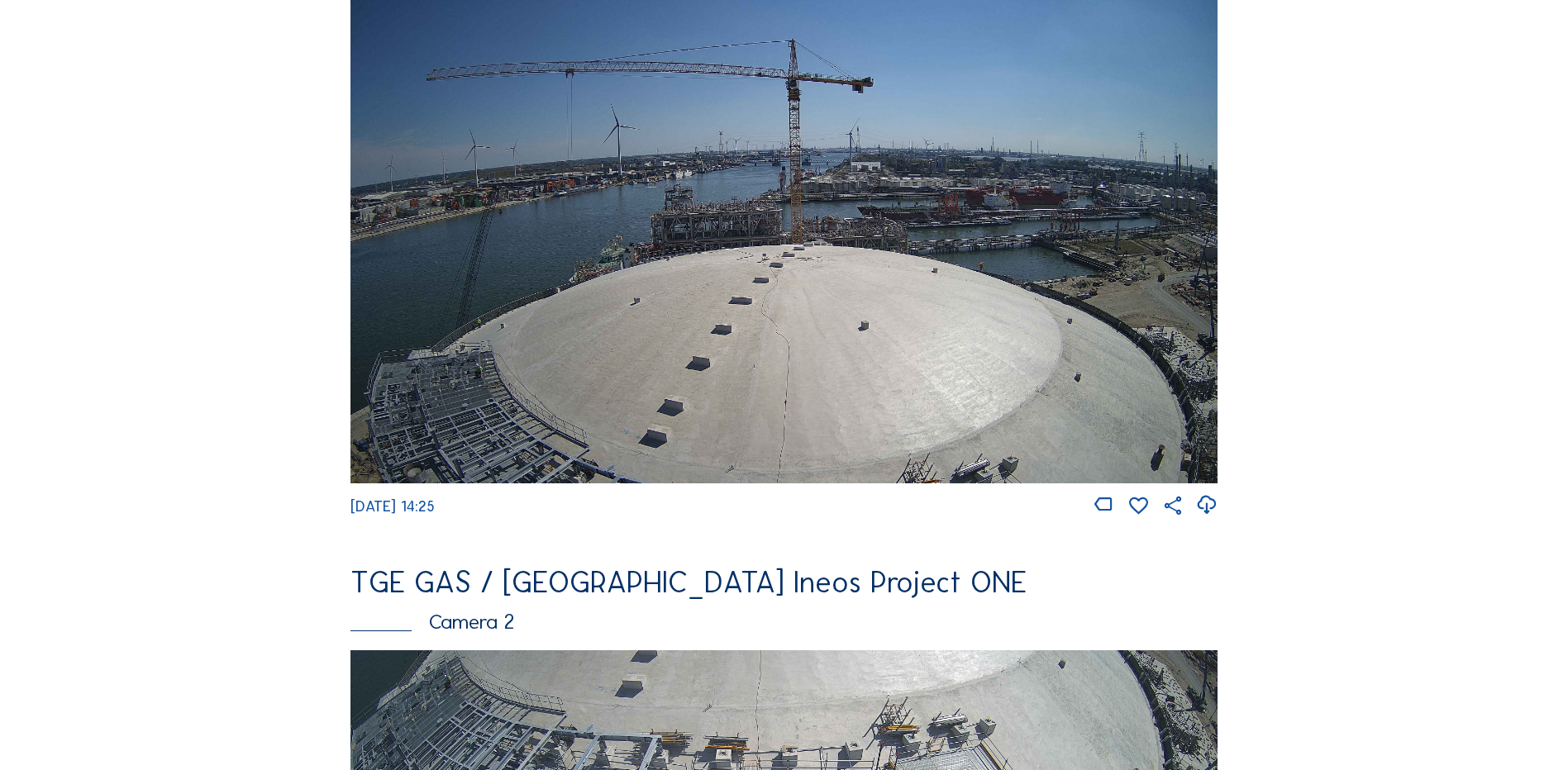
click at [598, 291] on img at bounding box center [784, 238] width 867 height 488
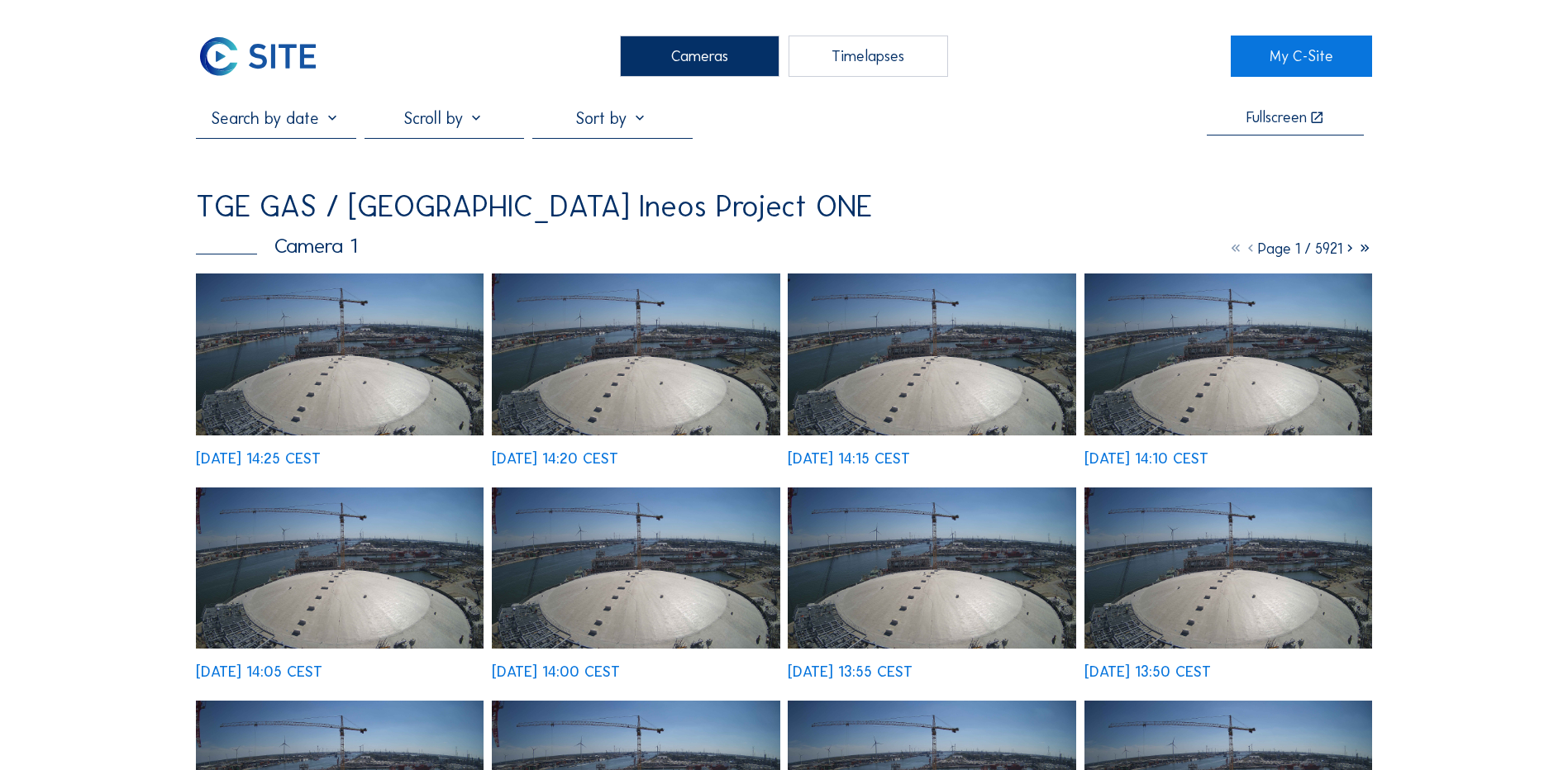
click at [325, 362] on img at bounding box center [339, 354] width 288 height 162
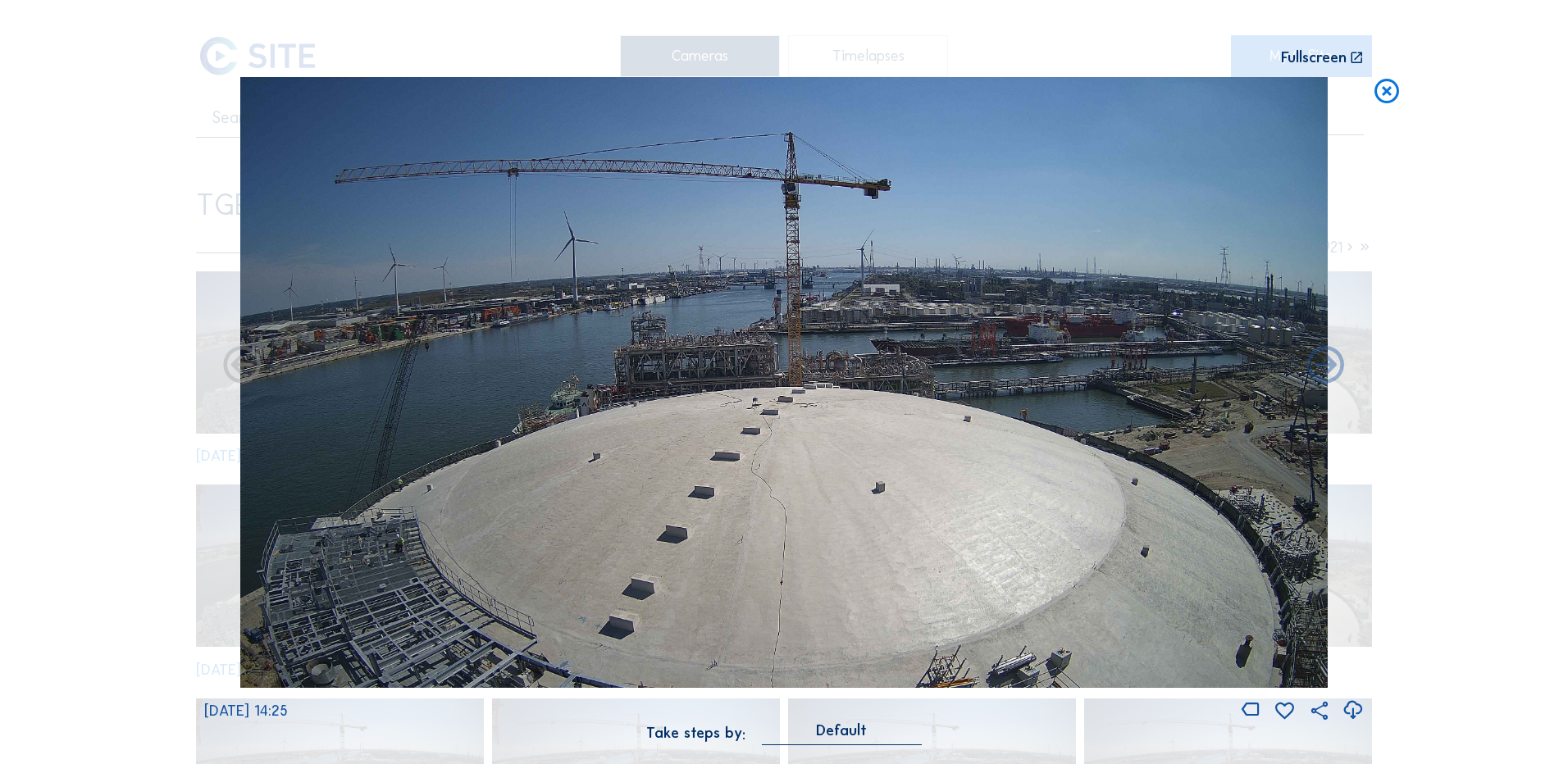
click at [1355, 711] on icon at bounding box center [1352, 711] width 22 height 27
drag, startPoint x: 188, startPoint y: 105, endPoint x: 661, endPoint y: 81, distance: 473.6
click at [188, 105] on div "Scroll to travel through time | Press 'Alt' Button + Scroll to Zoom | Click and…" at bounding box center [784, 382] width 1568 height 764
click at [1391, 94] on icon at bounding box center [1386, 92] width 29 height 30
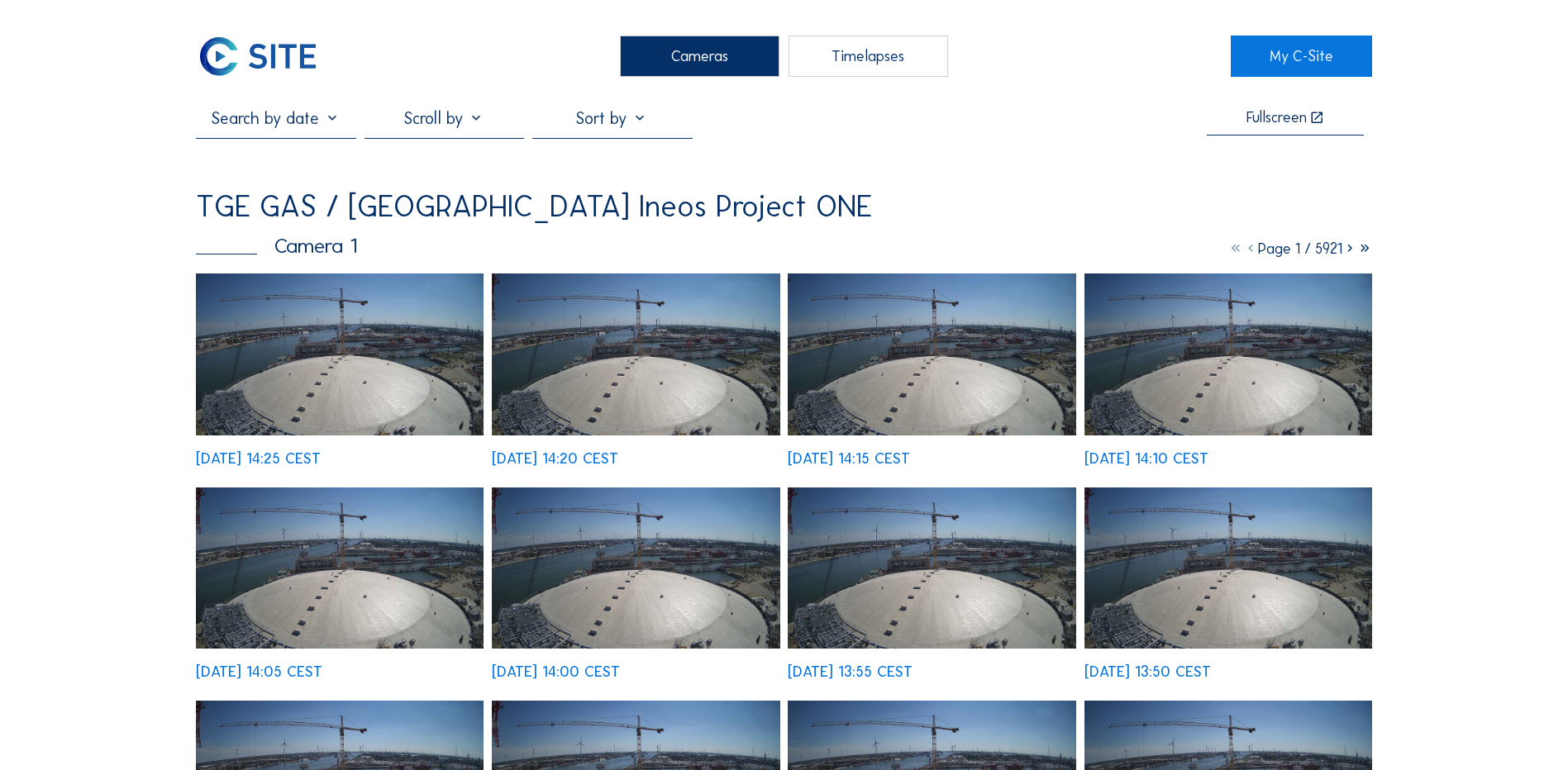
click at [680, 56] on div "Cameras" at bounding box center [699, 56] width 160 height 41
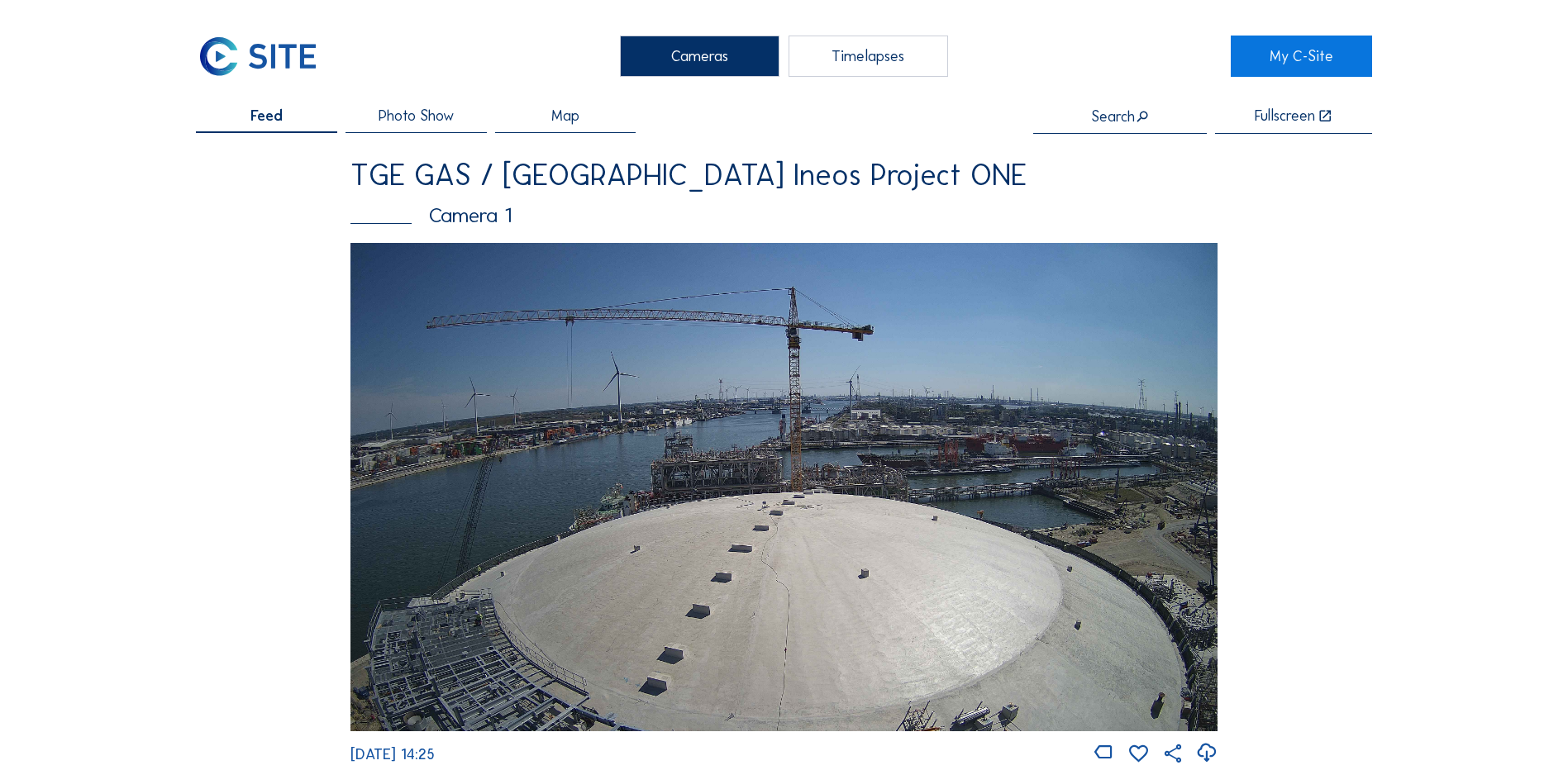
scroll to position [82, 0]
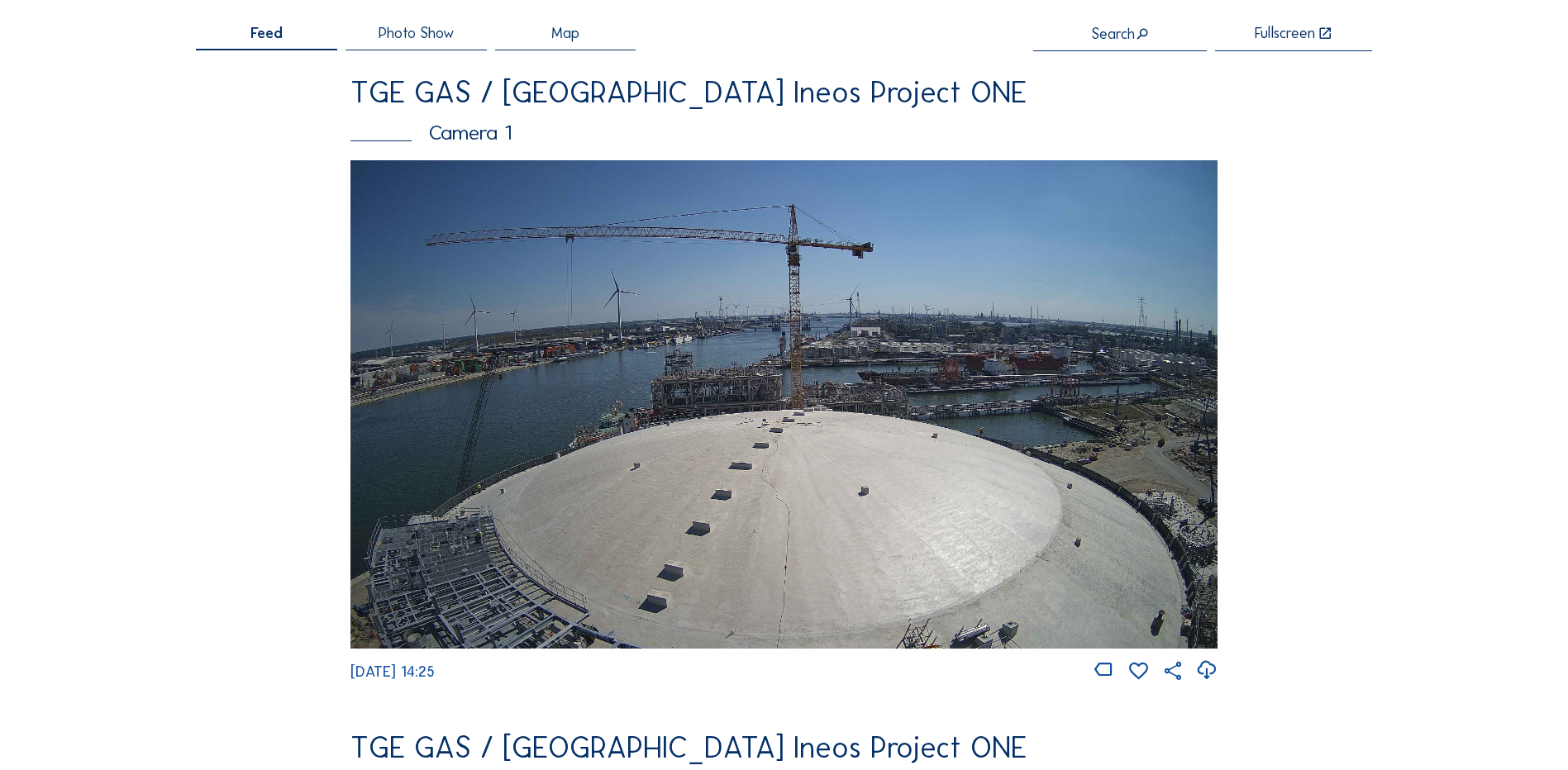
click at [717, 367] on img at bounding box center [784, 404] width 867 height 488
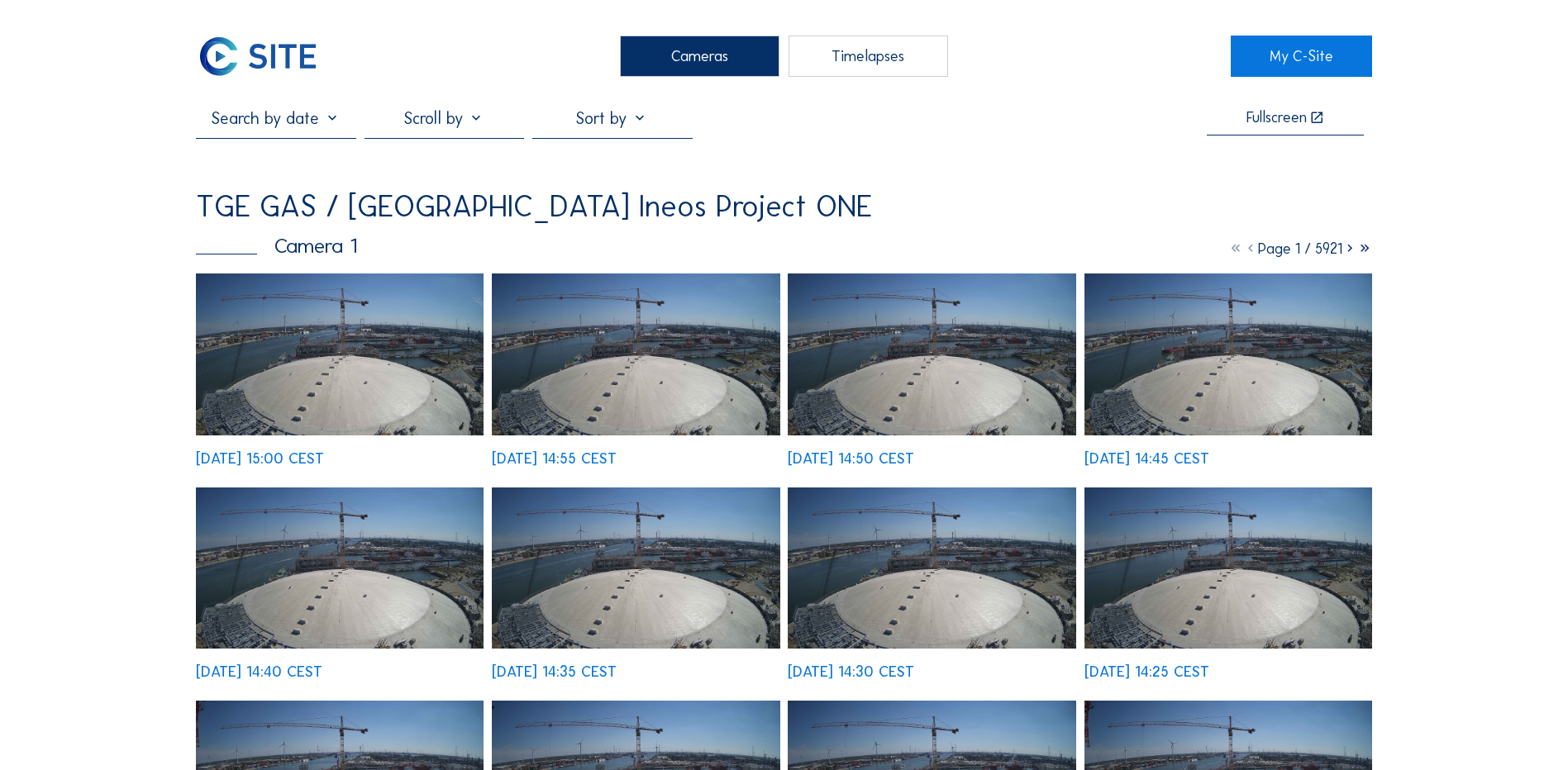
click at [377, 359] on img at bounding box center [339, 354] width 288 height 162
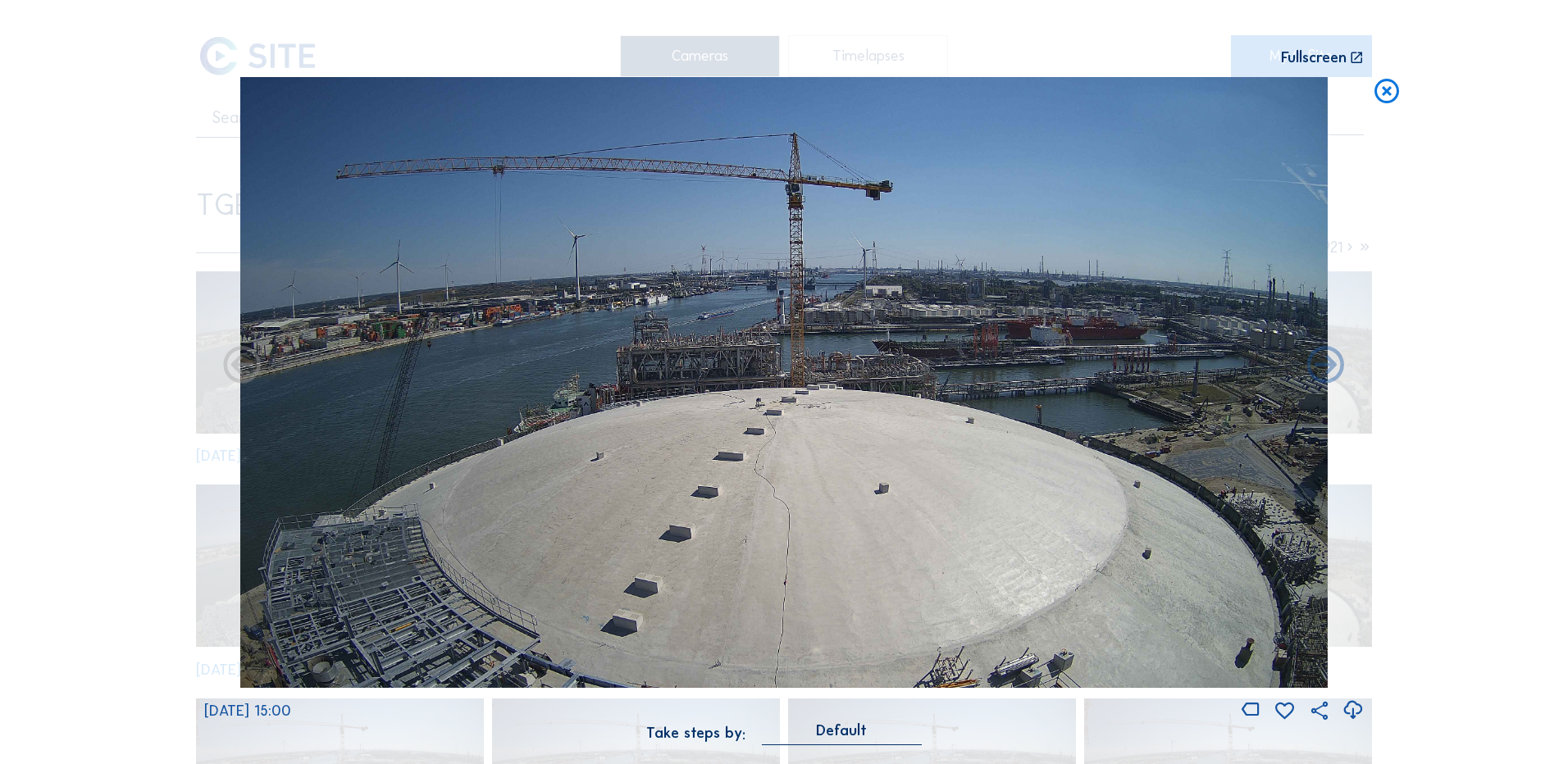
click at [1349, 710] on icon at bounding box center [1352, 711] width 22 height 27
click at [1390, 95] on icon at bounding box center [1386, 92] width 29 height 30
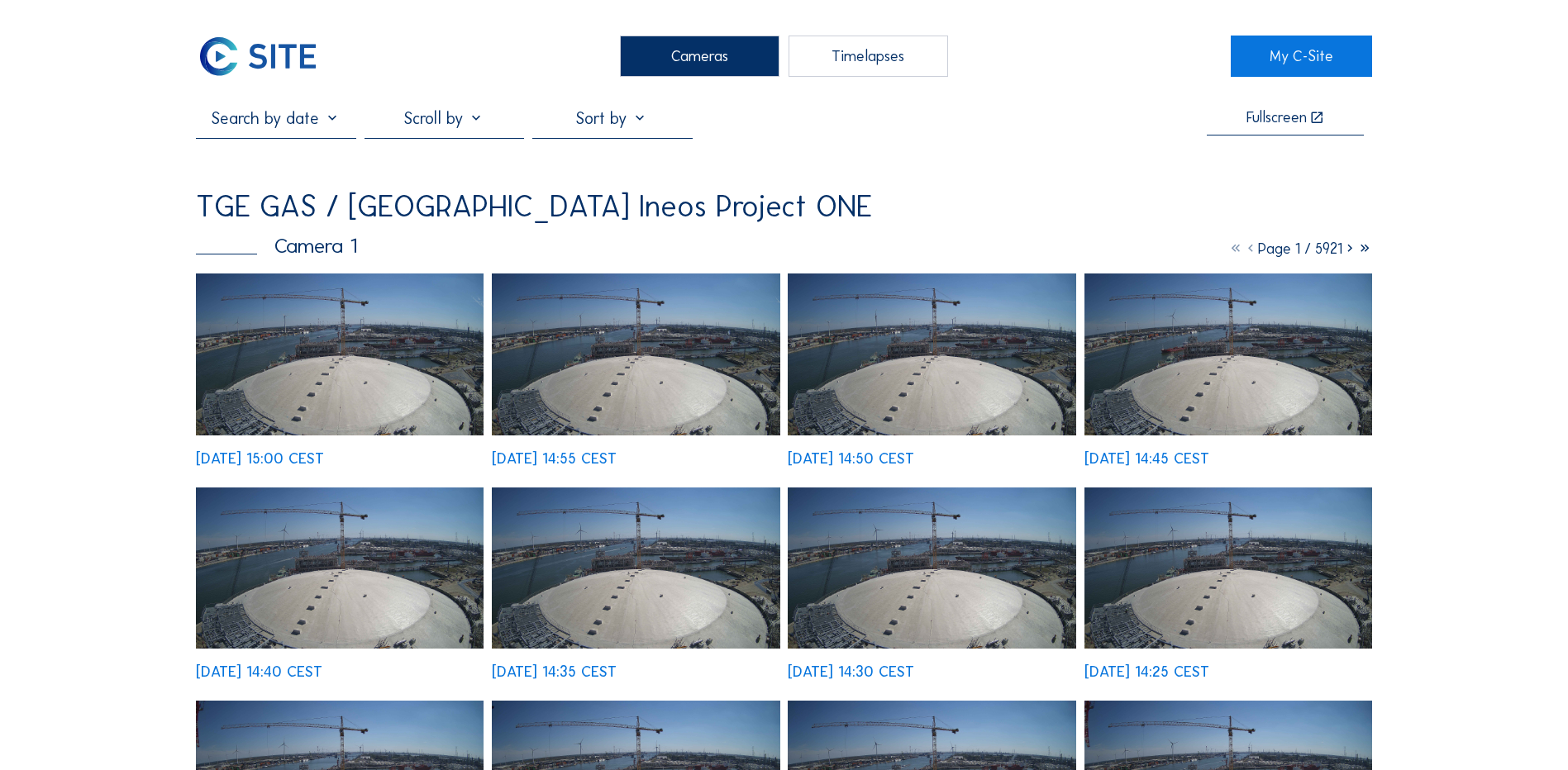
click at [711, 46] on div "Cameras" at bounding box center [699, 56] width 160 height 41
